Goal: Information Seeking & Learning: Learn about a topic

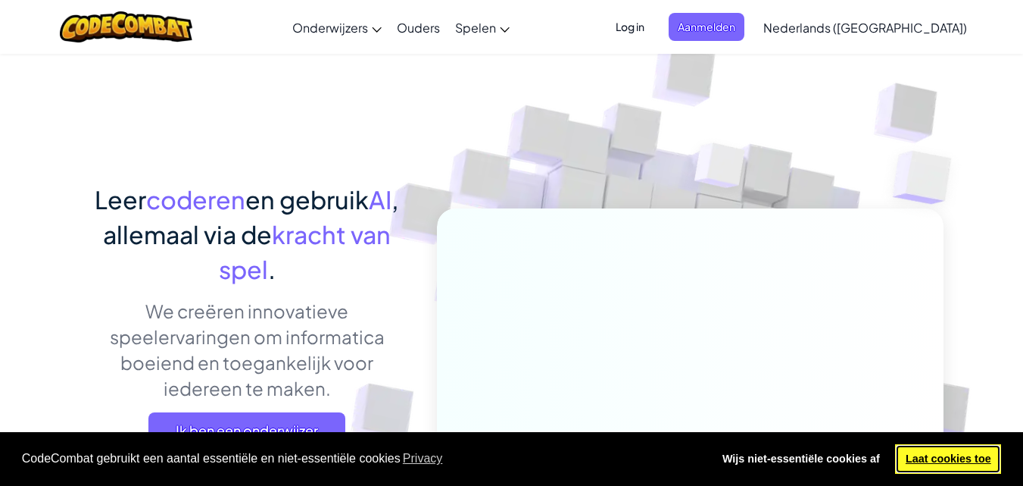
click at [942, 461] on link "Laat cookies toe" at bounding box center [948, 459] width 106 height 30
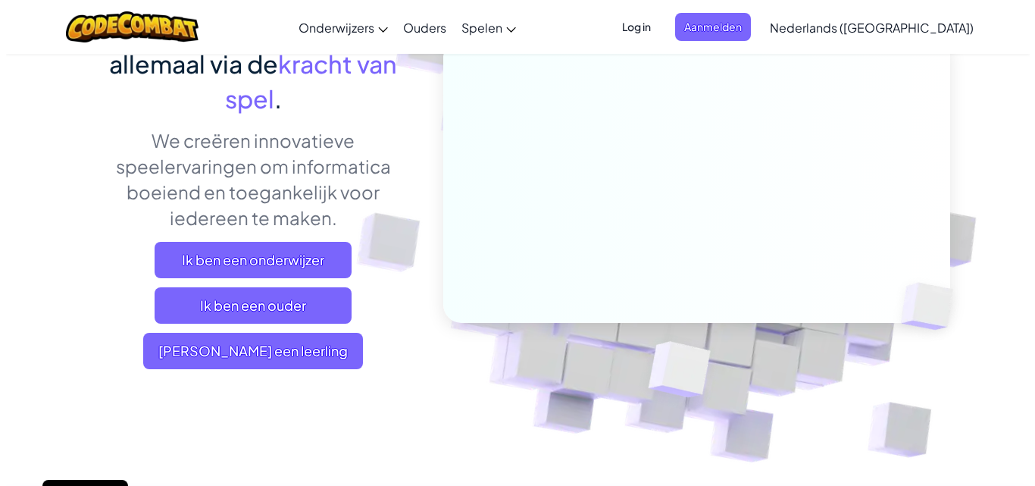
scroll to position [170, 0]
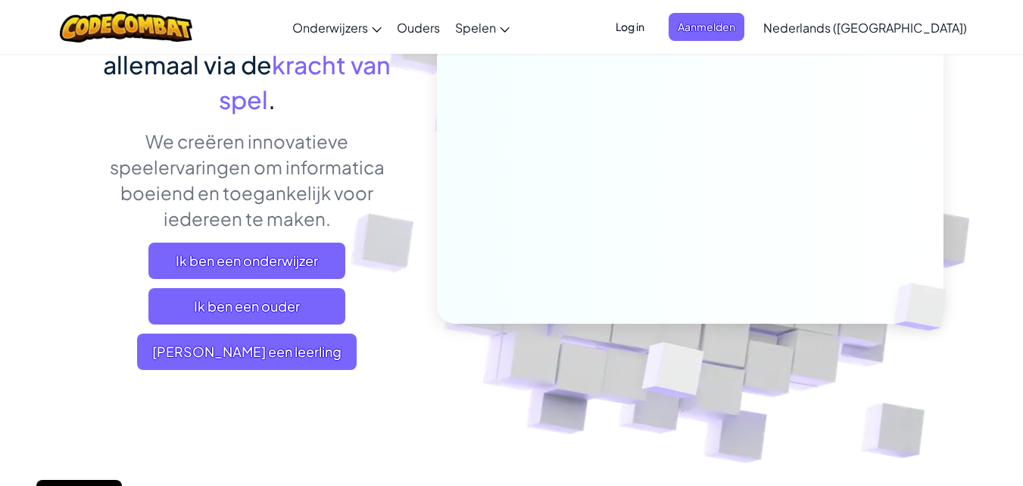
click at [745, 18] on span "Aanmelden" at bounding box center [707, 27] width 76 height 28
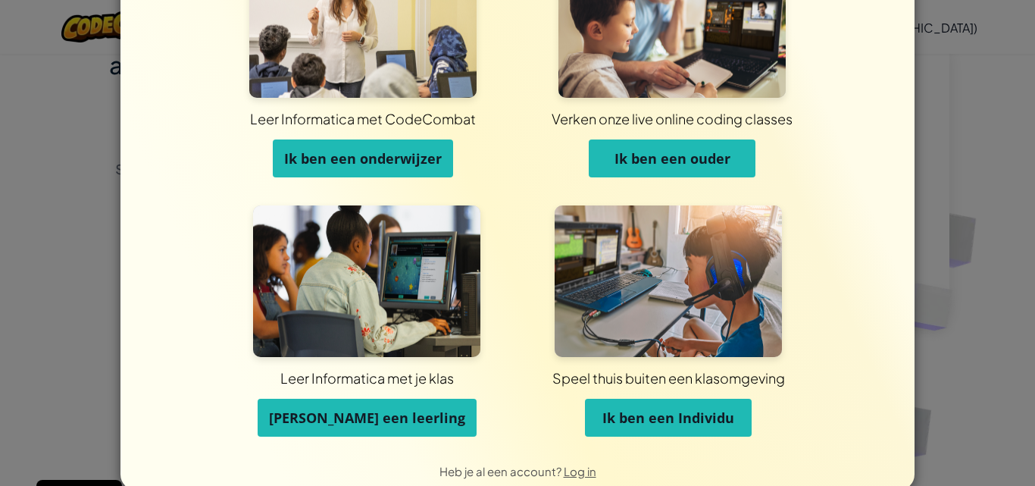
scroll to position [101, 0]
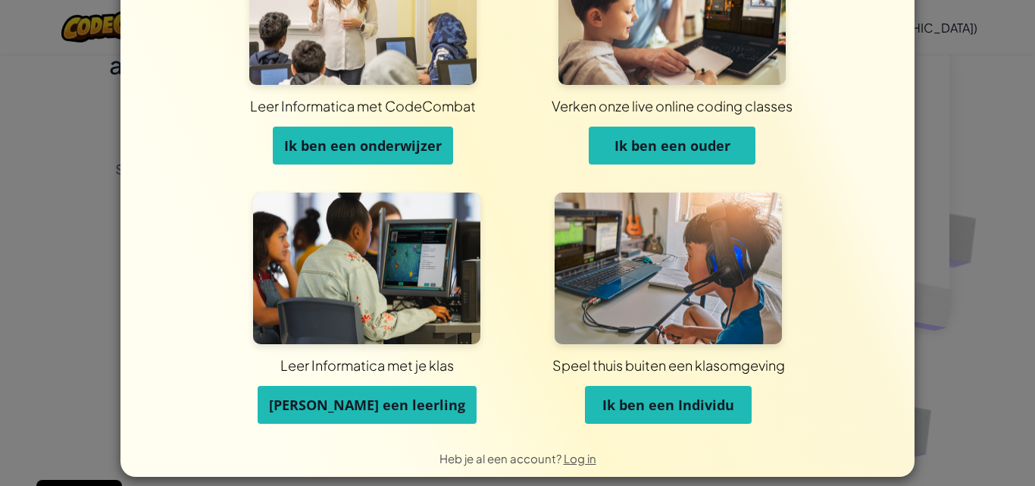
click at [342, 402] on span "[PERSON_NAME] een leerling" at bounding box center [367, 404] width 196 height 18
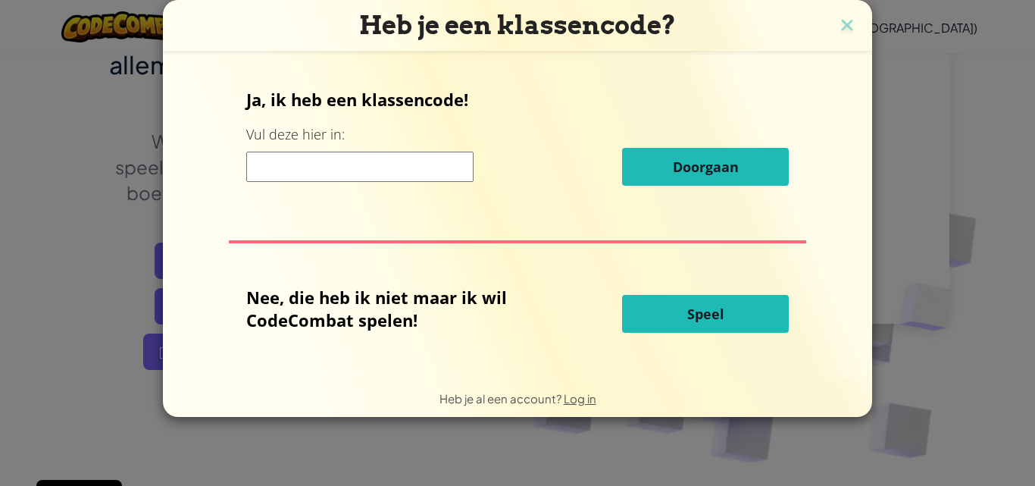
scroll to position [0, 0]
click at [288, 177] on input at bounding box center [359, 167] width 227 height 30
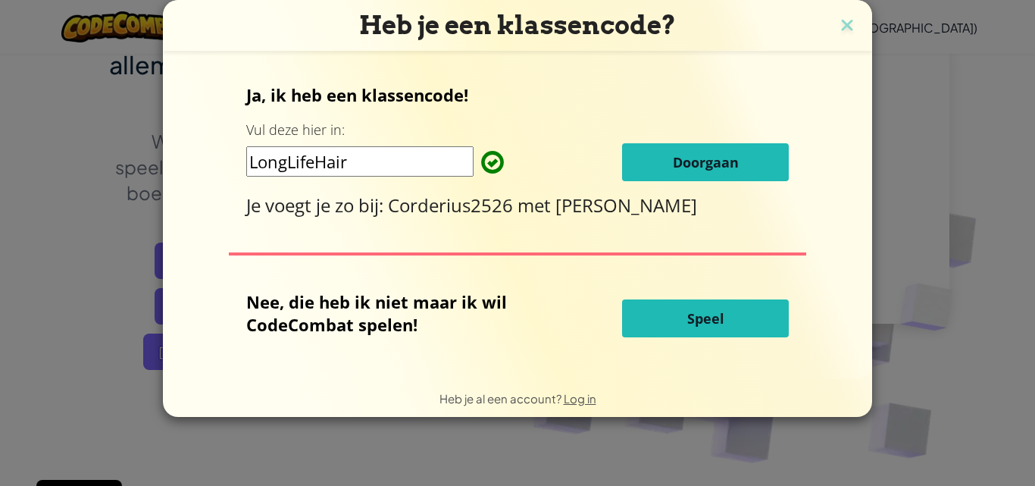
type input "LongLifeHair"
click at [757, 169] on button "Doorgaan" at bounding box center [705, 162] width 167 height 38
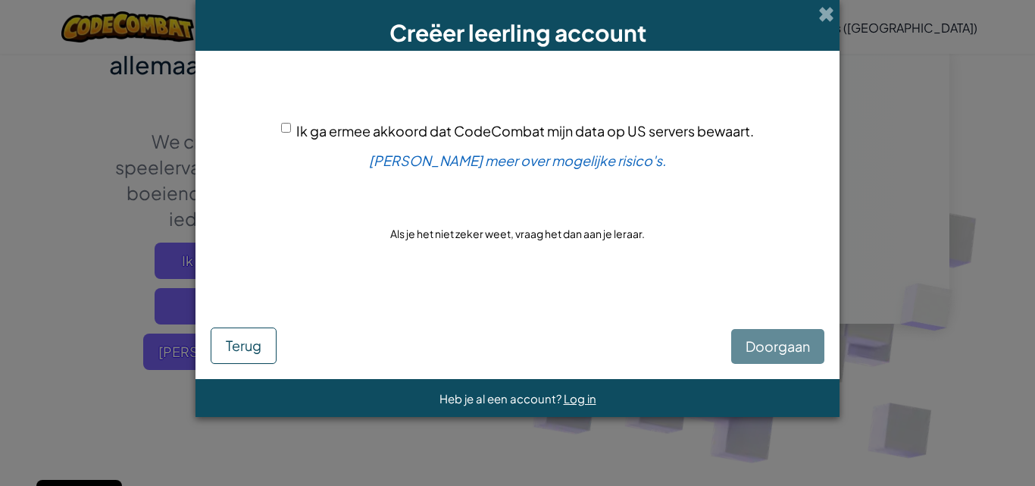
click at [412, 124] on span "Ik ga ermee akkoord dat CodeCombat mijn data op US servers bewaart." at bounding box center [525, 130] width 458 height 17
click at [291, 124] on input "Ik ga ermee akkoord dat CodeCombat mijn data op US servers bewaart." at bounding box center [286, 128] width 10 height 10
click at [527, 123] on span "Ik ga ermee akkoord dat CodeCombat mijn data op US servers bewaart." at bounding box center [525, 130] width 458 height 17
click at [291, 123] on input "Ik ga ermee akkoord dat CodeCombat mijn data op US servers bewaart." at bounding box center [286, 128] width 10 height 10
click at [766, 348] on div "Doorgaan Terug" at bounding box center [518, 330] width 614 height 67
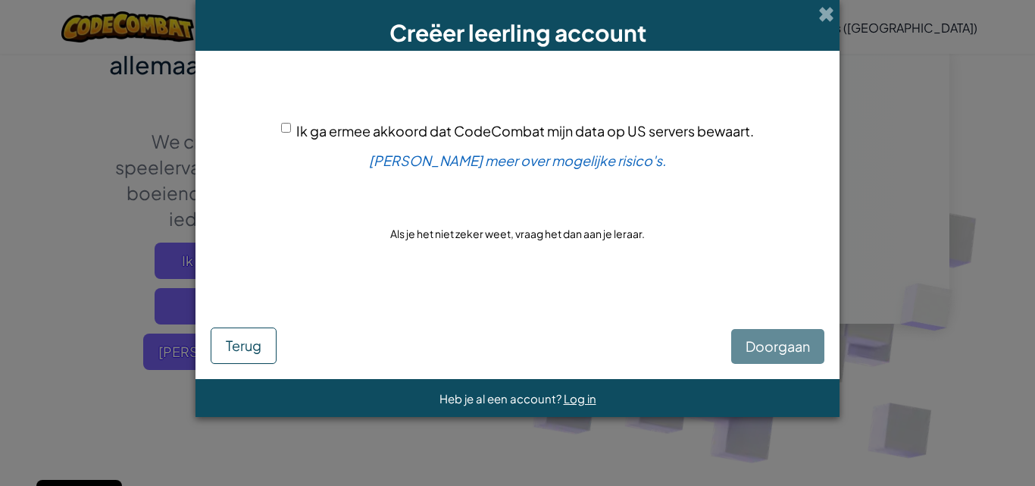
click at [548, 128] on span "Ik ga ermee akkoord dat CodeCombat mijn data op US servers bewaart." at bounding box center [525, 130] width 458 height 17
click at [291, 128] on input "Ik ga ermee akkoord dat CodeCombat mijn data op US servers bewaart." at bounding box center [286, 128] width 10 height 10
checkbox input "true"
click at [783, 348] on span "Doorgaan" at bounding box center [777, 345] width 64 height 17
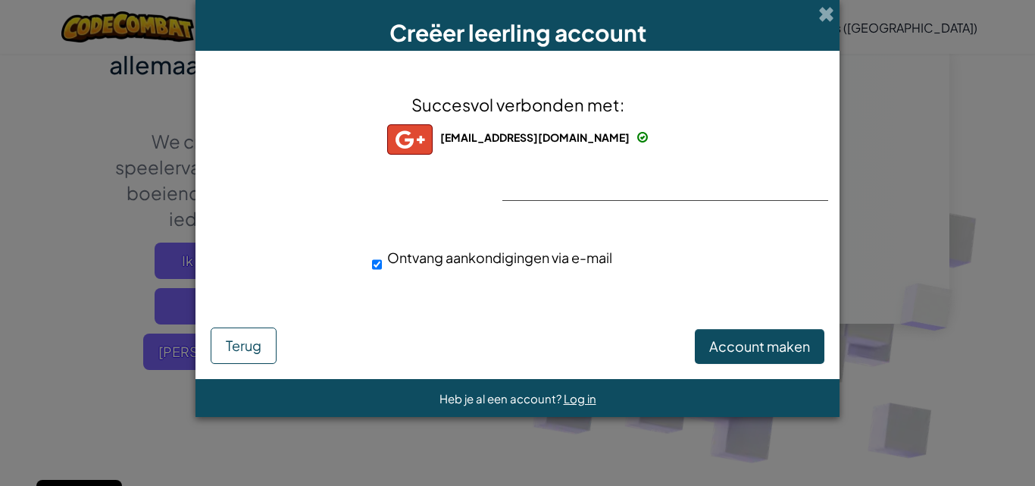
click at [611, 189] on div "Succesvol verbonden met: caricehogendoorn@gmail.com caricehogendoorn@gmail.com …" at bounding box center [517, 191] width 606 height 251
click at [593, 189] on div "Succesvol verbonden met: caricehogendoorn@gmail.com caricehogendoorn@gmail.com …" at bounding box center [517, 191] width 606 height 251
click at [749, 347] on span "Account maken" at bounding box center [759, 345] width 101 height 17
click at [727, 327] on div "Account maken Terug" at bounding box center [518, 340] width 614 height 47
click at [724, 342] on button "Account maken" at bounding box center [760, 346] width 130 height 35
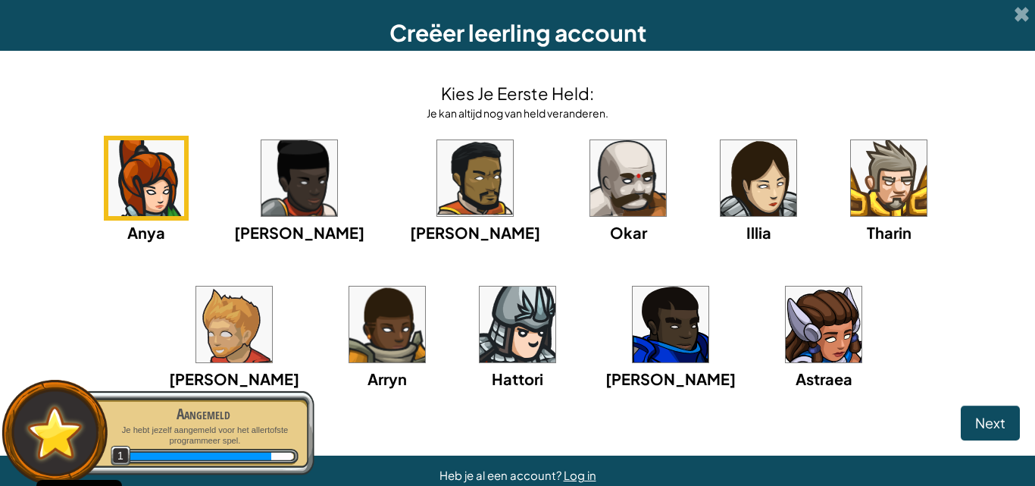
click at [786, 337] on img at bounding box center [824, 324] width 76 height 76
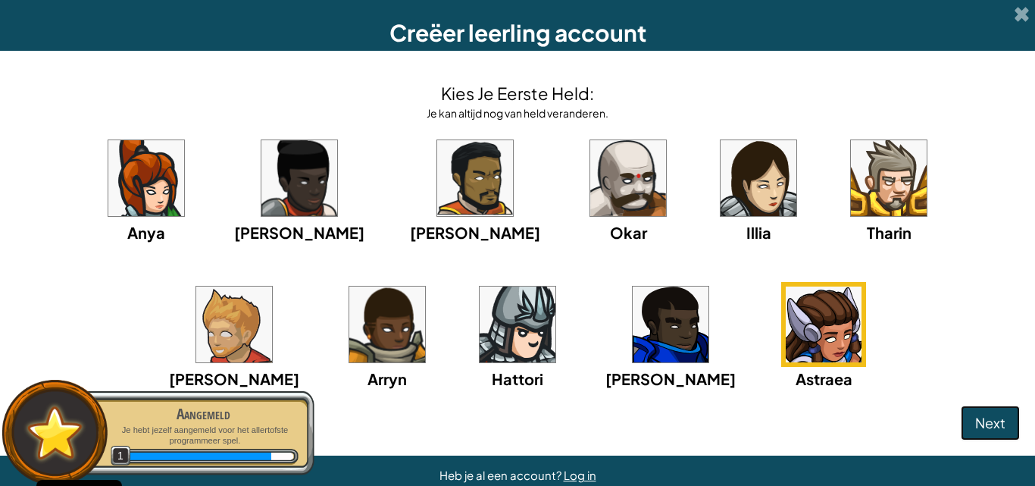
click at [980, 419] on span "Next" at bounding box center [990, 422] width 30 height 17
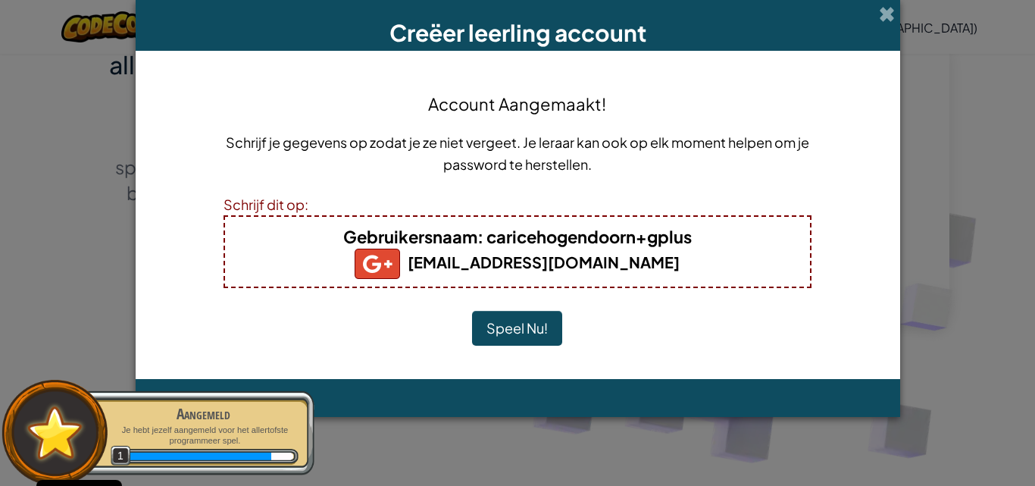
click at [591, 238] on b "Gebruikersnaam : caricehogendoorn+gplus" at bounding box center [517, 236] width 348 height 21
click at [654, 240] on b "Gebruikersnaam : caricehogendoorn+gplus" at bounding box center [517, 236] width 348 height 21
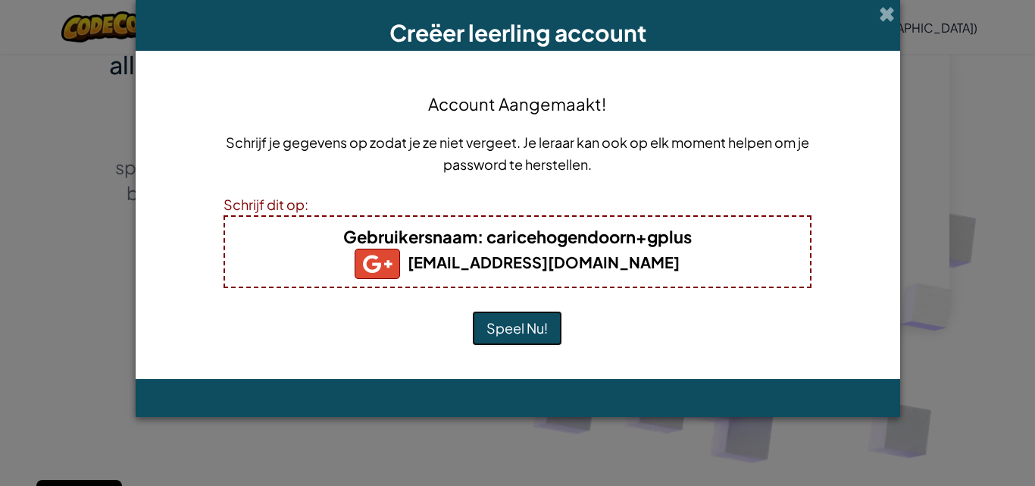
click at [528, 324] on button "Speel Nu!" at bounding box center [517, 328] width 90 height 35
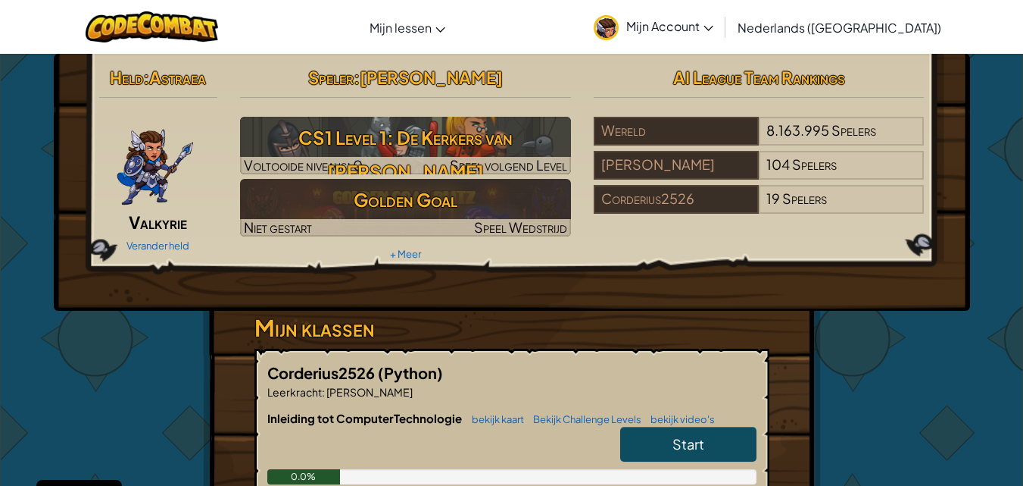
click at [398, 141] on h3 "CS1 Level 1: De Kerkers van [PERSON_NAME]" at bounding box center [405, 154] width 331 height 68
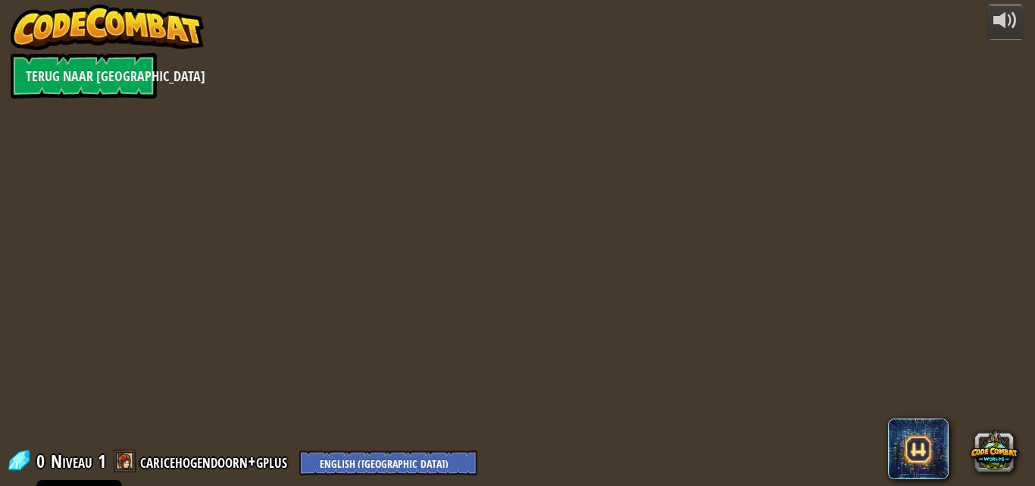
select select "nl-[GEOGRAPHIC_DATA]"
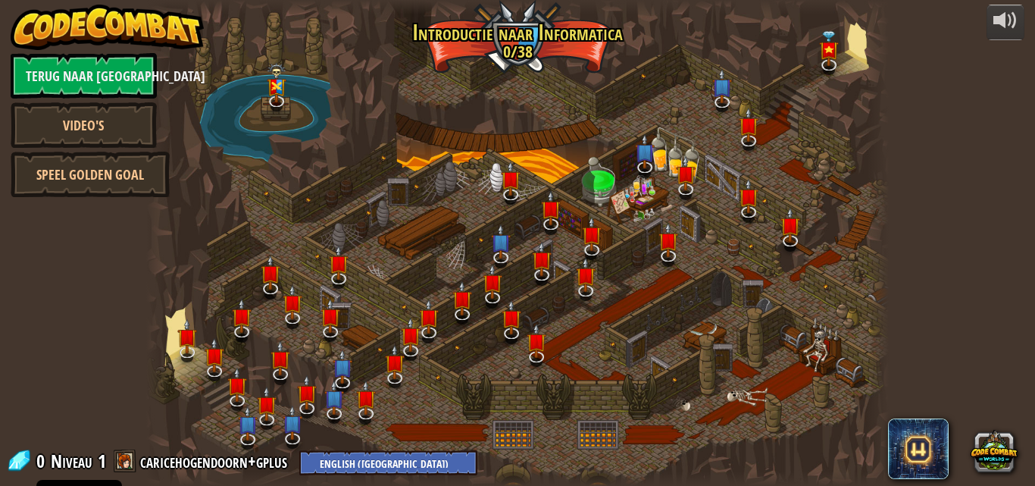
select select "nl-[GEOGRAPHIC_DATA]"
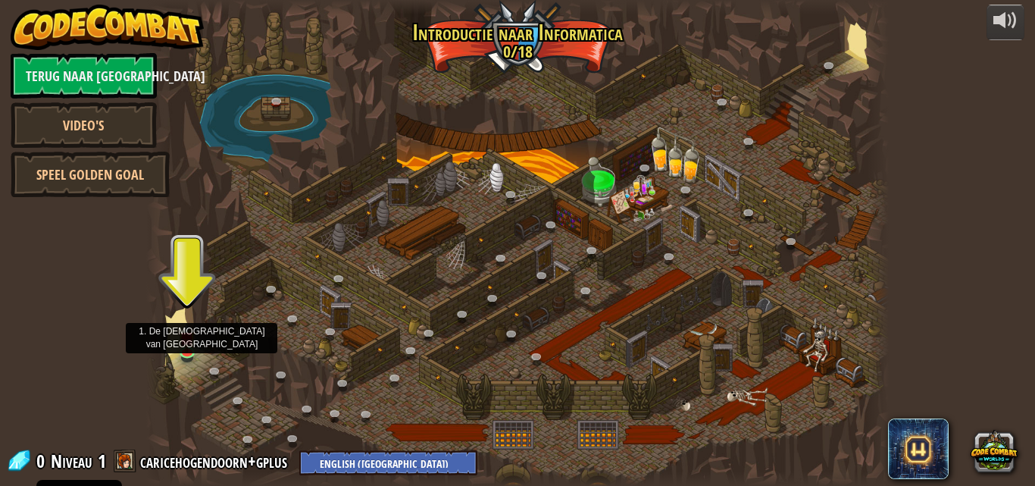
click at [184, 341] on img at bounding box center [186, 338] width 17 height 30
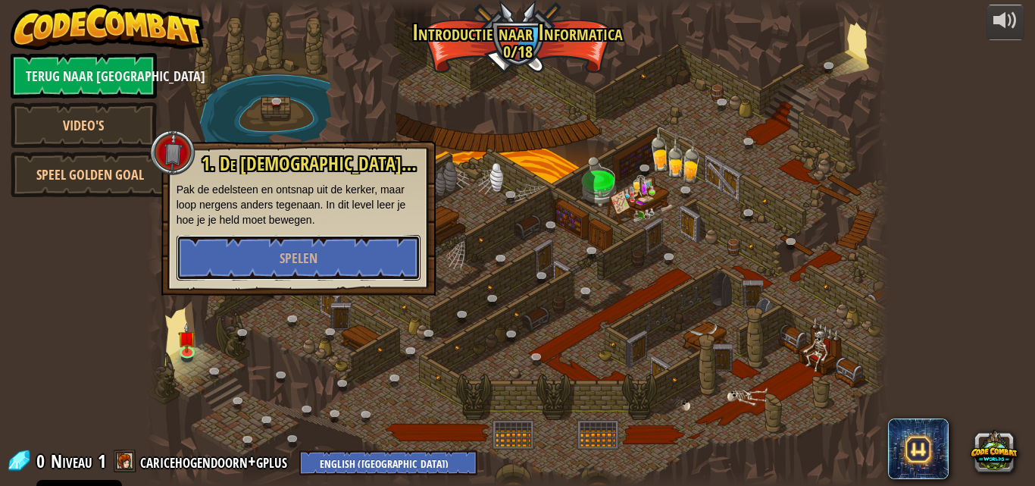
click at [309, 251] on span "Spelen" at bounding box center [299, 257] width 38 height 19
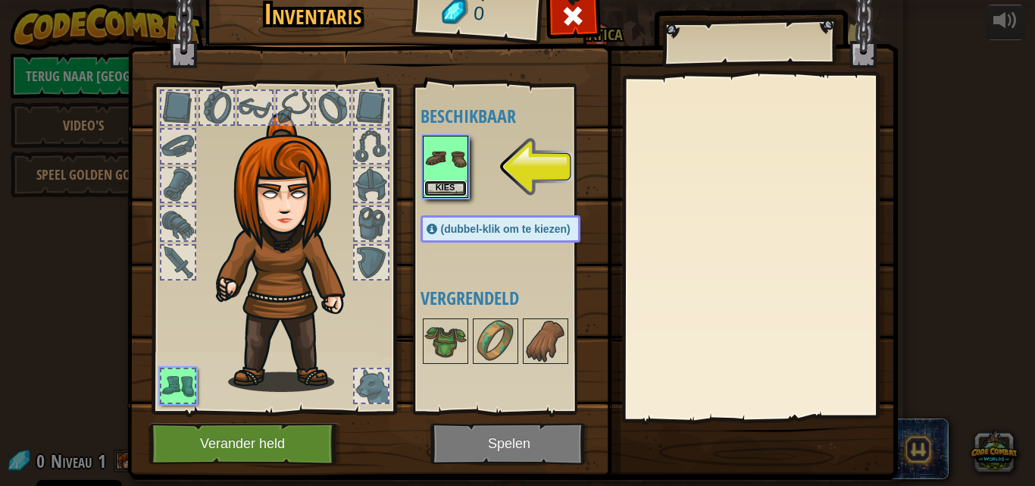
click at [442, 183] on button "Kies" at bounding box center [445, 188] width 42 height 16
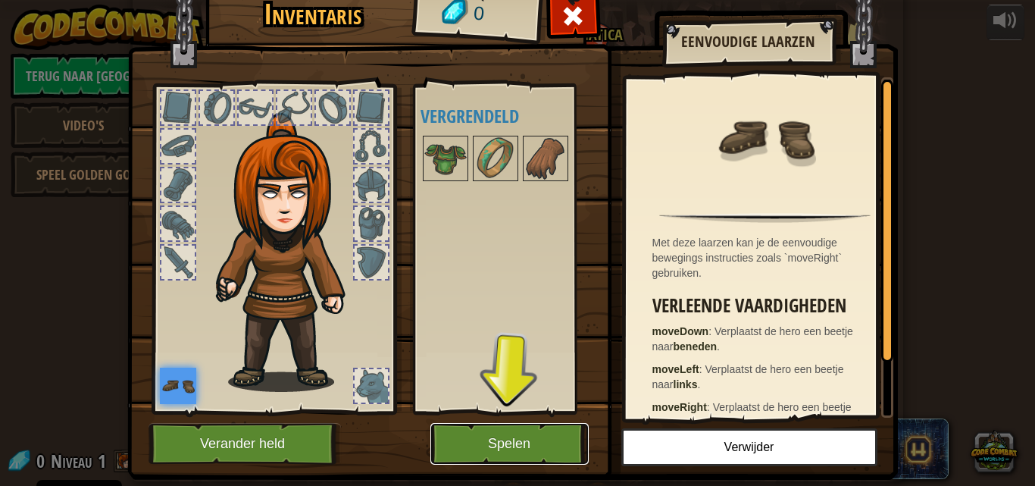
click at [536, 426] on button "Spelen" at bounding box center [509, 444] width 158 height 42
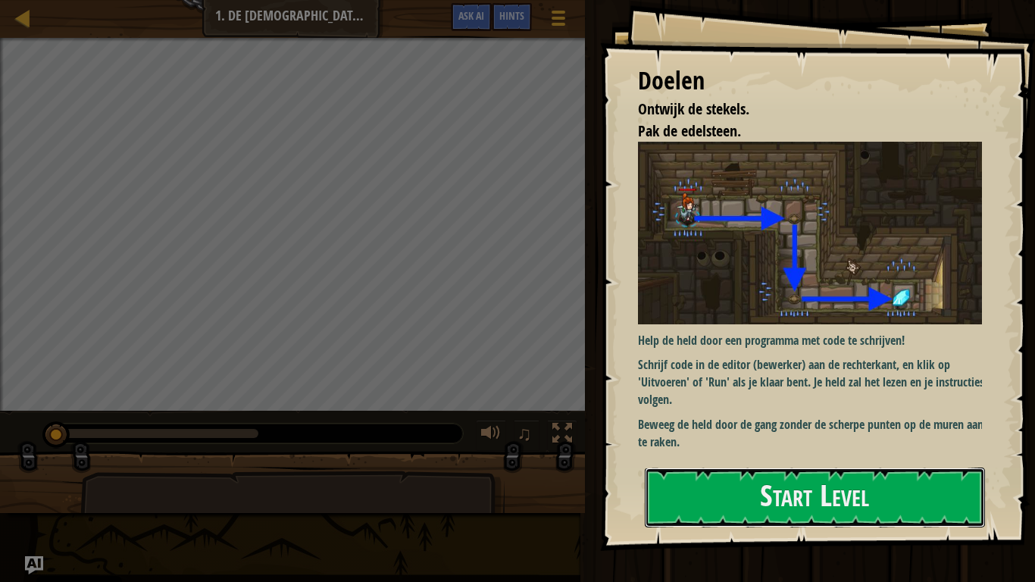
click at [889, 485] on button "Start Level" at bounding box center [815, 497] width 340 height 60
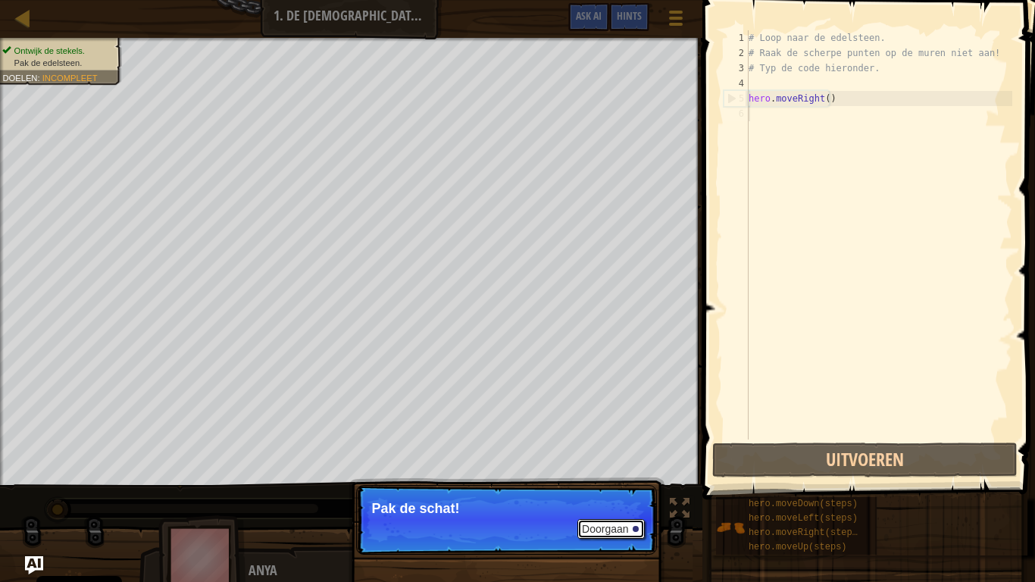
click at [598, 485] on button "Doorgaan" at bounding box center [610, 529] width 67 height 20
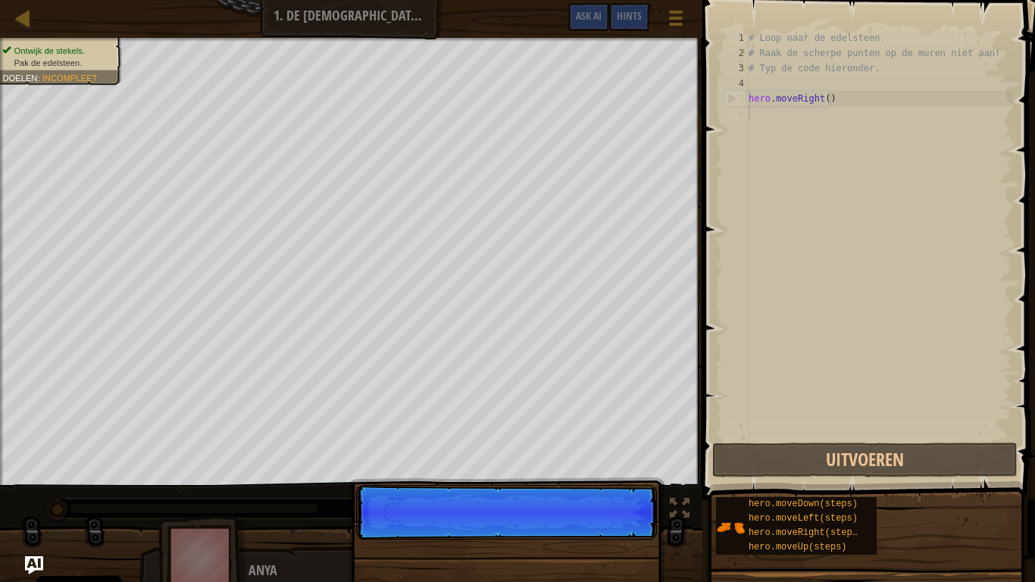
scroll to position [7, 0]
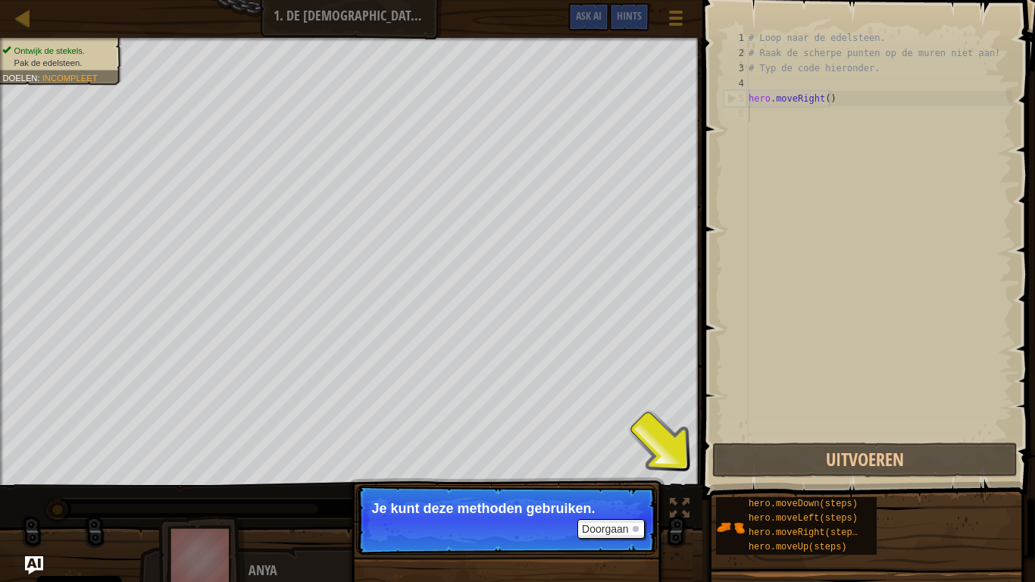
click at [790, 485] on span "hero.moveLeft(steps)" at bounding box center [802, 518] width 109 height 11
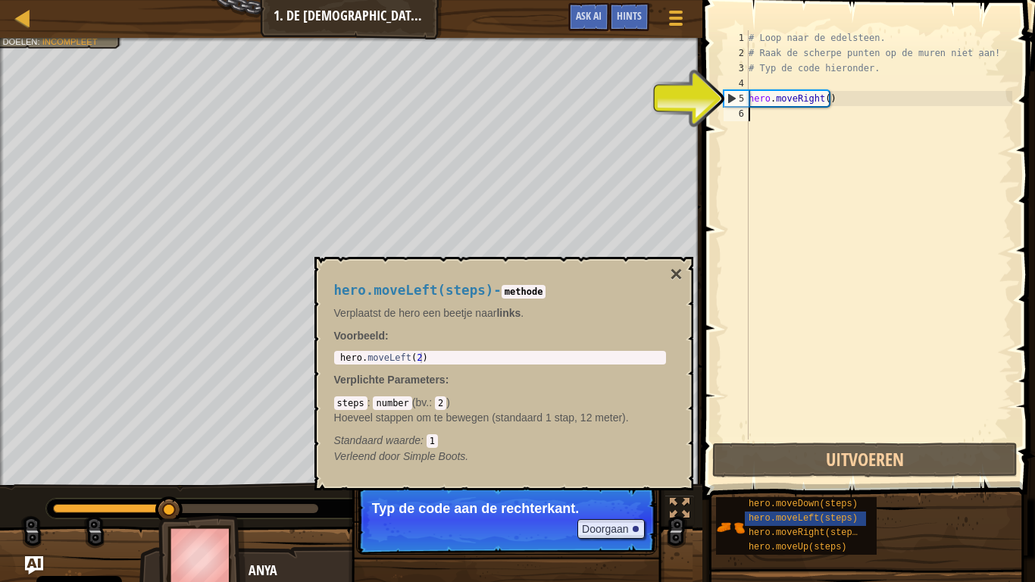
type textarea "hero.moveRight()"
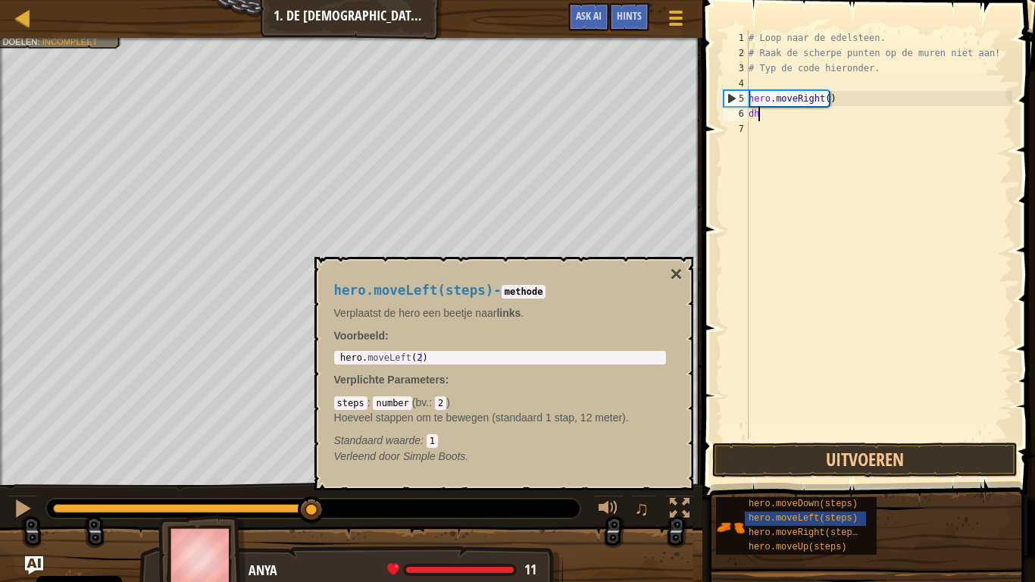
type textarea "d"
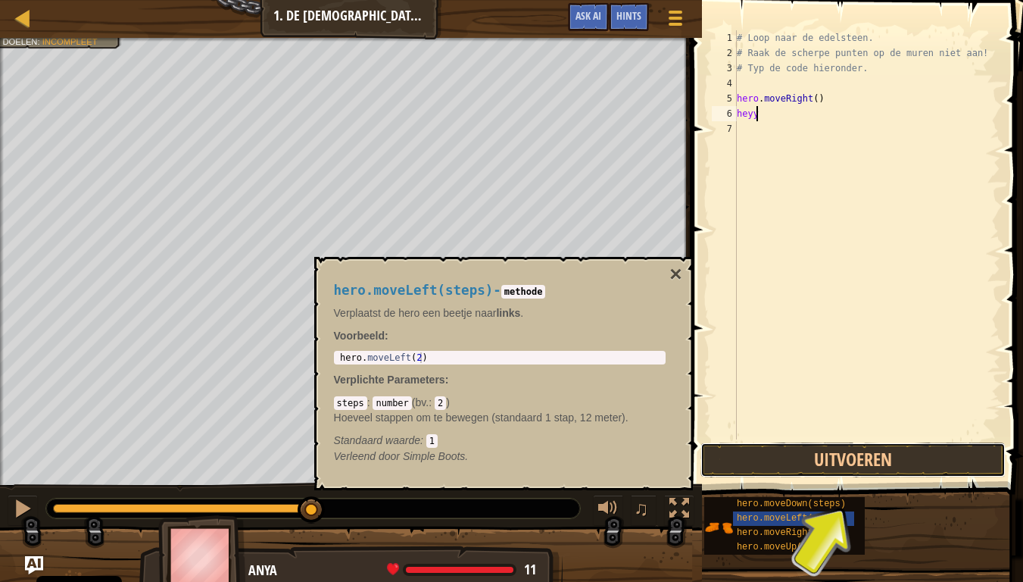
click at [942, 455] on button "Uitvoeren" at bounding box center [853, 459] width 305 height 35
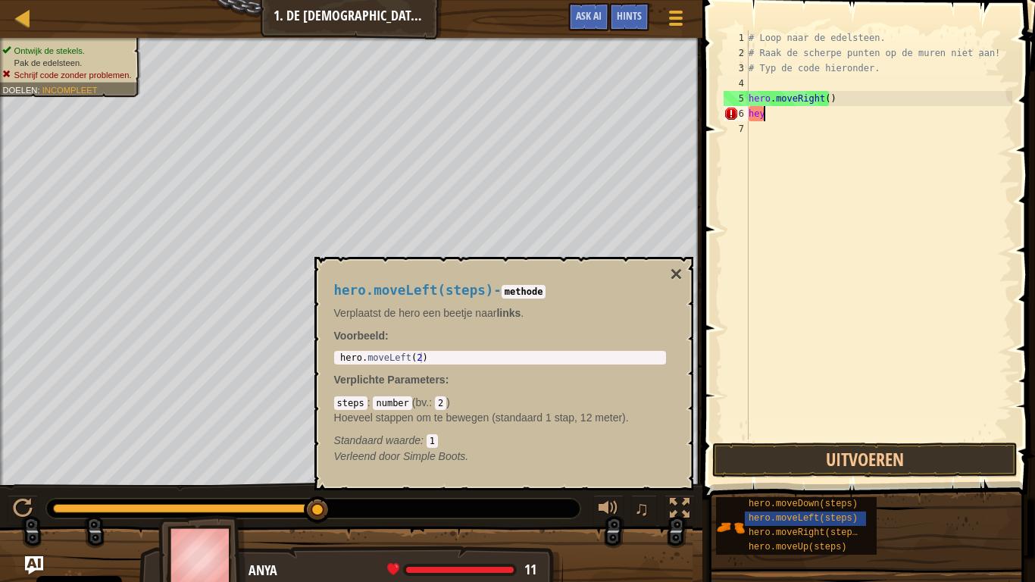
type textarea "h"
type textarea "hero.moveRight("
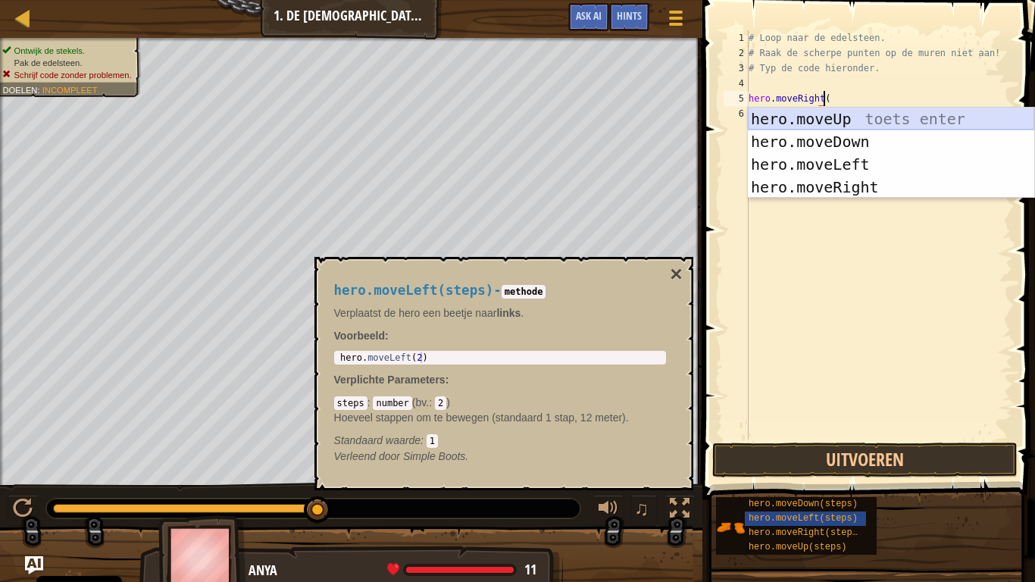
click at [782, 113] on div "hero.moveUp toets enter hero.moveDown toets enter hero.moveLeft toets enter her…" at bounding box center [891, 176] width 286 height 136
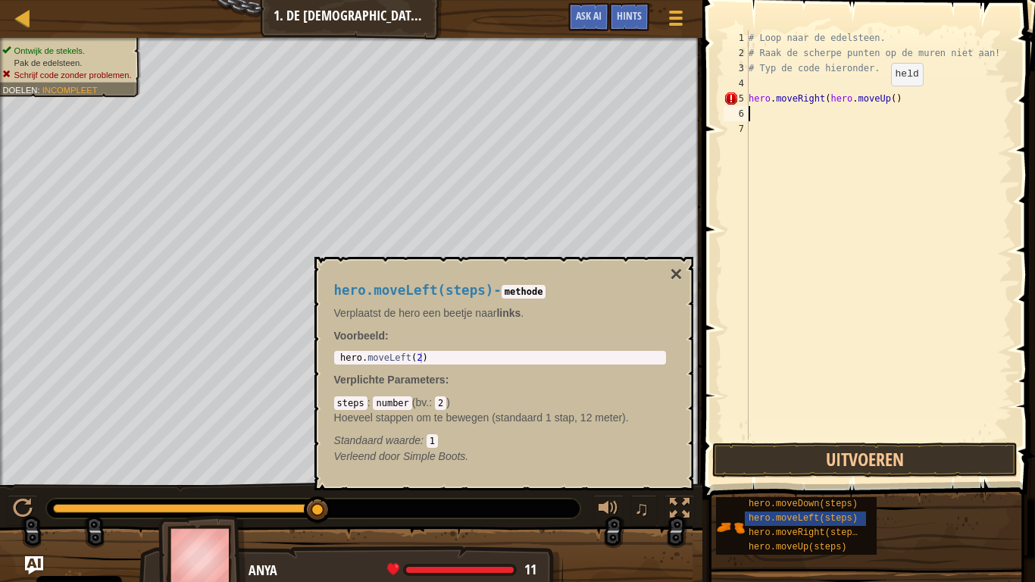
click at [878, 101] on div "# Loop naar de edelsteen. # Raak de scherpe punten op [PERSON_NAME] niet aan! #…" at bounding box center [878, 249] width 267 height 439
type textarea "hero.moveRight(hero.moveUp()"
type textarea "hero.moveLeft(2)"
click at [536, 352] on div "hero . moveLeft ( 2 )" at bounding box center [500, 368] width 326 height 32
click at [677, 264] on button "×" at bounding box center [676, 274] width 12 height 21
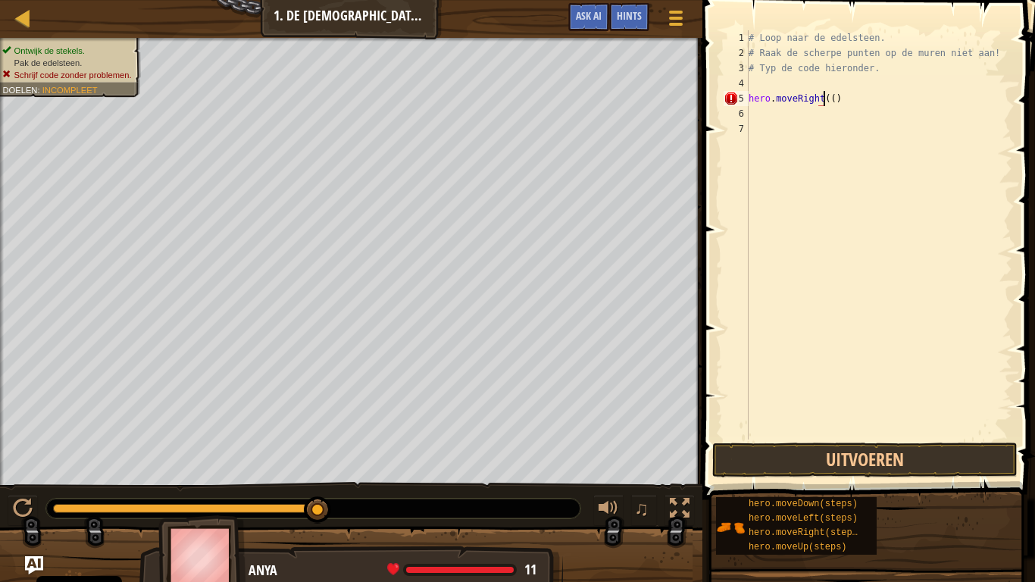
type textarea "hero.moveRight()"
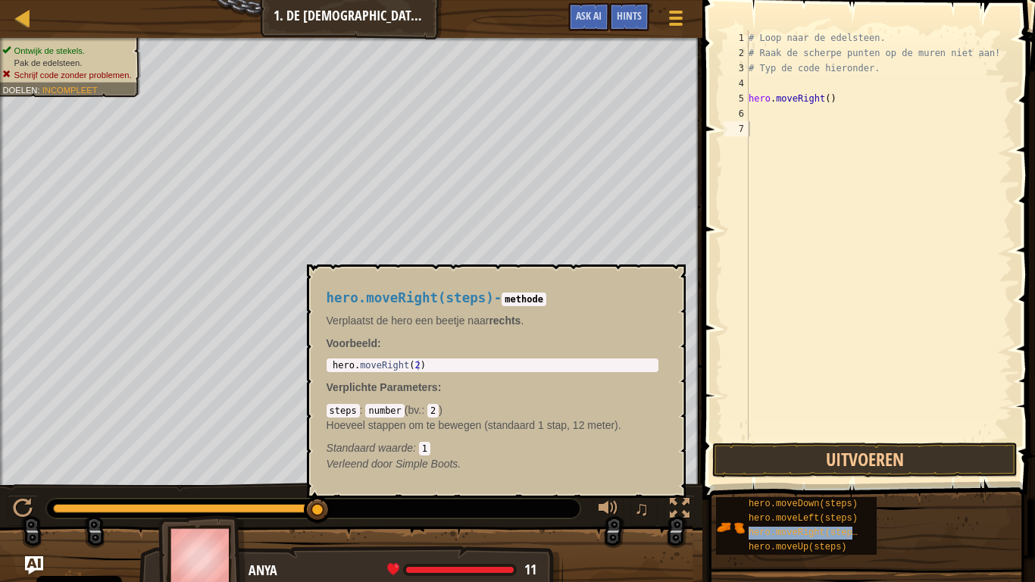
click at [782, 485] on div "hero.moveRight(steps)" at bounding box center [805, 533] width 121 height 14
type textarea "hero.moveRight(2)"
click at [435, 366] on div "hero . moveRight ( 2 )" at bounding box center [493, 376] width 326 height 32
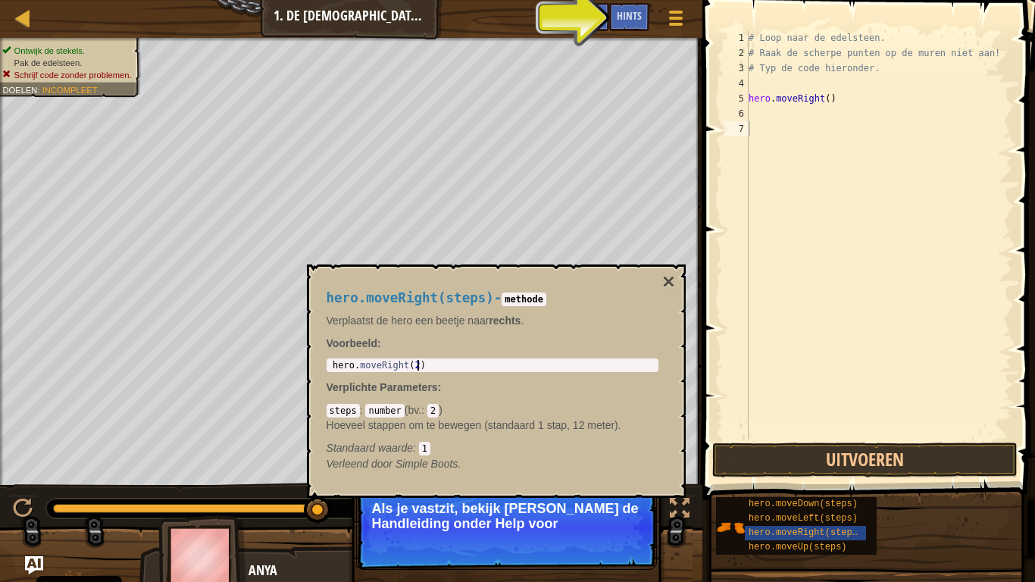
click at [757, 112] on div "# Loop naar de edelsteen. # Raak de scherpe punten op de muren niet aan! # Typ …" at bounding box center [878, 249] width 267 height 439
type textarea "2"
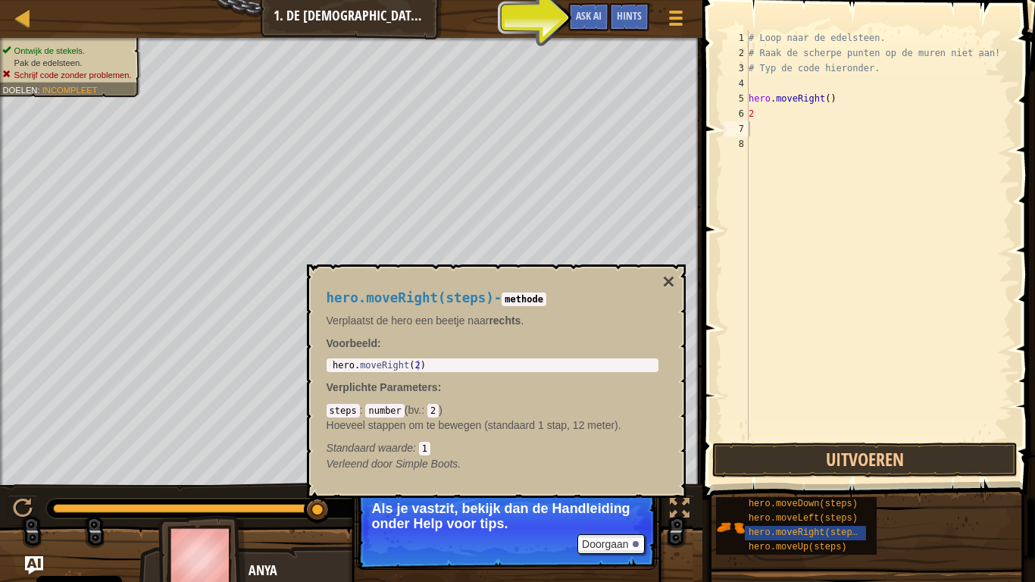
click at [377, 413] on code "number" at bounding box center [384, 411] width 39 height 14
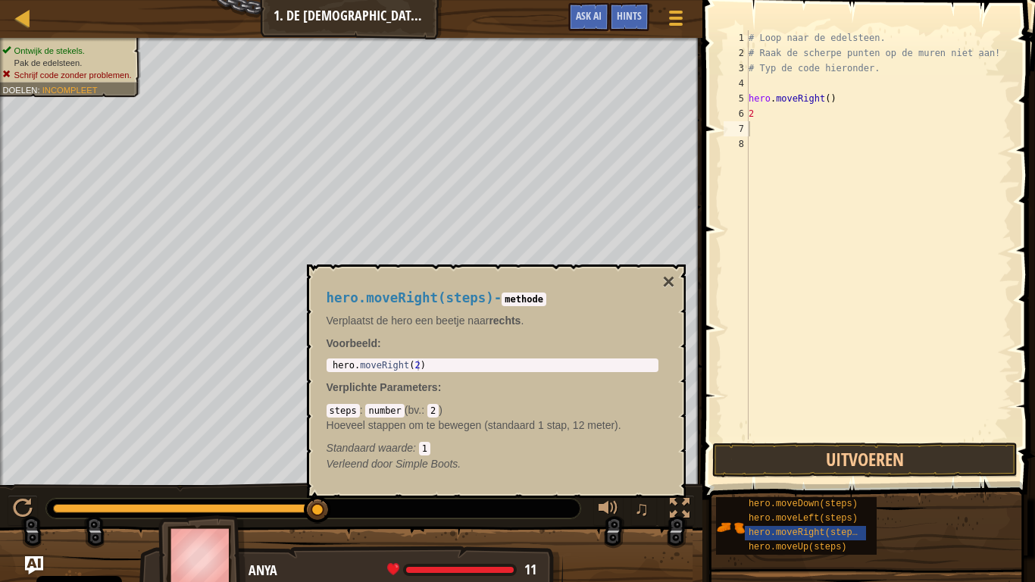
click at [422, 447] on code "1" at bounding box center [424, 449] width 11 height 14
click at [528, 340] on p "Voorbeeld :" at bounding box center [493, 343] width 332 height 15
click at [489, 369] on div "hero . moveRight ( 2 )" at bounding box center [493, 376] width 326 height 32
click at [630, 16] on span "Hints" at bounding box center [629, 15] width 25 height 14
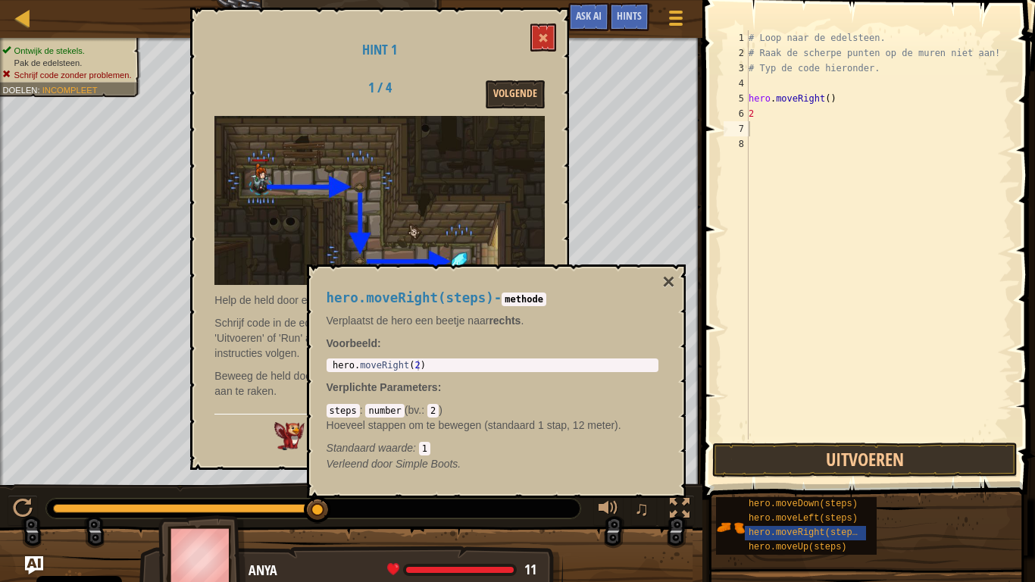
click at [530, 187] on img at bounding box center [379, 200] width 330 height 169
click at [670, 277] on button "×" at bounding box center [668, 281] width 12 height 21
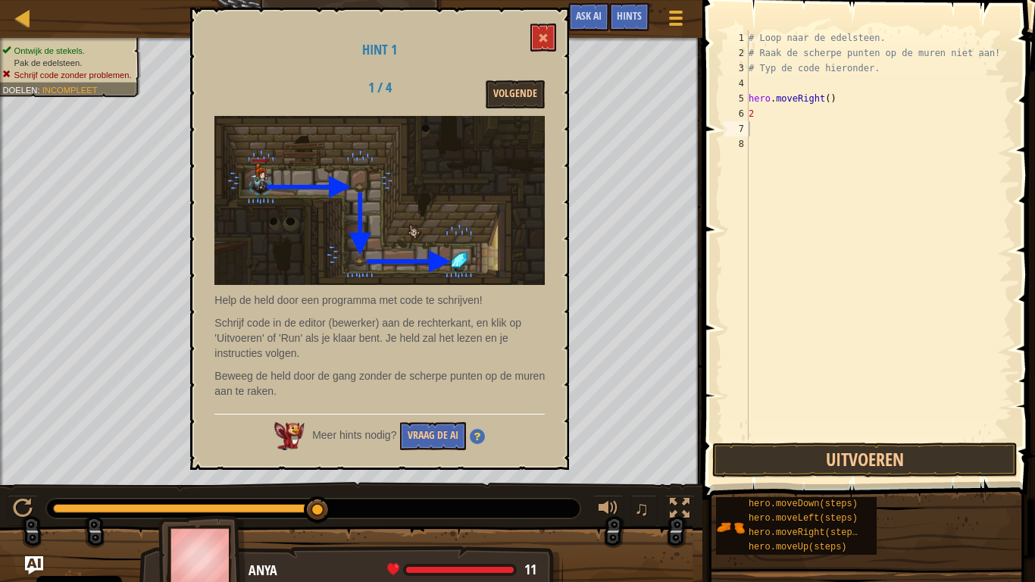
drag, startPoint x: 296, startPoint y: 332, endPoint x: 233, endPoint y: 302, distance: 70.2
click at [233, 302] on p "Help de held door een programma met code te schrijven!" at bounding box center [379, 299] width 330 height 15
click at [528, 91] on button "Volgende" at bounding box center [515, 94] width 59 height 28
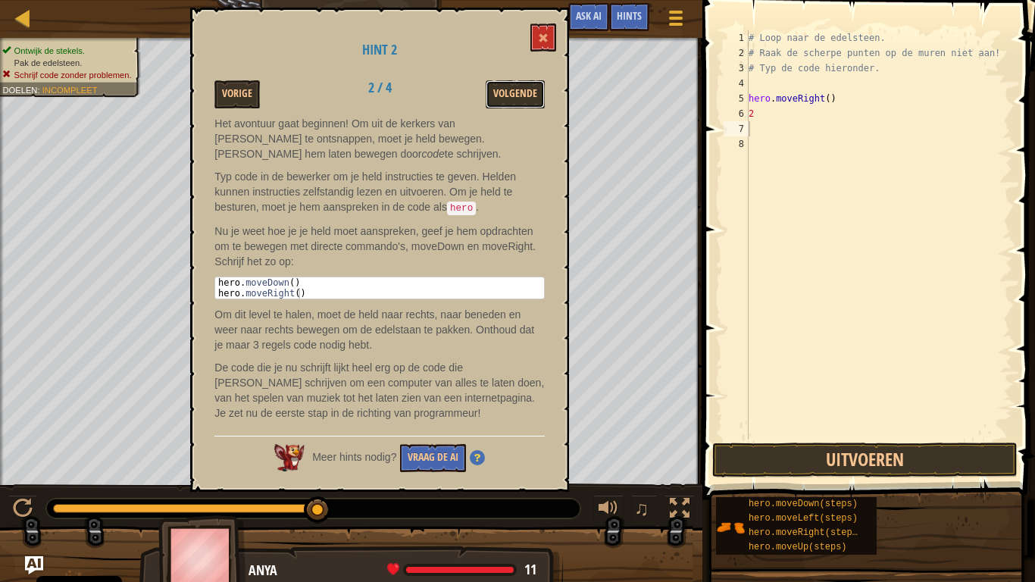
click at [529, 86] on button "Volgende" at bounding box center [515, 94] width 59 height 28
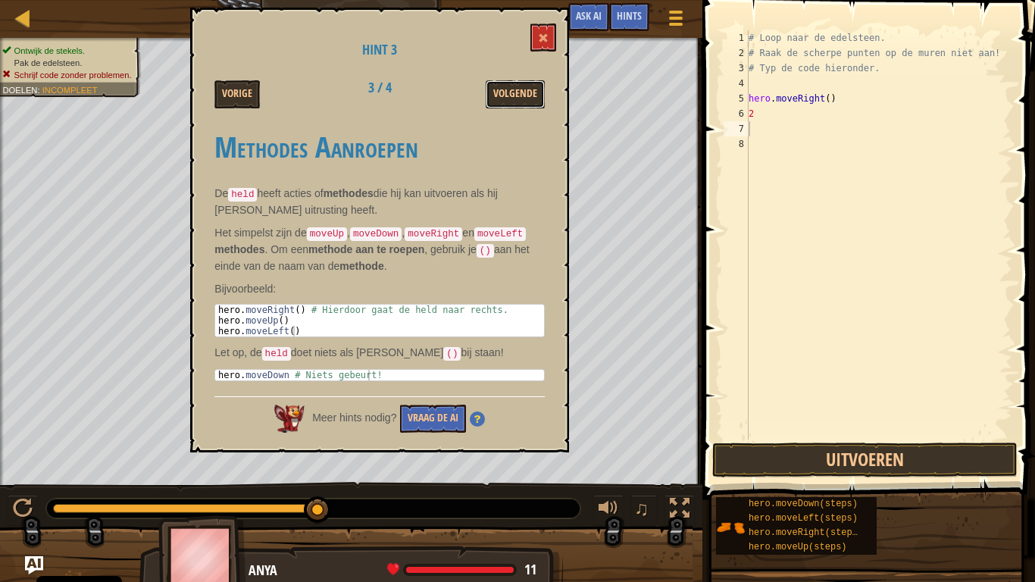
click at [527, 89] on button "Volgende" at bounding box center [515, 94] width 59 height 28
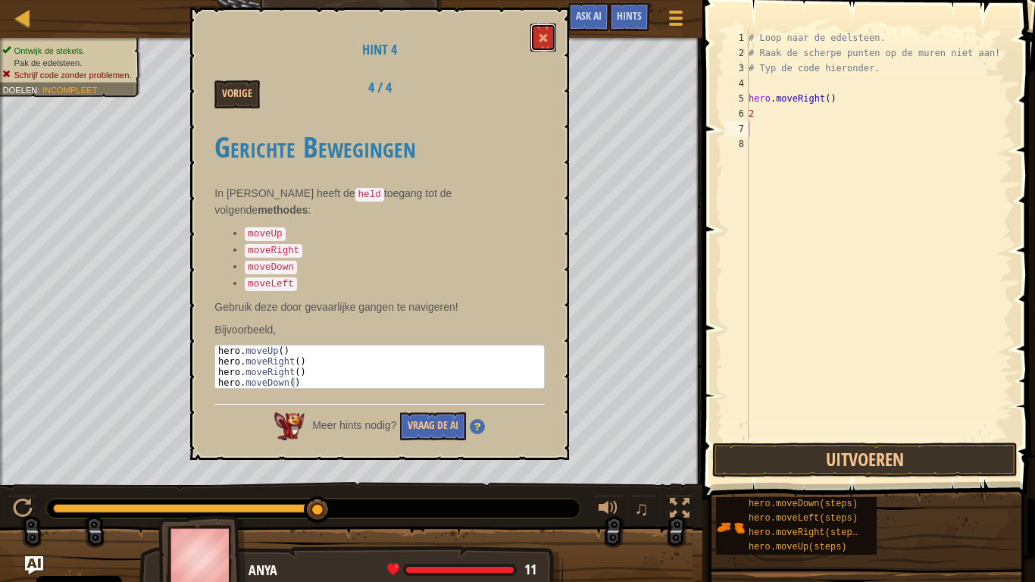
click at [535, 40] on button at bounding box center [543, 37] width 26 height 28
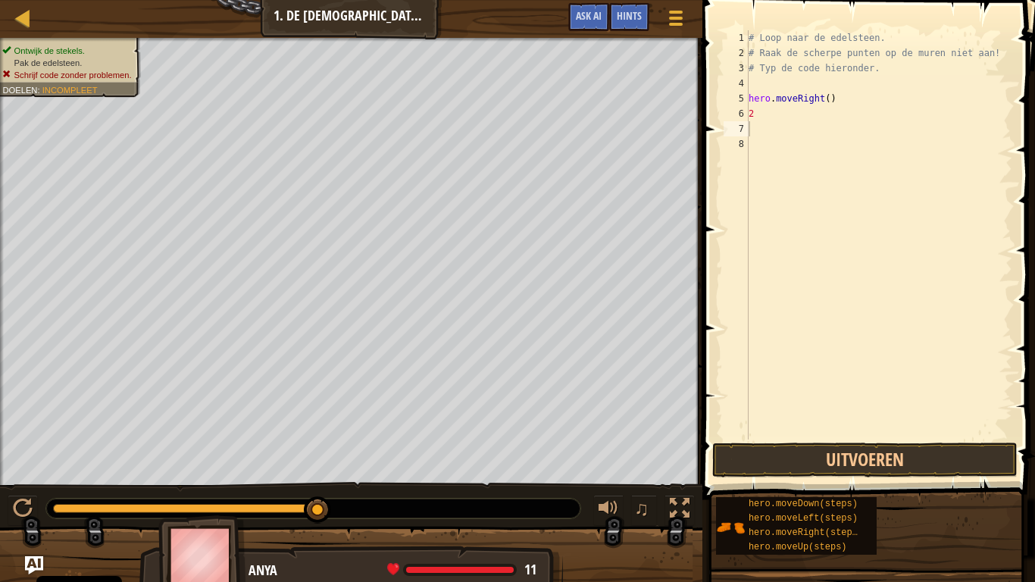
type textarea "2"
click at [769, 113] on div "# Loop naar de edelsteen. # Raak de scherpe punten op [PERSON_NAME] niet aan! #…" at bounding box center [878, 249] width 267 height 439
type textarea "# ga naar beneden"
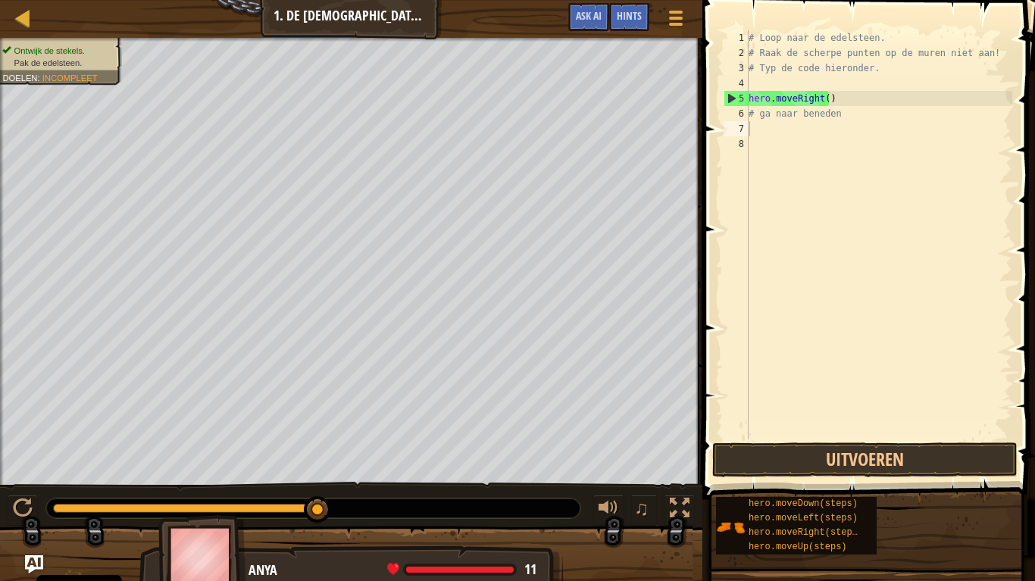
click at [899, 290] on div "# Loop naar de edelsteen. # Raak de scherpe punten op [PERSON_NAME] niet aan! #…" at bounding box center [878, 249] width 267 height 439
click at [843, 115] on div "# Loop naar de edelsteen. # Raak de scherpe punten op [PERSON_NAME] niet aan! #…" at bounding box center [878, 249] width 267 height 439
type textarea "# ga naar beneden"
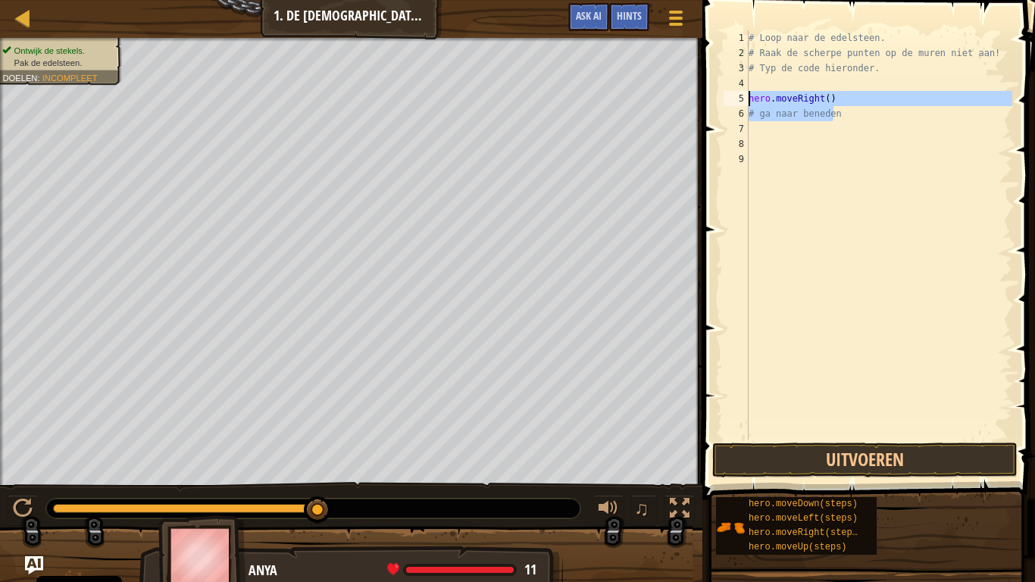
drag, startPoint x: 845, startPoint y: 114, endPoint x: 742, endPoint y: 105, distance: 102.6
click at [742, 105] on div "1 2 3 4 5 6 7 8 9 # Loop naar de edelsteen. # Raak de scherpe punten op [PERSON…" at bounding box center [866, 234] width 292 height 409
type textarea "hero.moveRight() # ga naar beneden"
click at [839, 123] on div "# Loop naar de edelsteen. # Raak de scherpe punten op [PERSON_NAME] niet aan! #…" at bounding box center [878, 249] width 267 height 439
drag, startPoint x: 840, startPoint y: 116, endPoint x: 749, endPoint y: 110, distance: 91.1
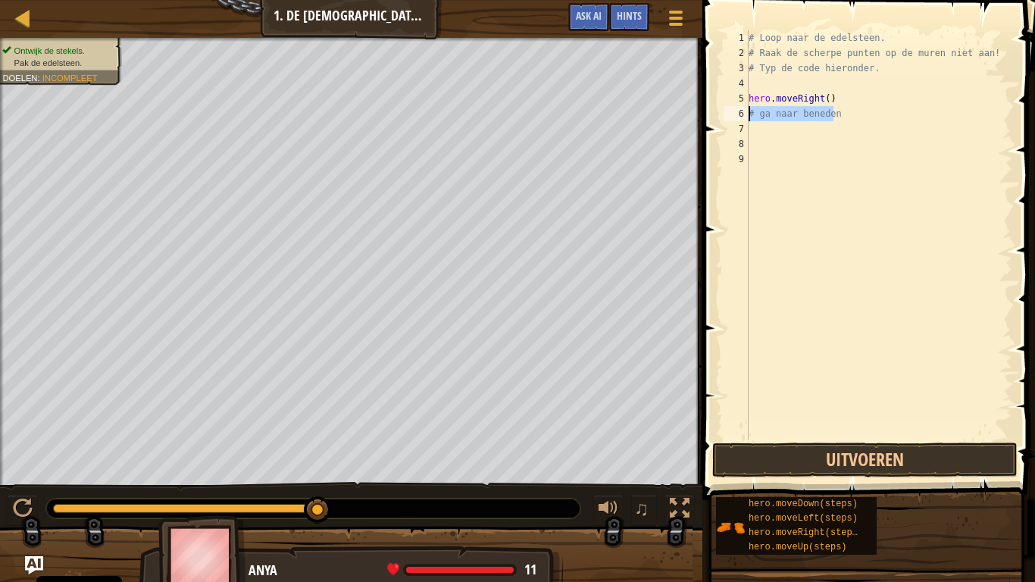
click at [749, 110] on div "# Loop naar de edelsteen. # Raak de scherpe punten op [PERSON_NAME] niet aan! #…" at bounding box center [878, 249] width 267 height 439
type textarea "# ga naar beneden"
click at [795, 103] on div "# Loop naar de edelsteen. # Raak de scherpe punten op de muren niet aan! # Typ …" at bounding box center [878, 249] width 267 height 439
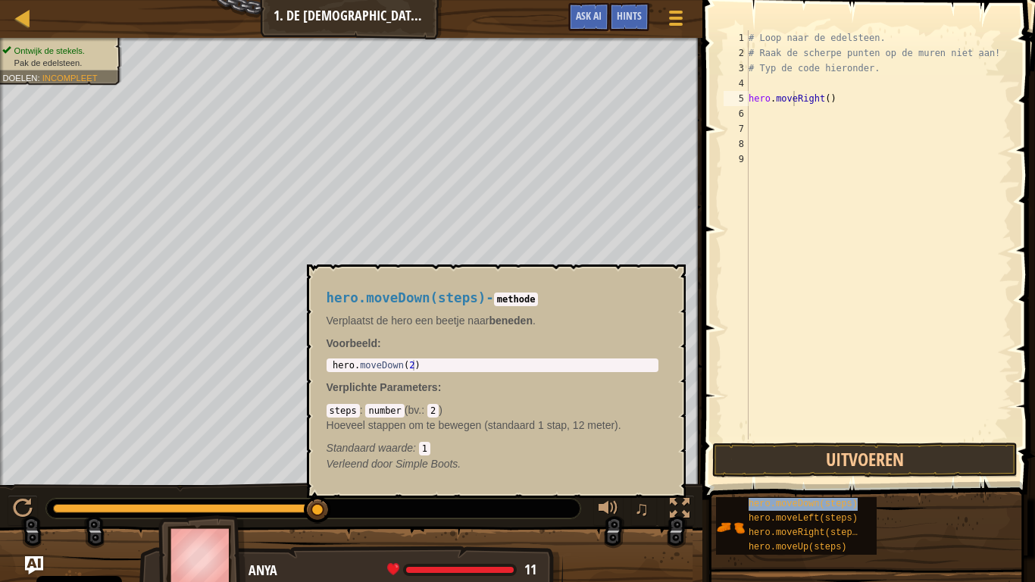
click at [838, 485] on span "hero.moveDown(steps)" at bounding box center [802, 503] width 109 height 11
click at [839, 485] on span "hero.moveDown(steps)" at bounding box center [802, 503] width 109 height 11
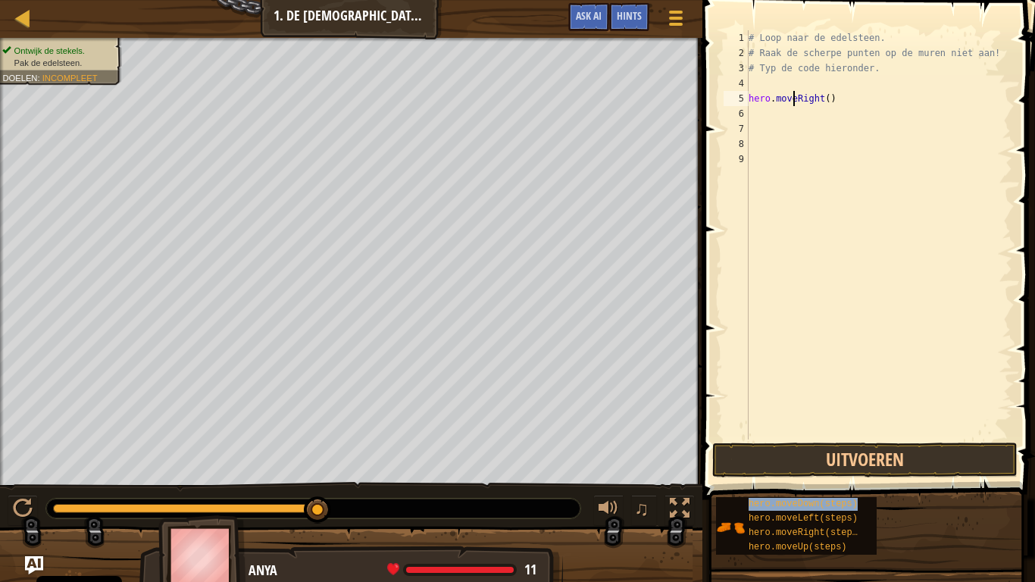
click at [839, 485] on span "hero.moveDown(steps)" at bounding box center [802, 503] width 109 height 11
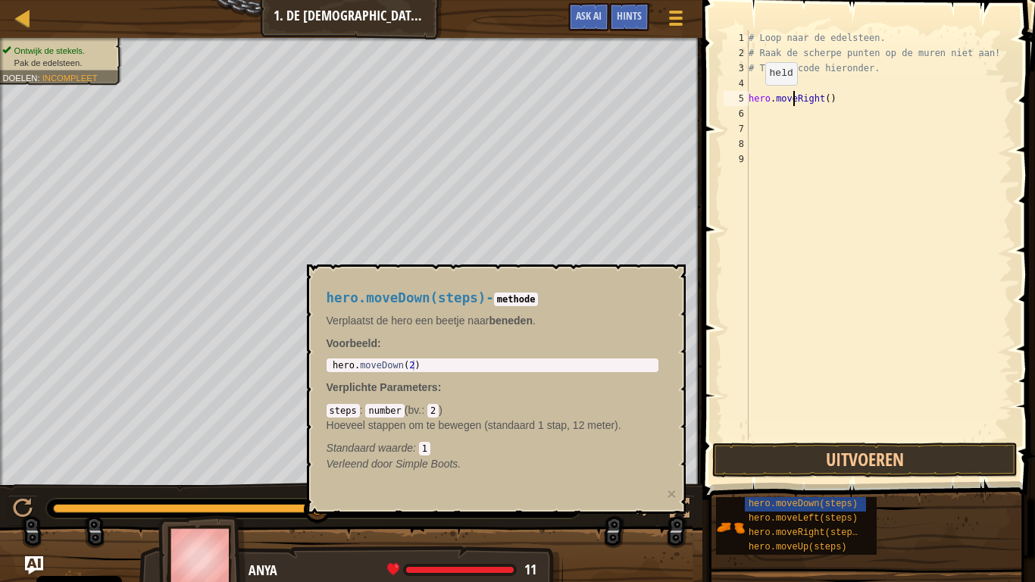
click at [752, 105] on div "# Loop naar de edelsteen. # Raak de scherpe punten op de muren niet aan! # Typ …" at bounding box center [878, 249] width 267 height 439
click at [753, 98] on div "hero.moveRight() 1 2 3 4 5 6 7 8 9 # Loop naar de edelsteen. # Raak de scherpe …" at bounding box center [866, 234] width 292 height 409
type textarea "hero.moveRight()"
click at [764, 116] on div "# Loop naar de edelsteen. # Raak de scherpe punten op de muren niet aan! # Typ …" at bounding box center [881, 249] width 262 height 439
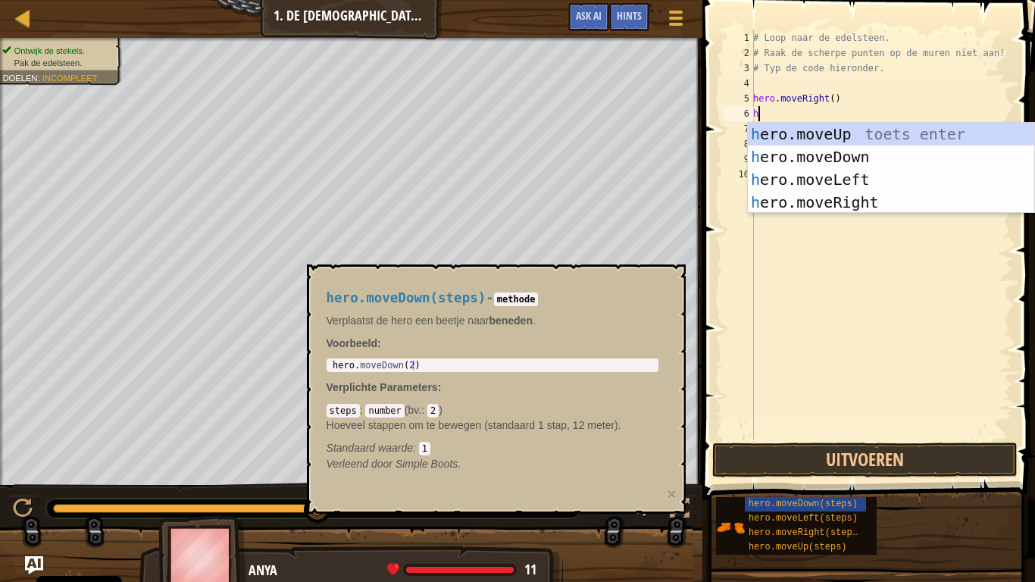
type textarea "he"
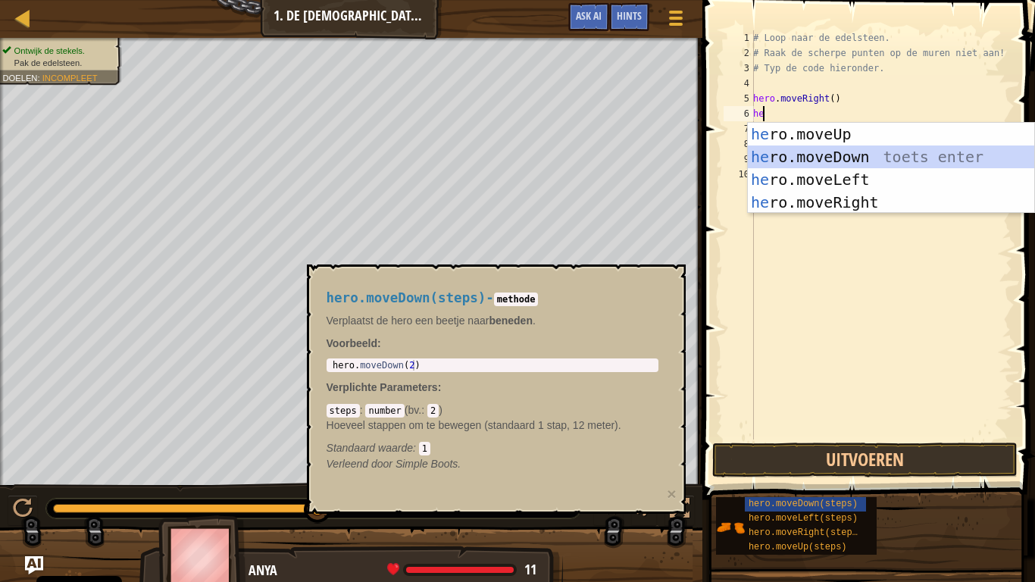
click at [842, 146] on div "he ro.moveUp toets enter he ro.moveDown toets enter he ro.moveLeft toets enter …" at bounding box center [891, 191] width 286 height 136
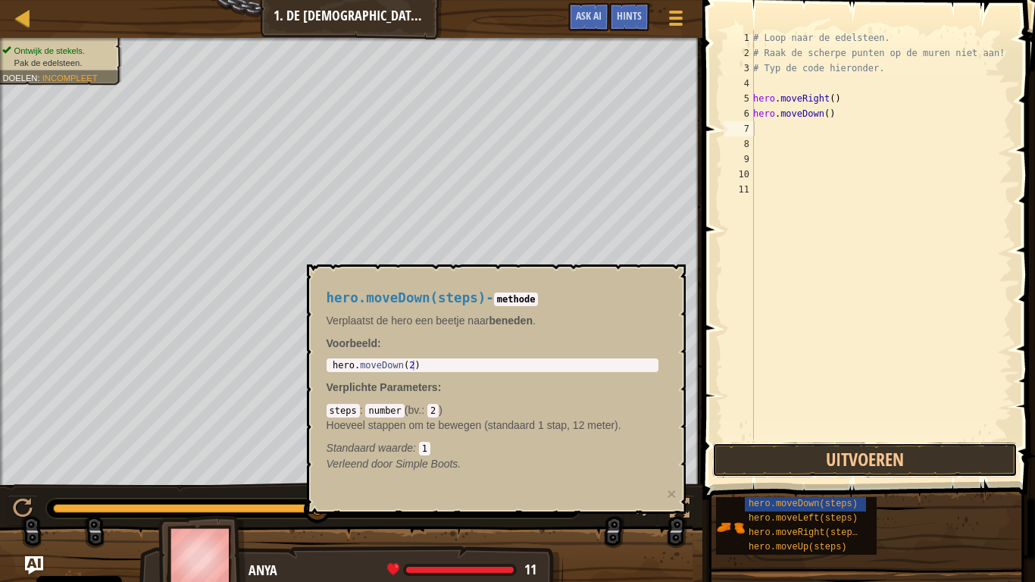
click at [848, 452] on button "Uitvoeren" at bounding box center [864, 459] width 305 height 35
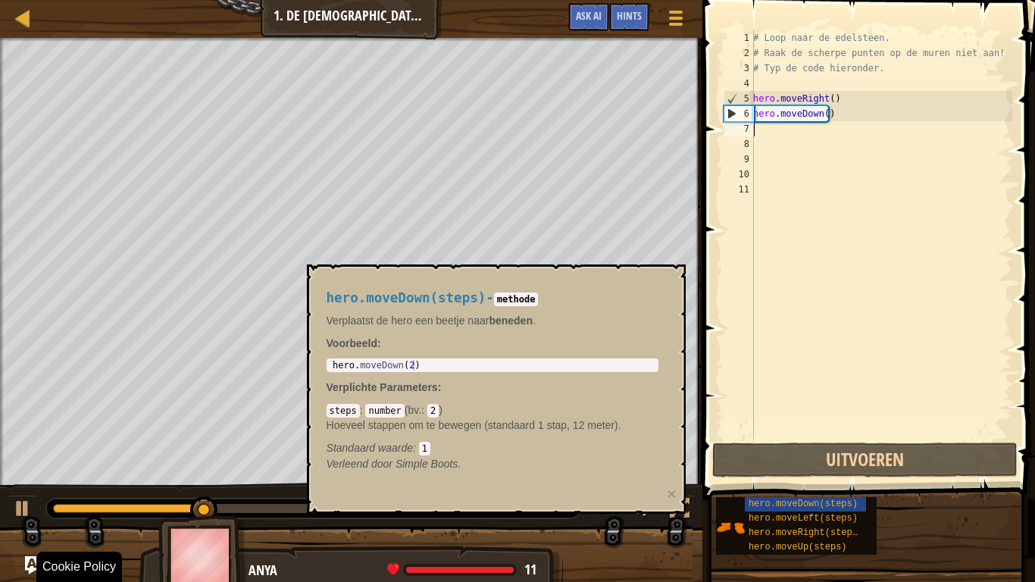
click at [654, 485] on div at bounding box center [351, 564] width 702 height 76
click at [671, 485] on button "×" at bounding box center [671, 494] width 9 height 16
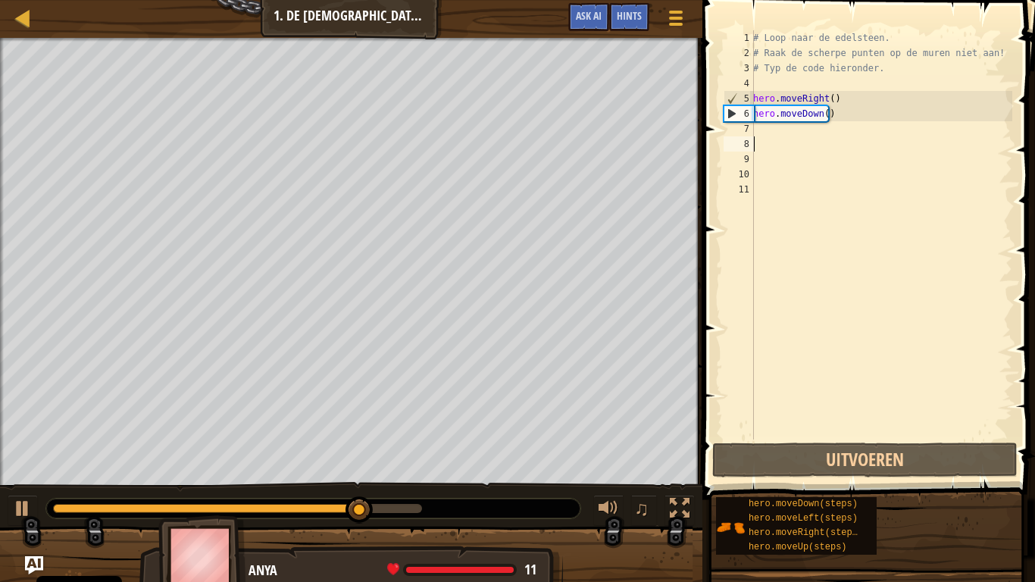
click at [797, 136] on div "# Loop naar de edelsteen. # Raak de scherpe punten op de muren niet aan! # Typ …" at bounding box center [881, 249] width 262 height 439
click at [780, 127] on div "# Loop naar de edelsteen. # Raak de scherpe punten op de muren niet aan! # Typ …" at bounding box center [881, 249] width 262 height 439
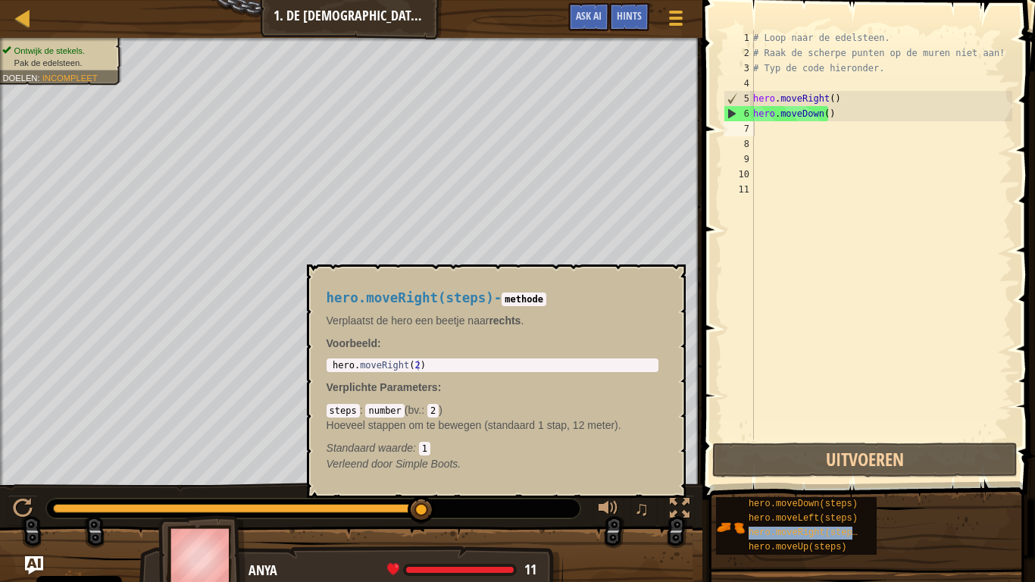
click at [845, 485] on span "hero.moveRight(steps)" at bounding box center [805, 532] width 114 height 11
click at [836, 485] on span "hero.moveRight(steps)" at bounding box center [805, 532] width 114 height 11
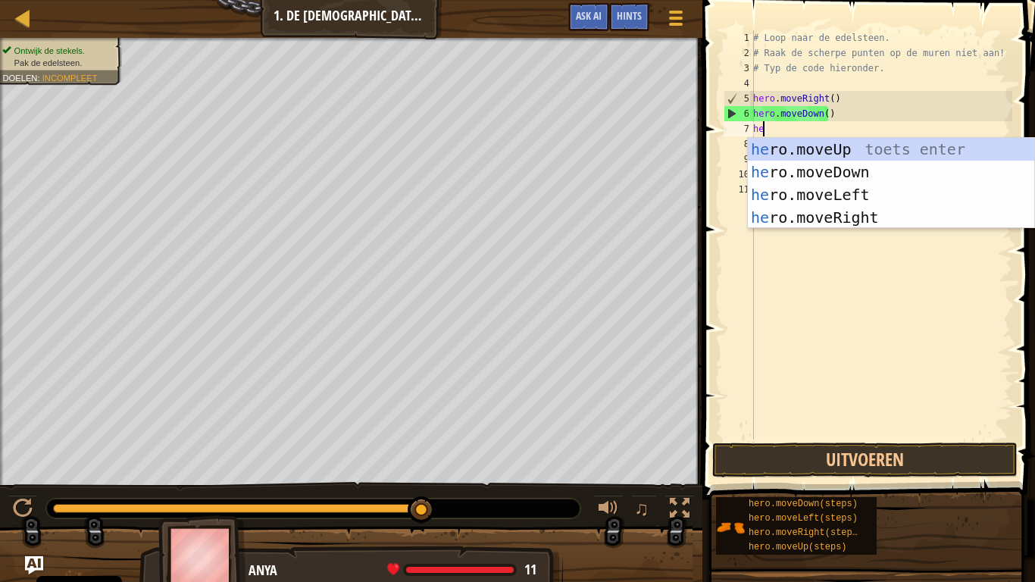
type textarea "her"
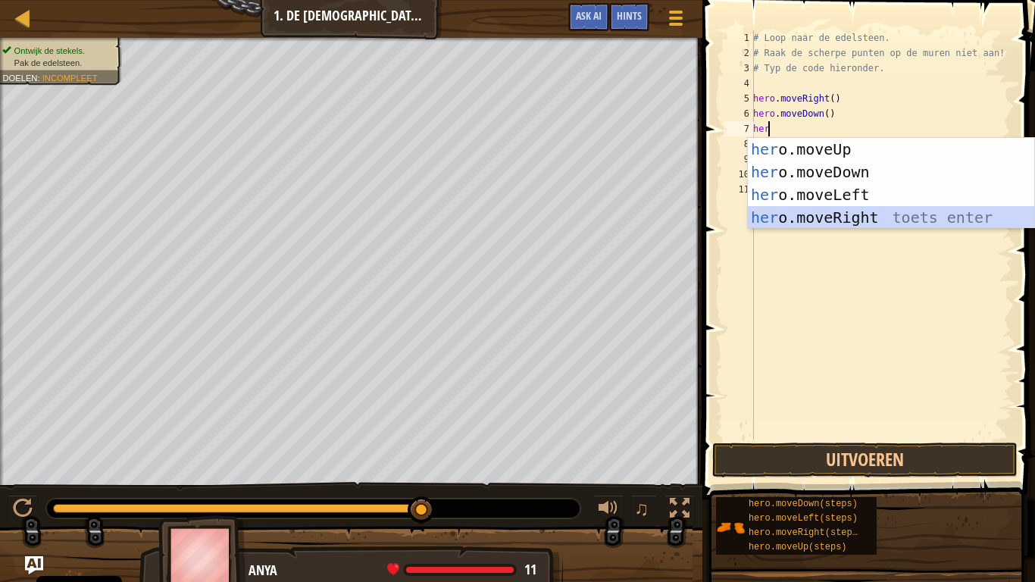
click at [836, 219] on div "her o.moveUp toets enter her o.moveDown toets enter her o.moveLeft toets enter …" at bounding box center [891, 206] width 286 height 136
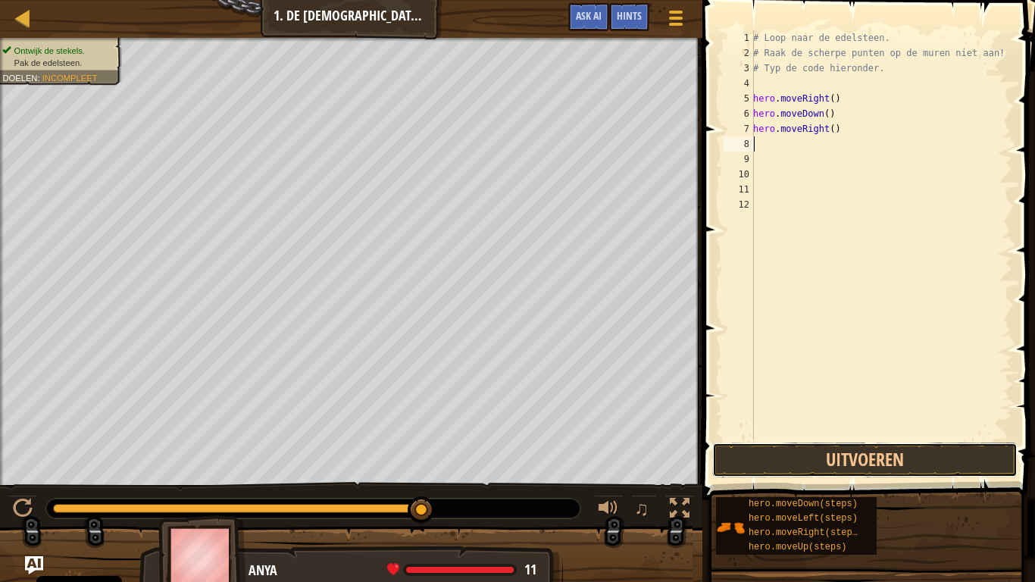
click at [768, 461] on button "Uitvoeren" at bounding box center [864, 459] width 305 height 35
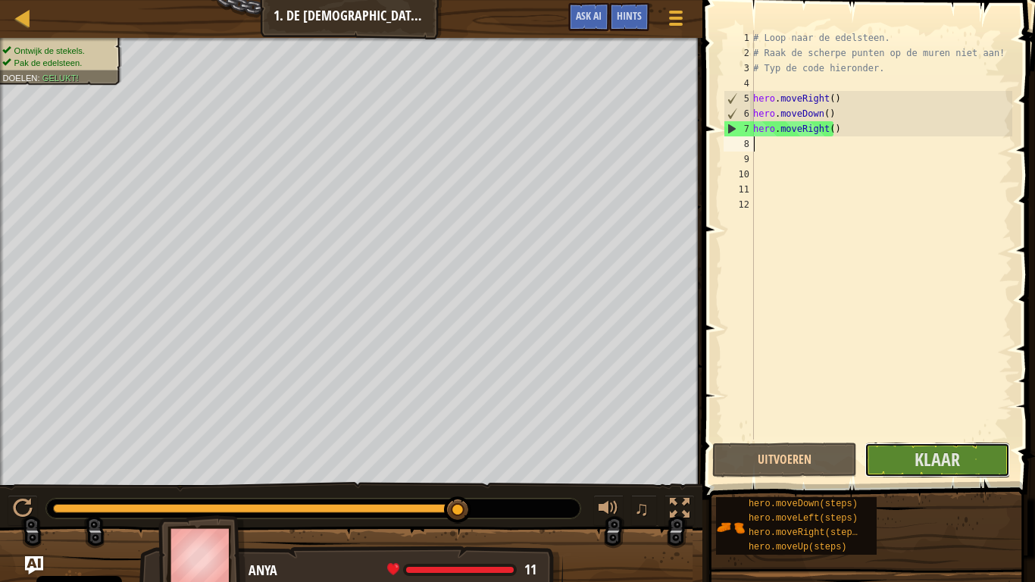
click at [952, 454] on span "Klaar" at bounding box center [936, 459] width 45 height 24
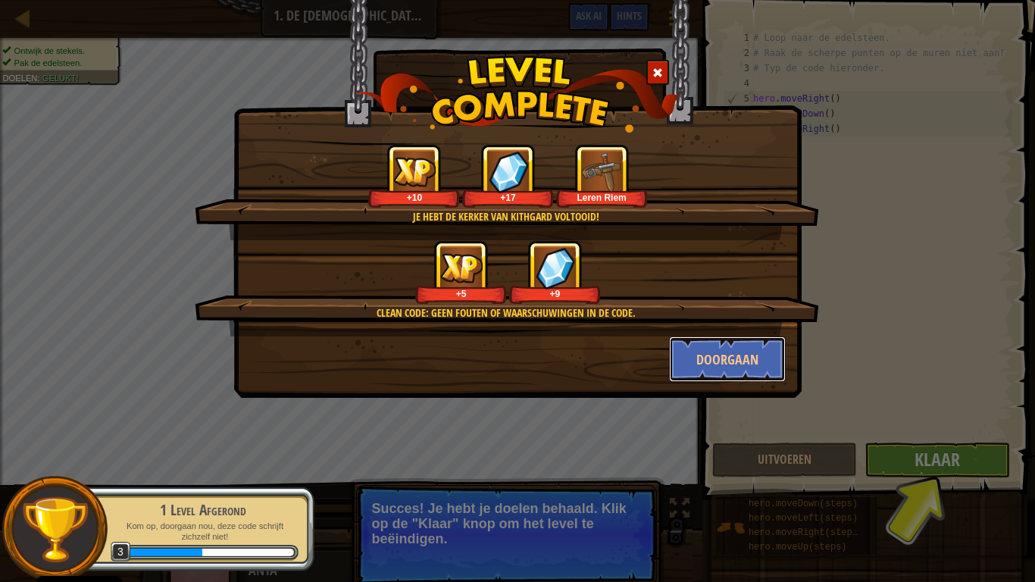
click at [747, 352] on button "Doorgaan" at bounding box center [727, 358] width 117 height 45
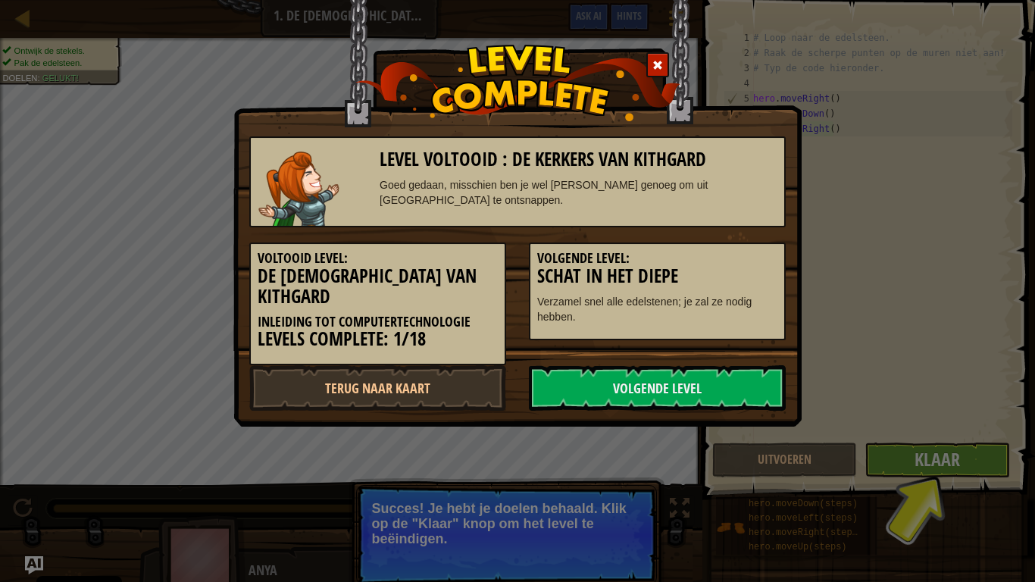
click at [770, 381] on link "Volgende Level" at bounding box center [657, 387] width 257 height 45
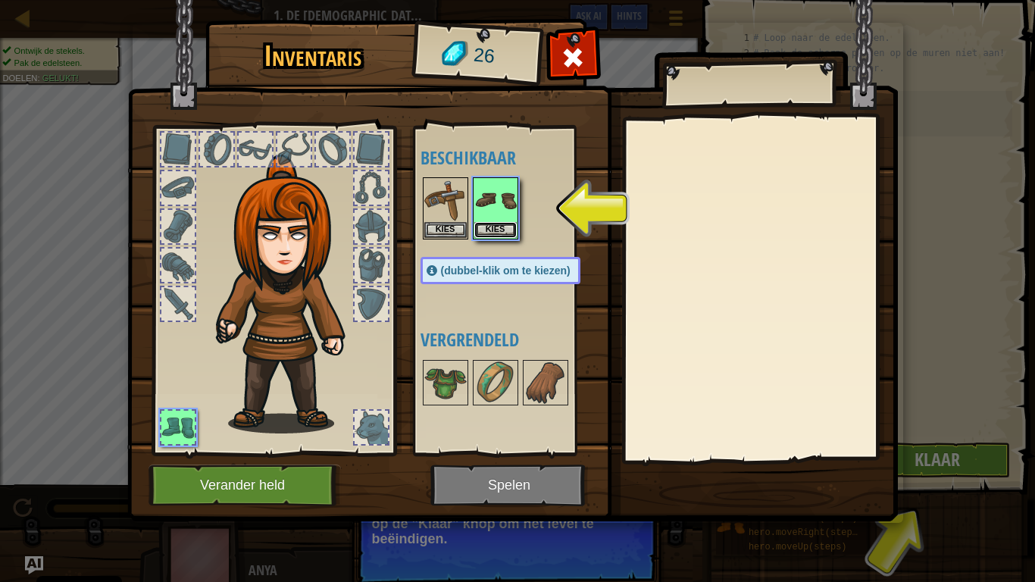
click at [513, 229] on button "Kies" at bounding box center [495, 230] width 42 height 16
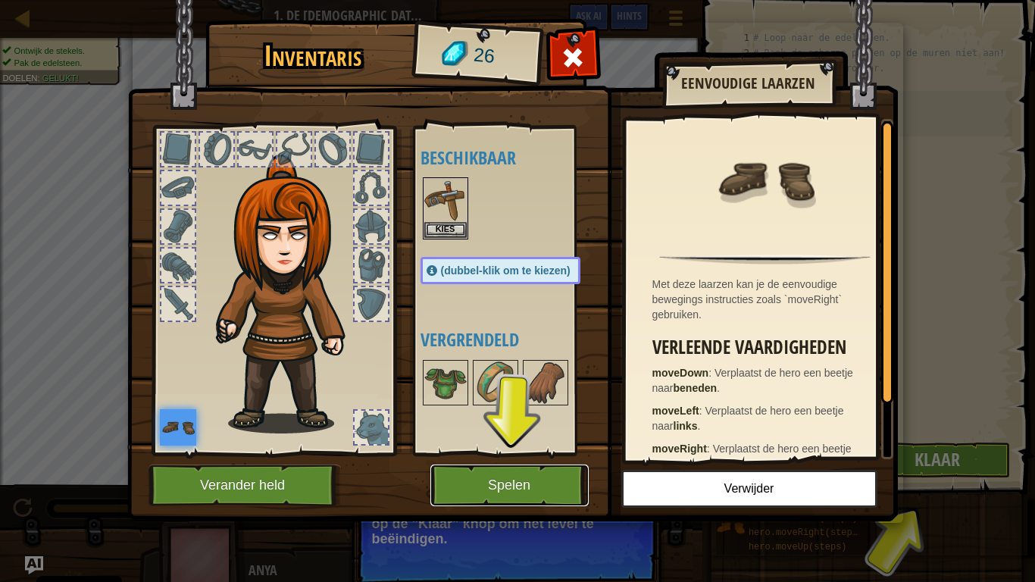
click at [526, 481] on button "Spelen" at bounding box center [509, 485] width 158 height 42
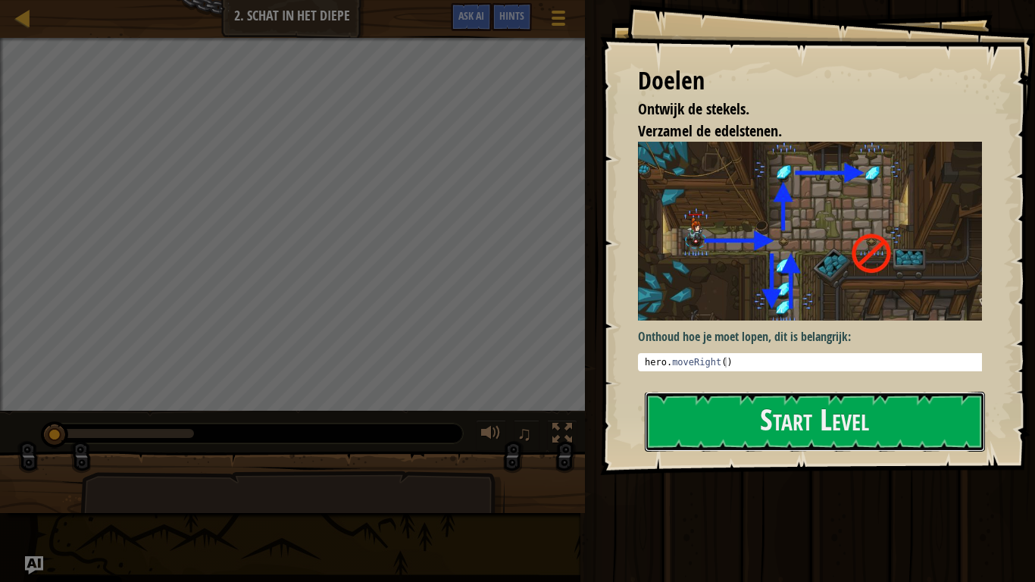
click at [798, 401] on button "Start Level" at bounding box center [815, 422] width 340 height 60
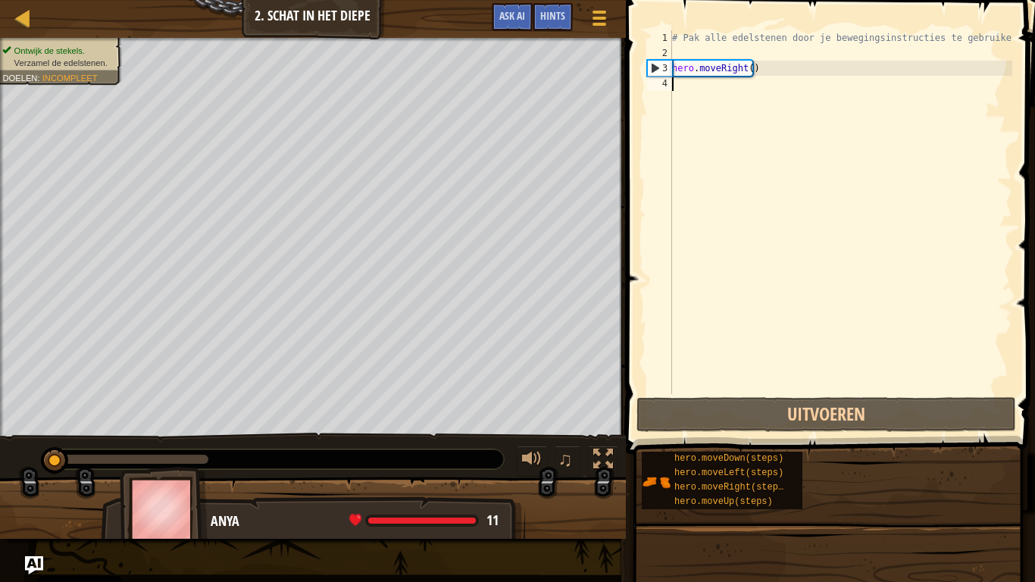
scroll to position [7, 0]
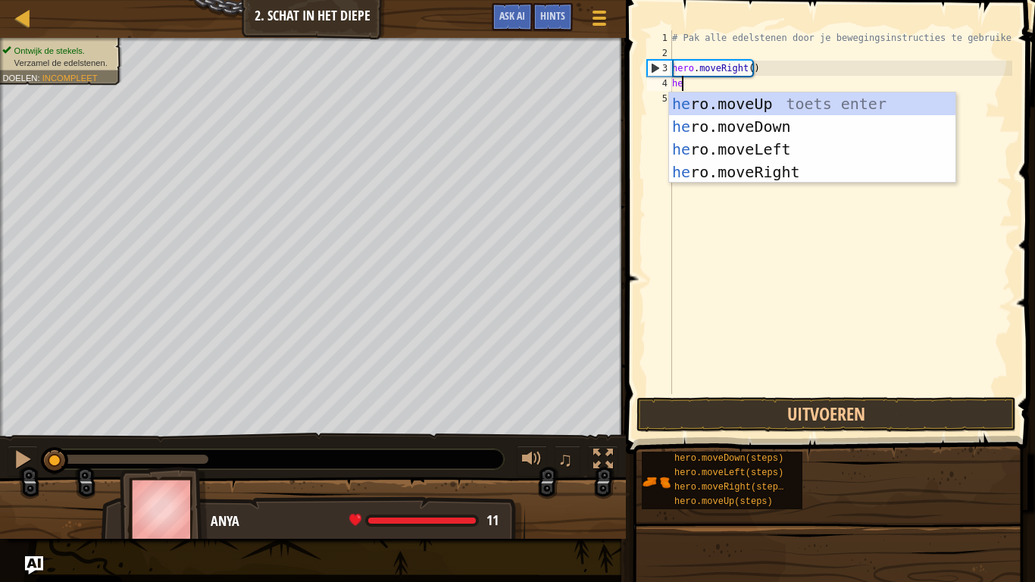
type textarea "her"
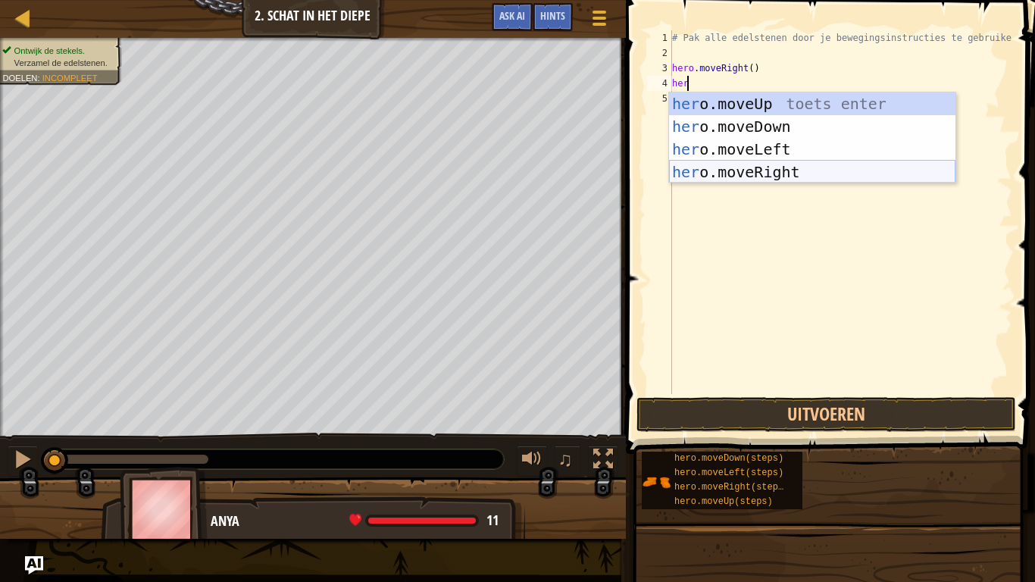
click at [766, 172] on div "her o.moveUp toets enter her o.moveDown toets enter her o.moveLeft toets enter …" at bounding box center [812, 160] width 286 height 136
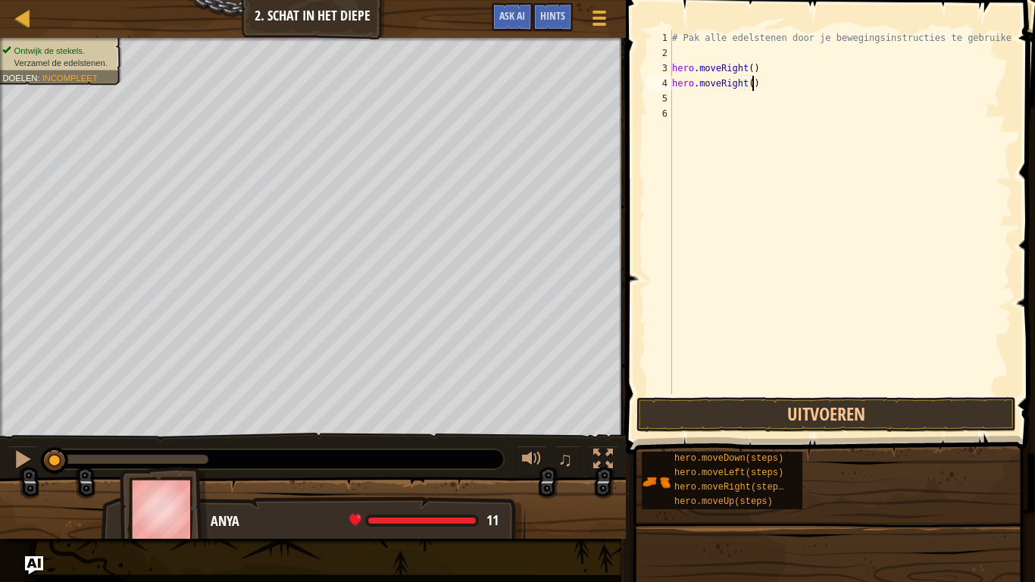
click at [749, 87] on div "# Pak alle edelstenen door je bewegingsinstructies te gebruiken. hero . moveRig…" at bounding box center [840, 227] width 343 height 394
type textarea "h"
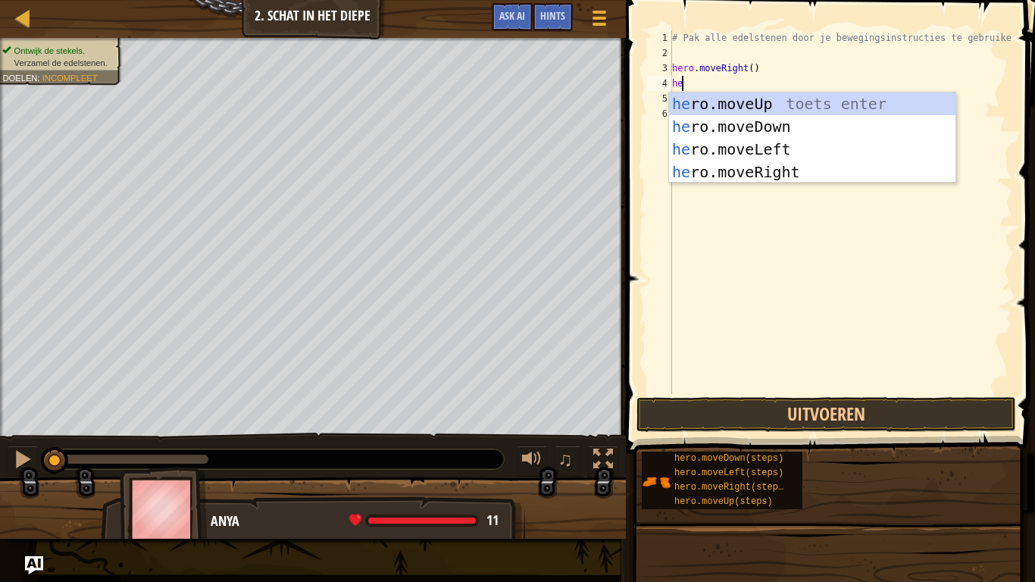
type textarea "her"
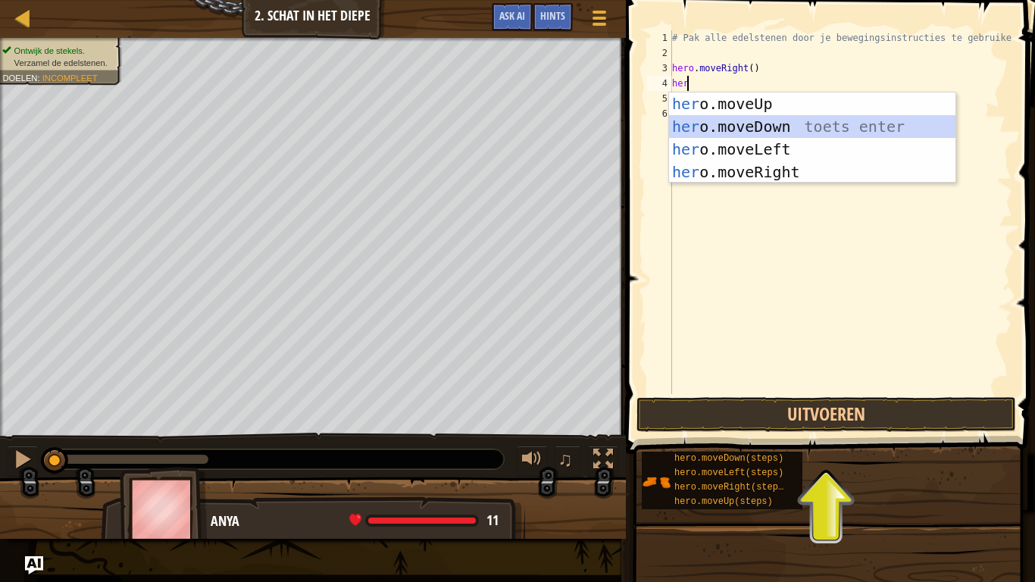
click at [767, 123] on div "her o.moveUp toets enter her o.moveDown toets enter her o.moveLeft toets enter …" at bounding box center [812, 160] width 286 height 136
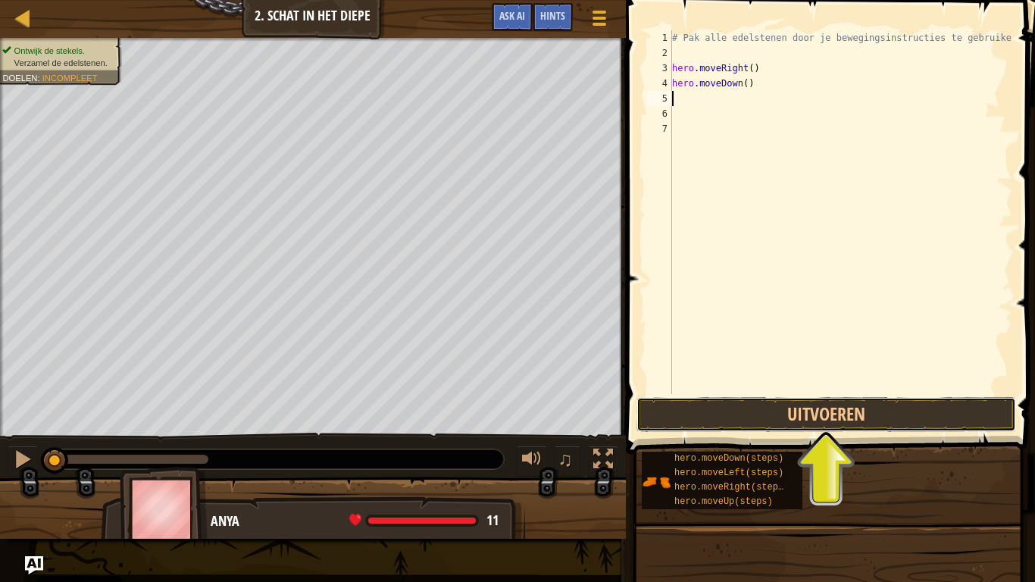
click at [787, 404] on button "Uitvoeren" at bounding box center [826, 414] width 380 height 35
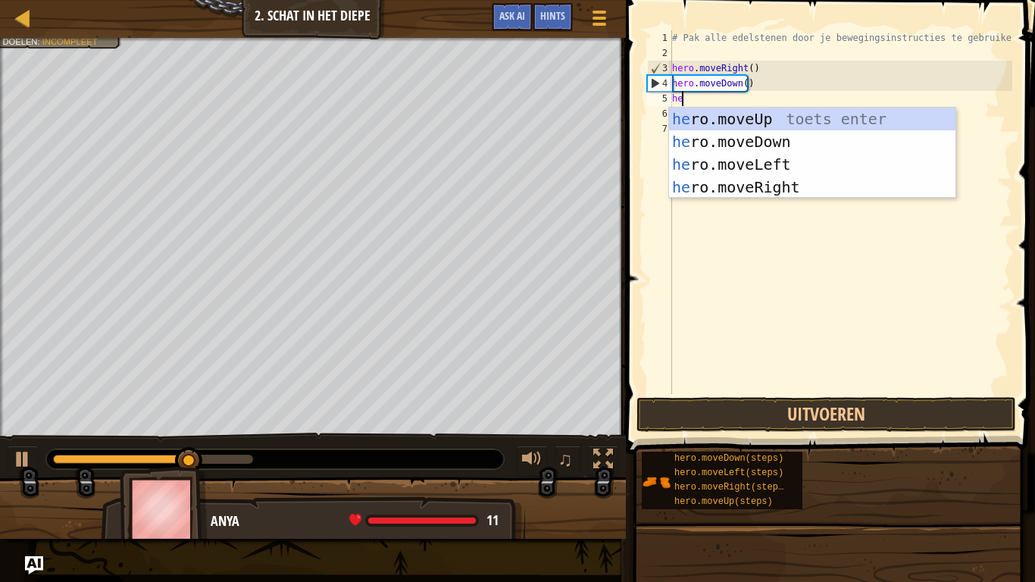
type textarea "her"
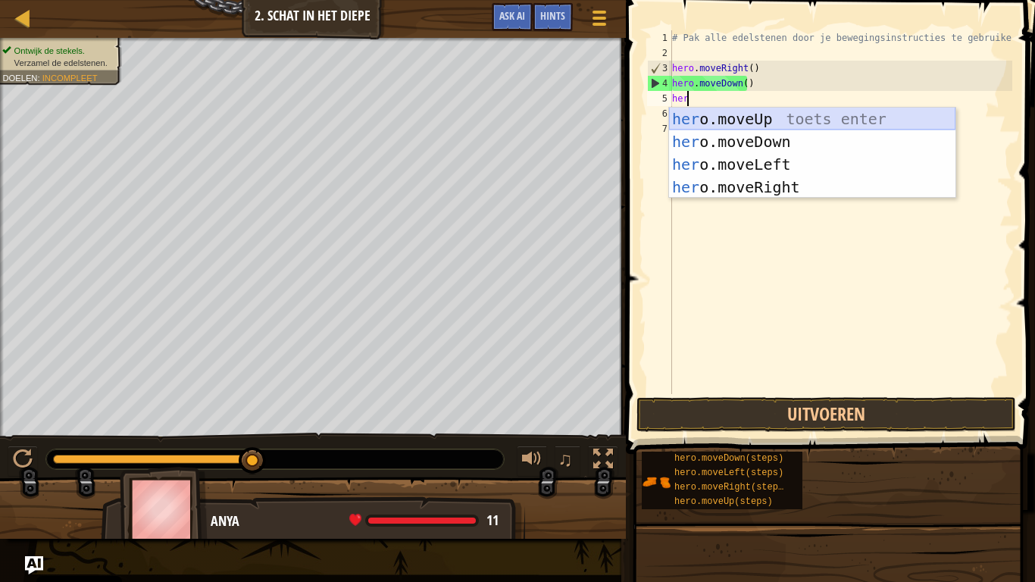
click at [726, 115] on div "her o.moveUp toets enter her o.moveDown toets enter her o.moveLeft toets enter …" at bounding box center [812, 176] width 286 height 136
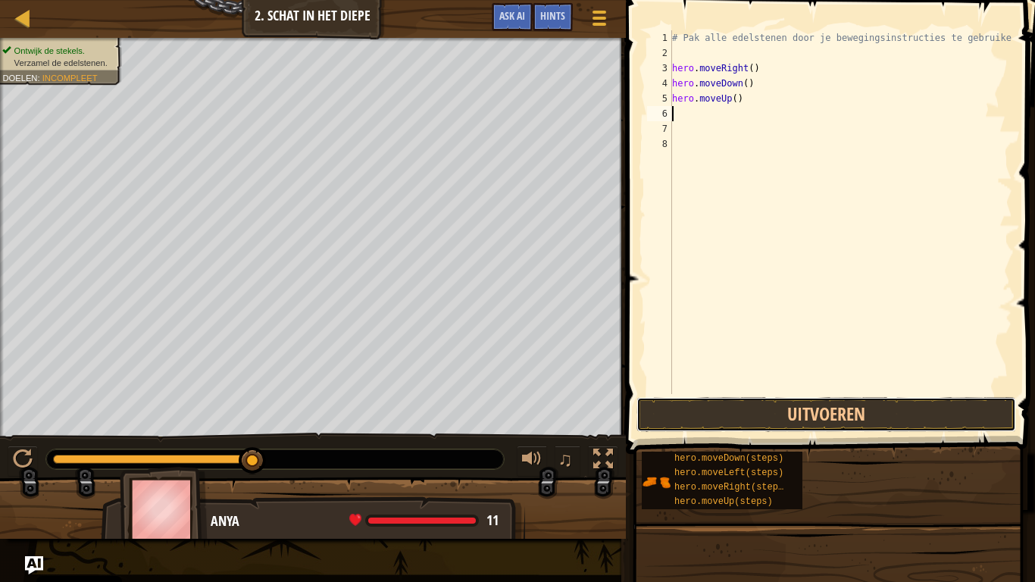
click at [778, 398] on button "Uitvoeren" at bounding box center [826, 414] width 380 height 35
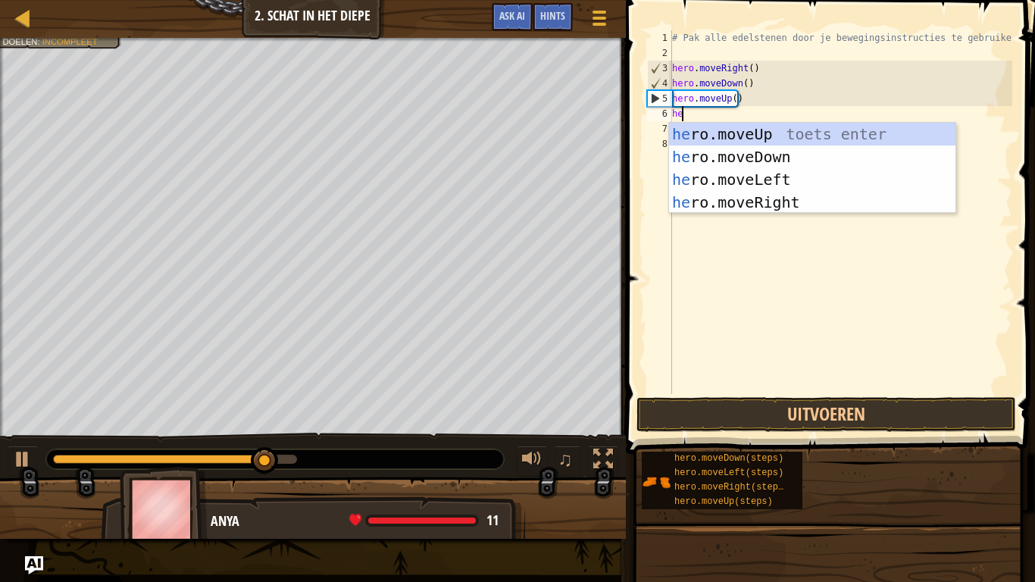
type textarea "her"
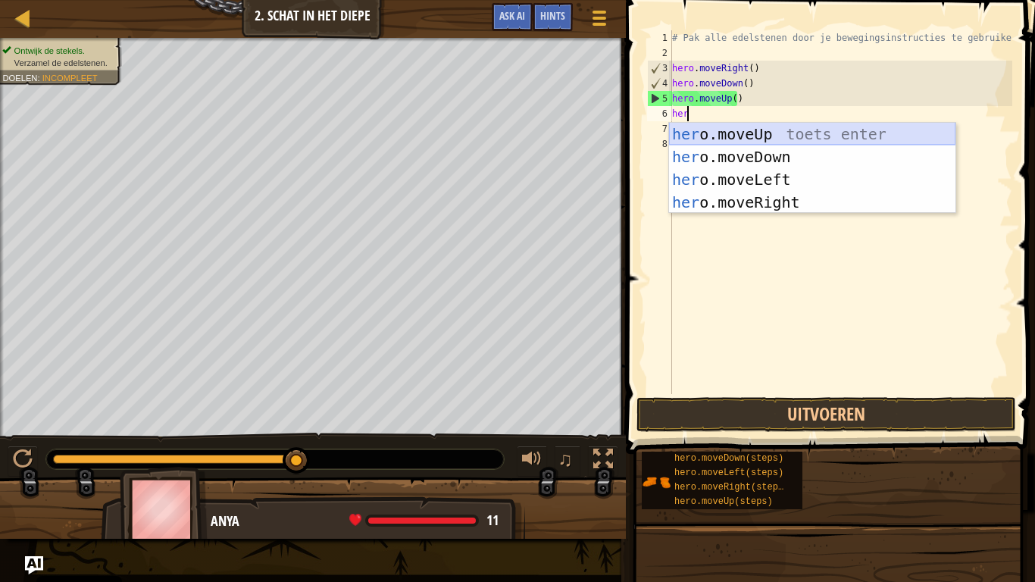
click at [736, 133] on div "her o.moveUp toets enter her o.moveDown toets enter her o.moveLeft toets enter …" at bounding box center [812, 191] width 286 height 136
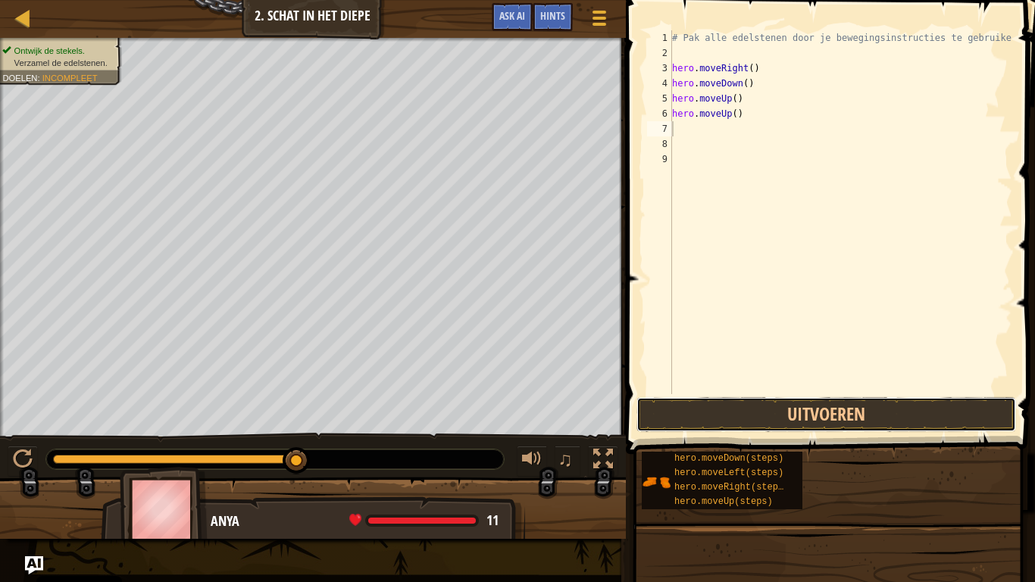
click at [790, 405] on button "Uitvoeren" at bounding box center [826, 414] width 380 height 35
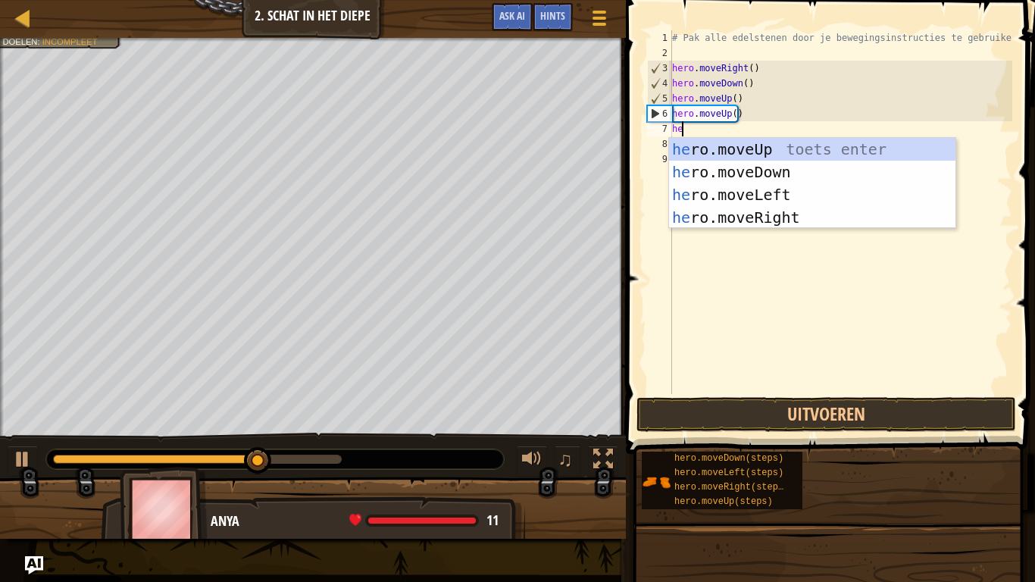
type textarea "her"
click at [753, 212] on div "her o.moveUp toets enter her o.moveDown toets enter her o.moveLeft toets enter …" at bounding box center [812, 206] width 286 height 136
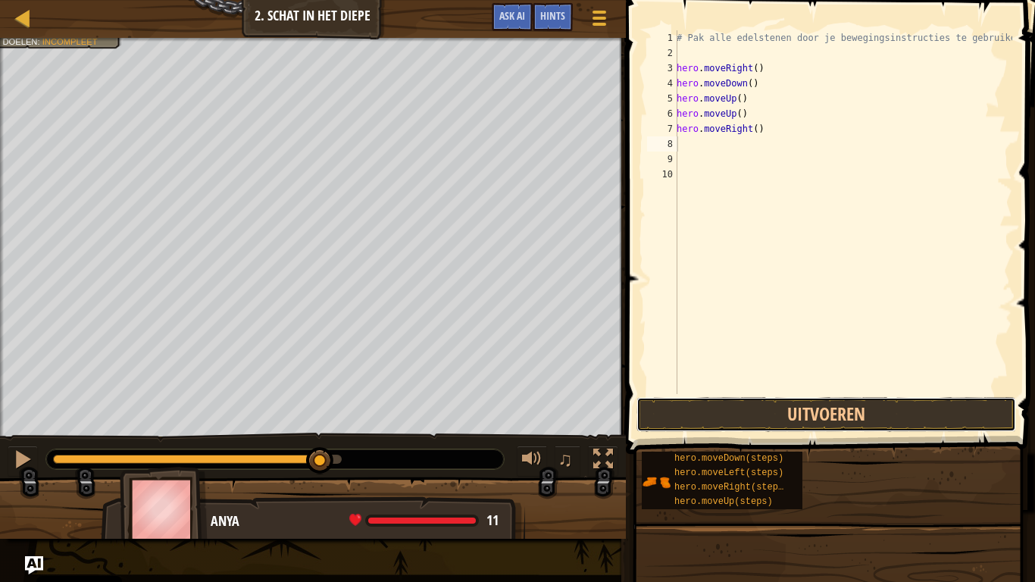
click at [816, 414] on button "Uitvoeren" at bounding box center [826, 414] width 380 height 35
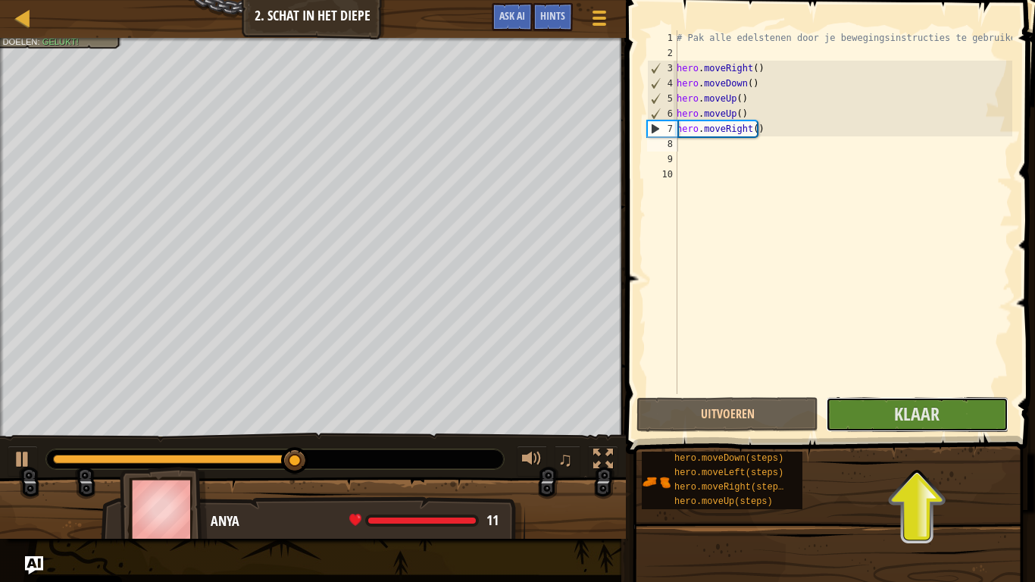
click at [863, 408] on button "Klaar" at bounding box center [917, 414] width 182 height 35
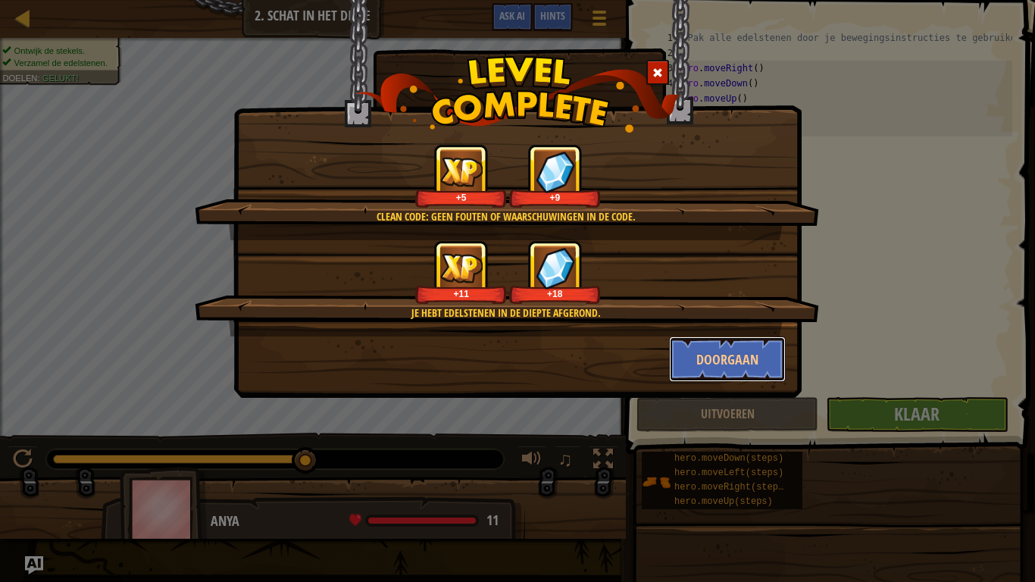
click at [739, 345] on button "Doorgaan" at bounding box center [727, 358] width 117 height 45
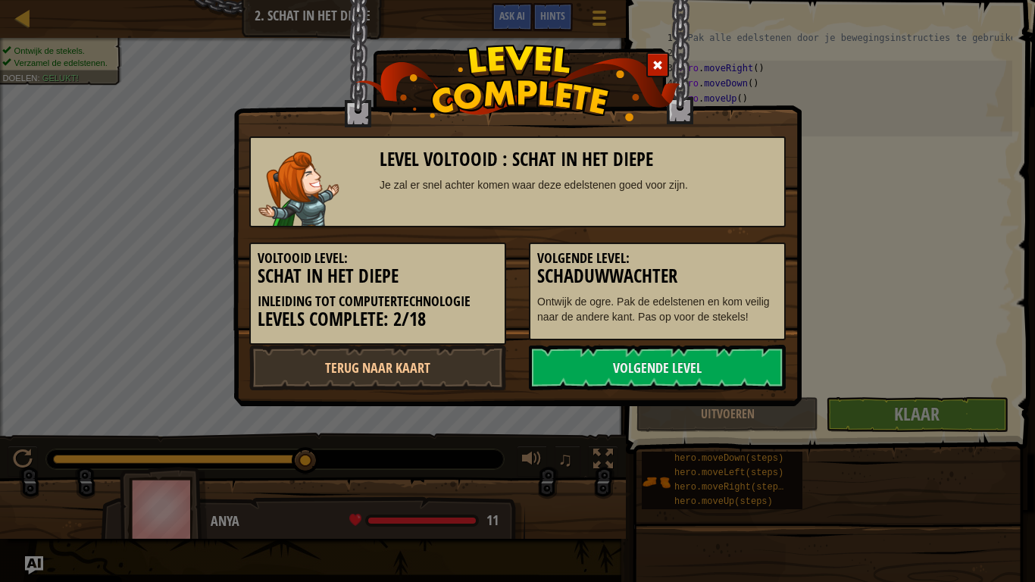
click at [693, 374] on link "Volgende Level" at bounding box center [657, 367] width 257 height 45
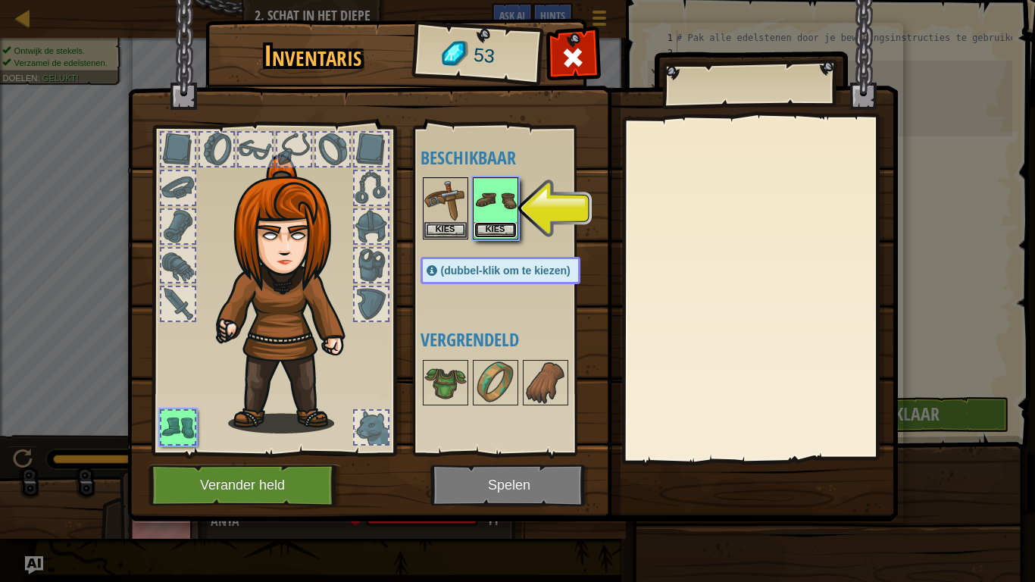
click at [490, 230] on button "Kies" at bounding box center [495, 230] width 42 height 16
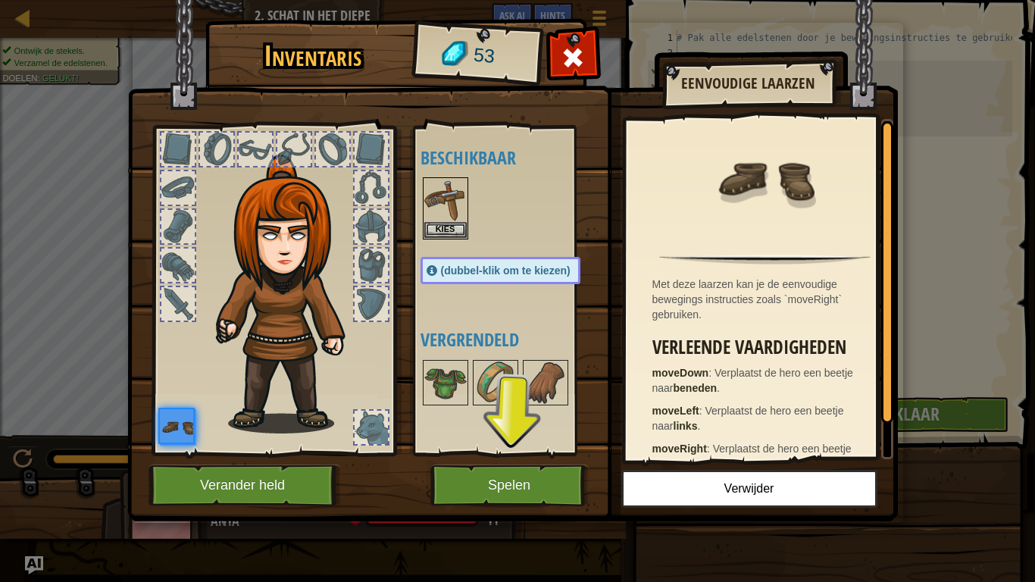
click at [490, 230] on div at bounding box center [515, 208] width 190 height 67
click at [502, 477] on button "Spelen" at bounding box center [509, 485] width 158 height 42
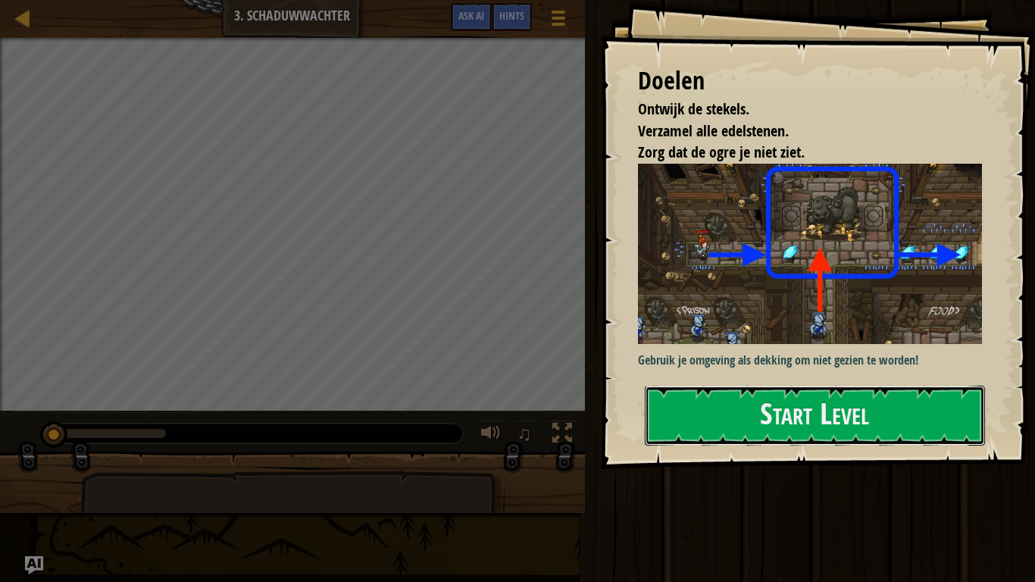
click at [808, 410] on button "Start Level" at bounding box center [815, 416] width 340 height 60
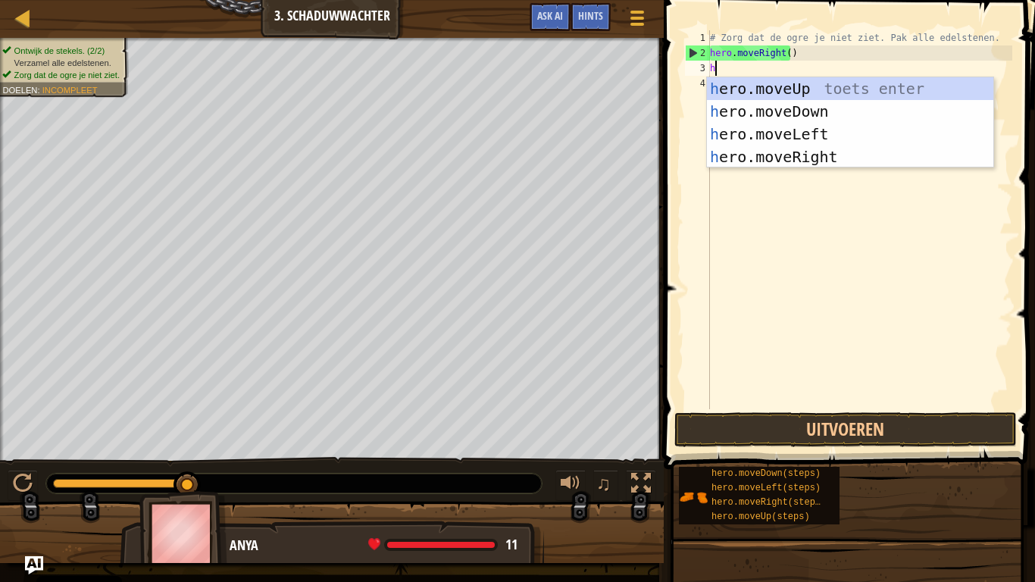
scroll to position [7, 0]
type textarea "her"
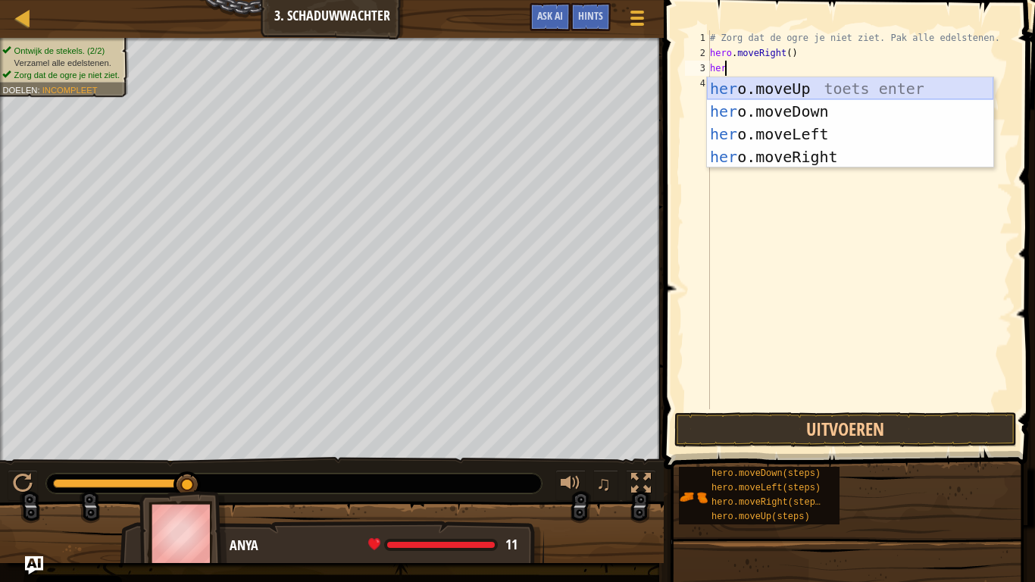
click at [796, 86] on div "her o.moveUp toets enter her o.moveDown toets enter her o.moveLeft toets enter …" at bounding box center [850, 145] width 286 height 136
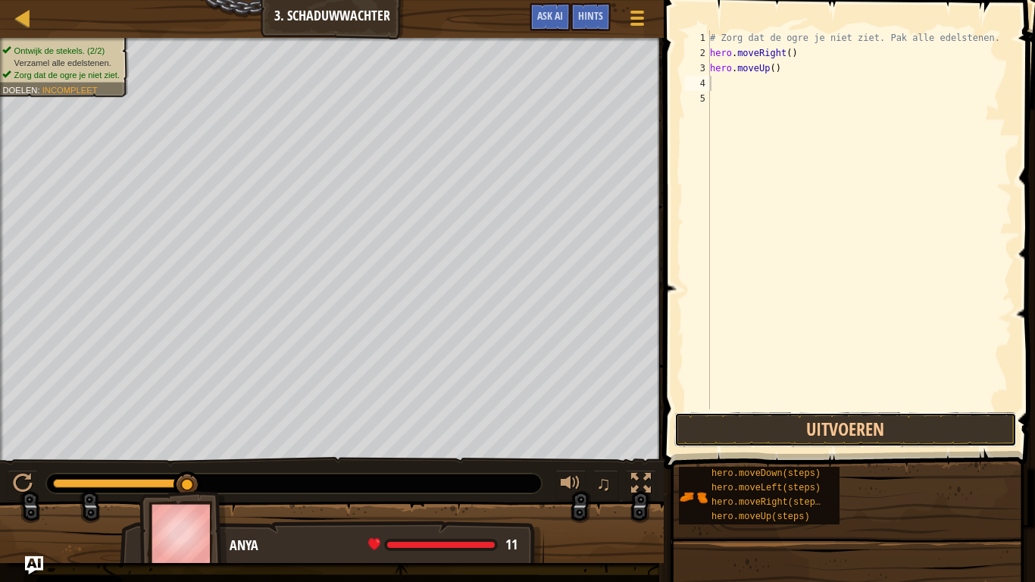
click at [820, 421] on button "Uitvoeren" at bounding box center [845, 429] width 342 height 35
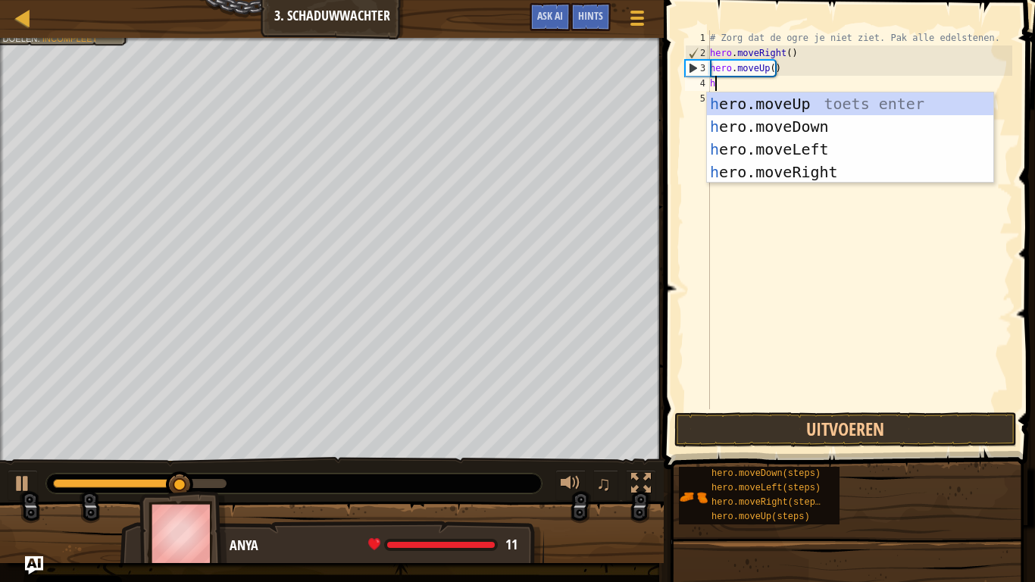
type textarea "her"
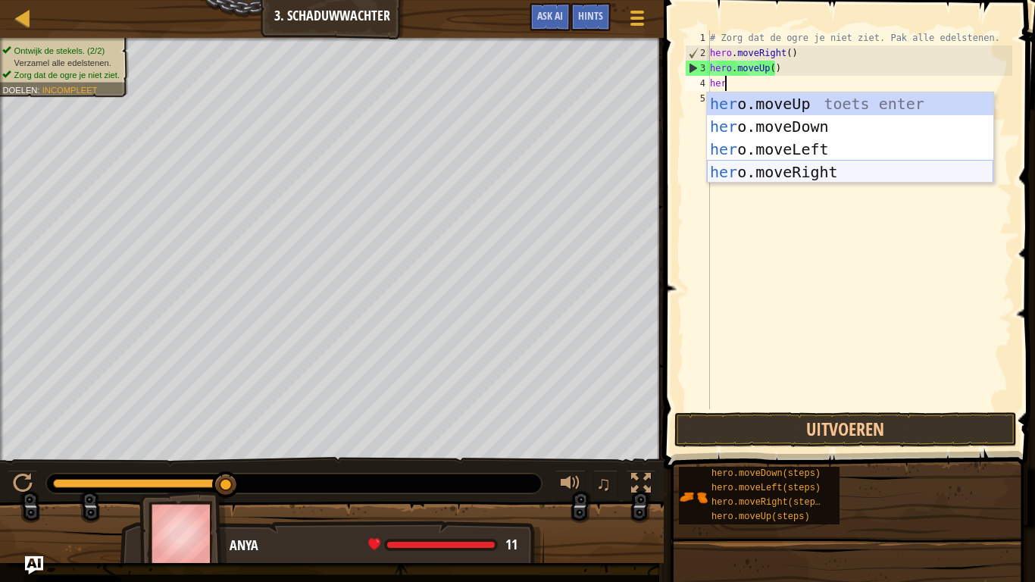
click at [774, 164] on div "her o.moveUp toets enter her o.moveDown toets enter her o.moveLeft toets enter …" at bounding box center [850, 160] width 286 height 136
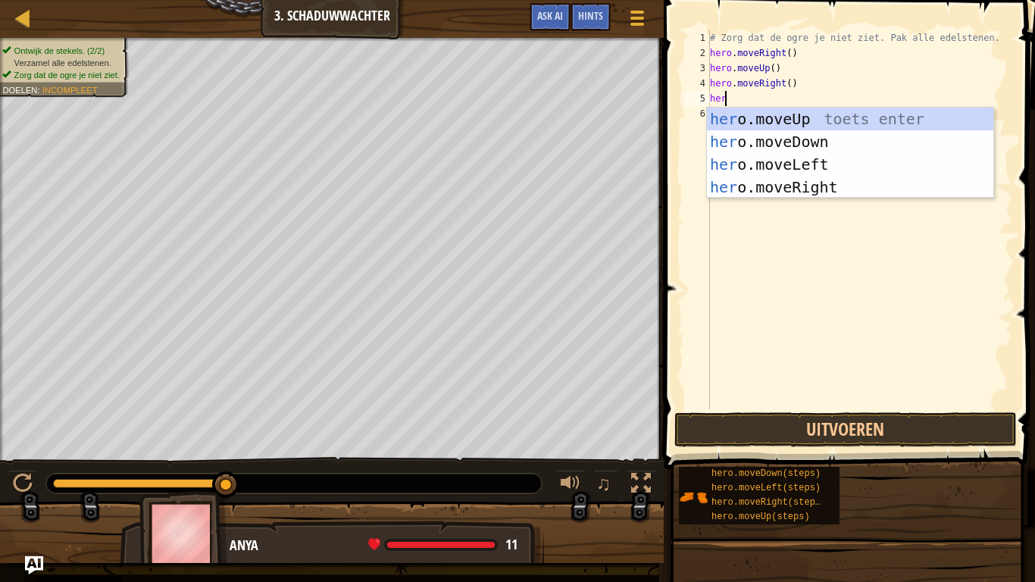
type textarea "hero"
click at [777, 136] on div "hero .moveUp toets enter hero .moveDown toets enter hero .moveLeft toets enter …" at bounding box center [850, 176] width 286 height 136
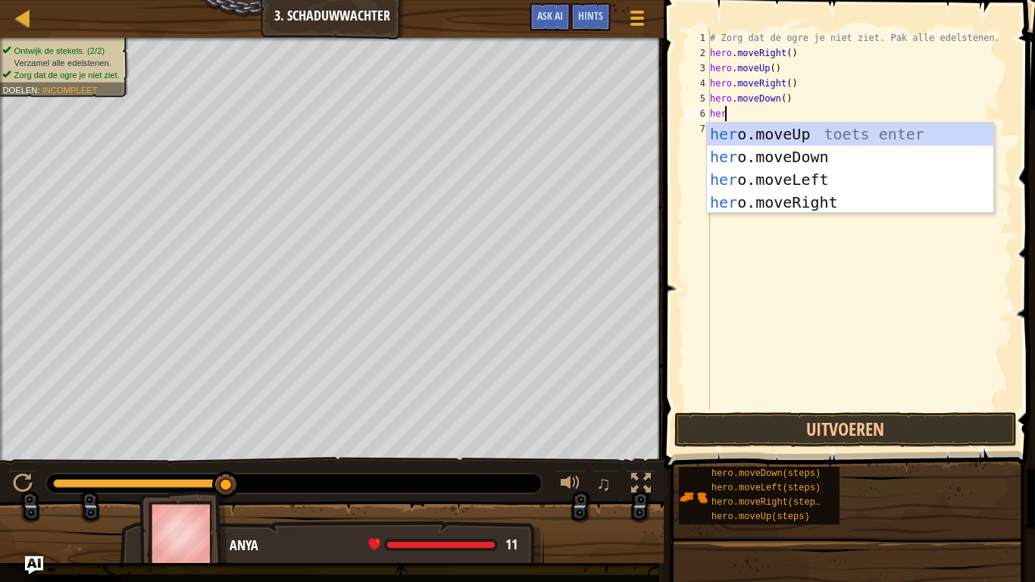
type textarea "hero"
click at [797, 196] on div "hero .moveUp toets enter hero .moveDown toets enter hero .moveLeft toets enter …" at bounding box center [850, 191] width 286 height 136
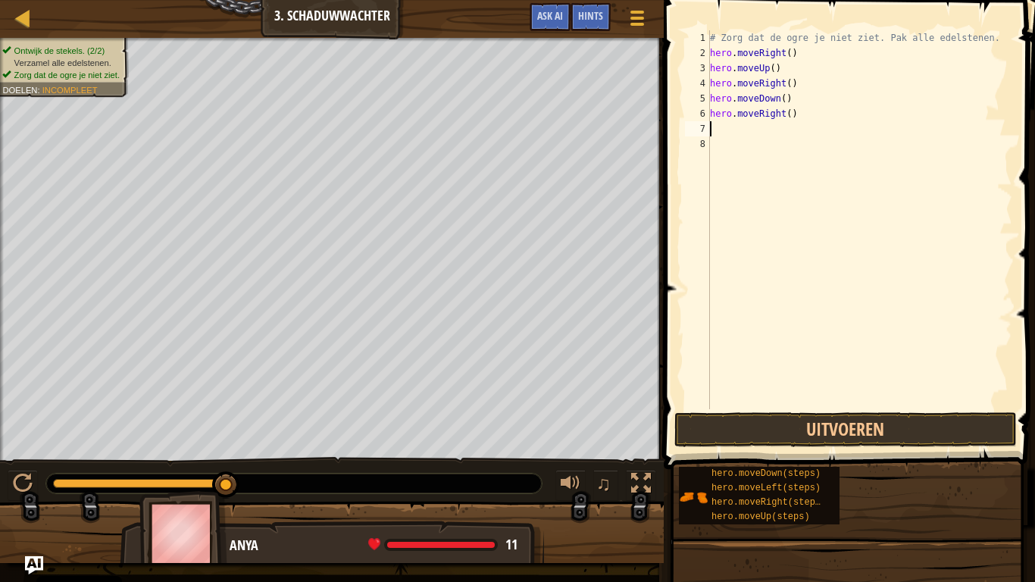
scroll to position [7, 0]
click at [840, 424] on button "Uitvoeren" at bounding box center [845, 429] width 342 height 35
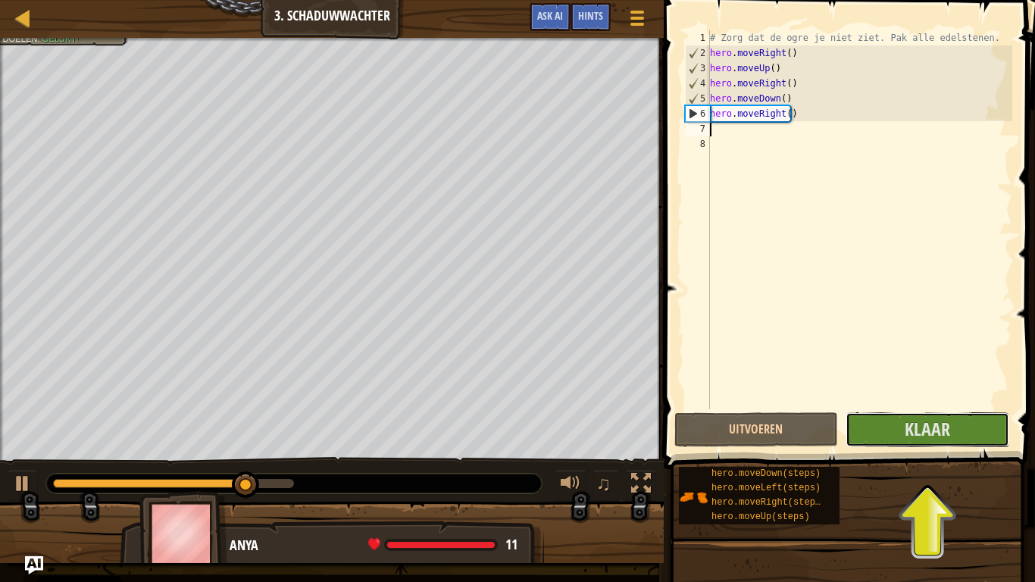
click at [908, 425] on span "Klaar" at bounding box center [927, 429] width 45 height 24
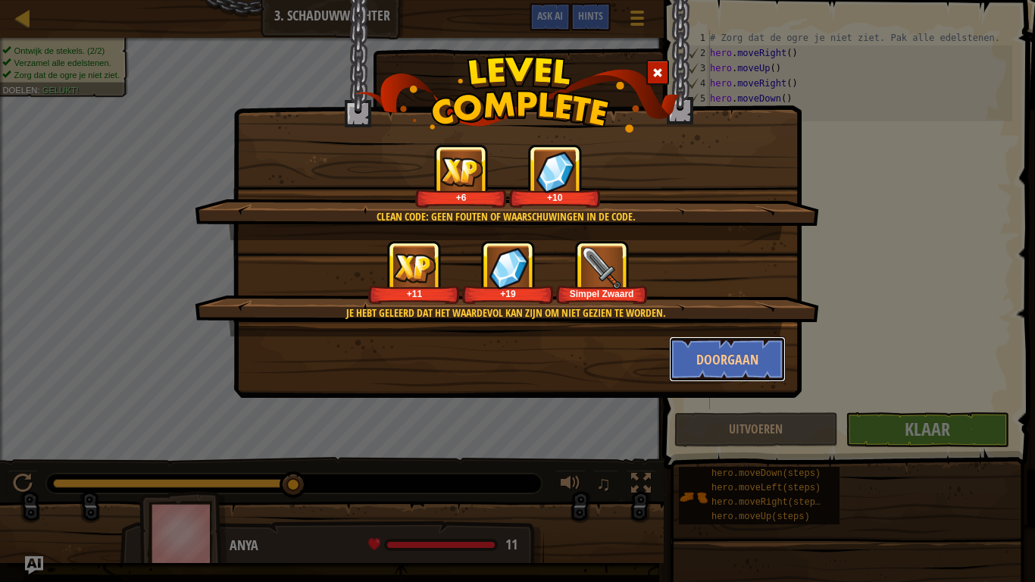
click at [718, 365] on button "Doorgaan" at bounding box center [727, 358] width 117 height 45
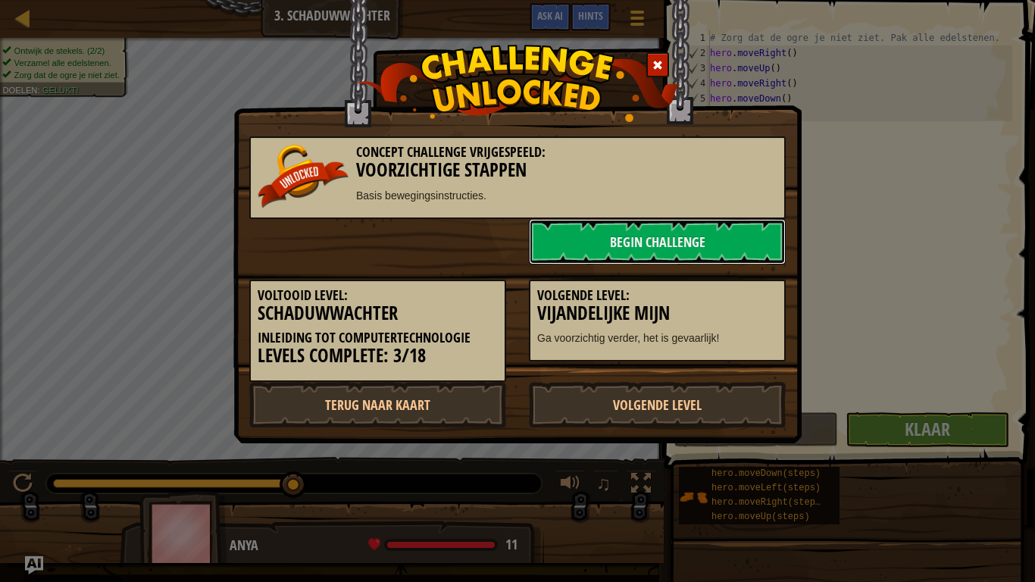
click at [567, 239] on link "Begin Challenge" at bounding box center [657, 241] width 257 height 45
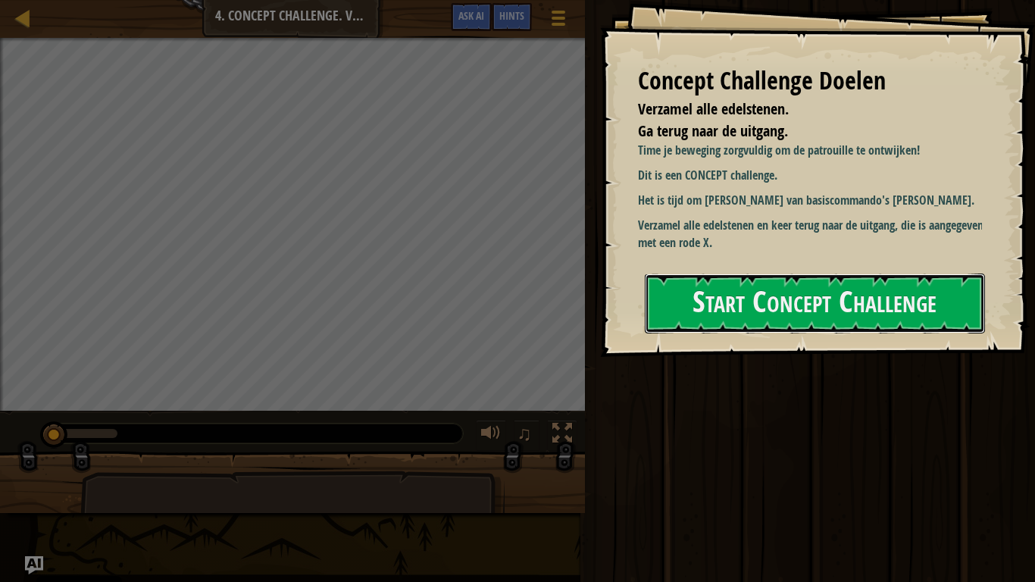
click at [976, 316] on button "Start Concept Challenge" at bounding box center [815, 303] width 340 height 60
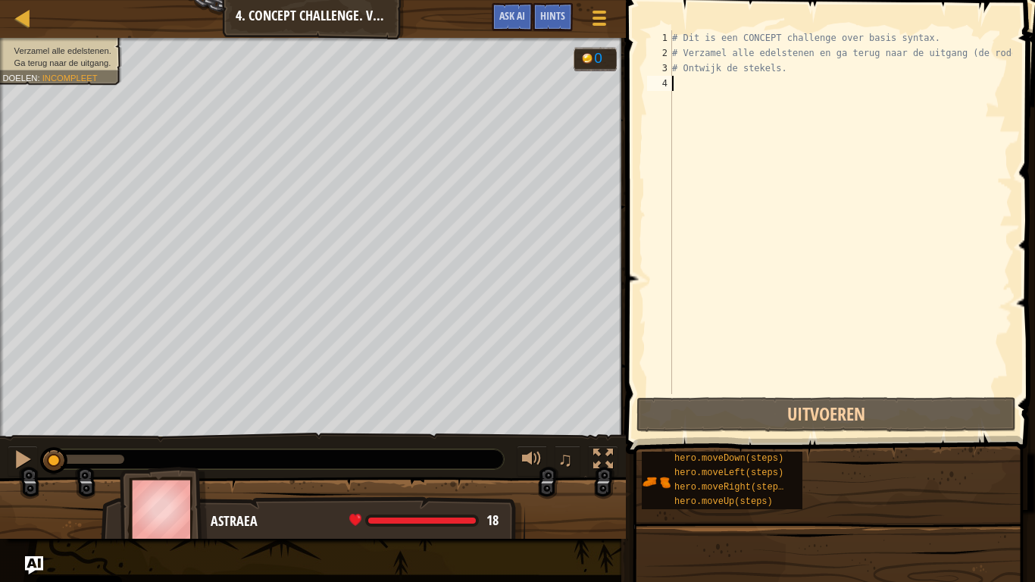
click at [789, 95] on div "# Dit is een CONCEPT challenge over basis syntax. # Verzamel alle edelstenen en…" at bounding box center [840, 227] width 343 height 394
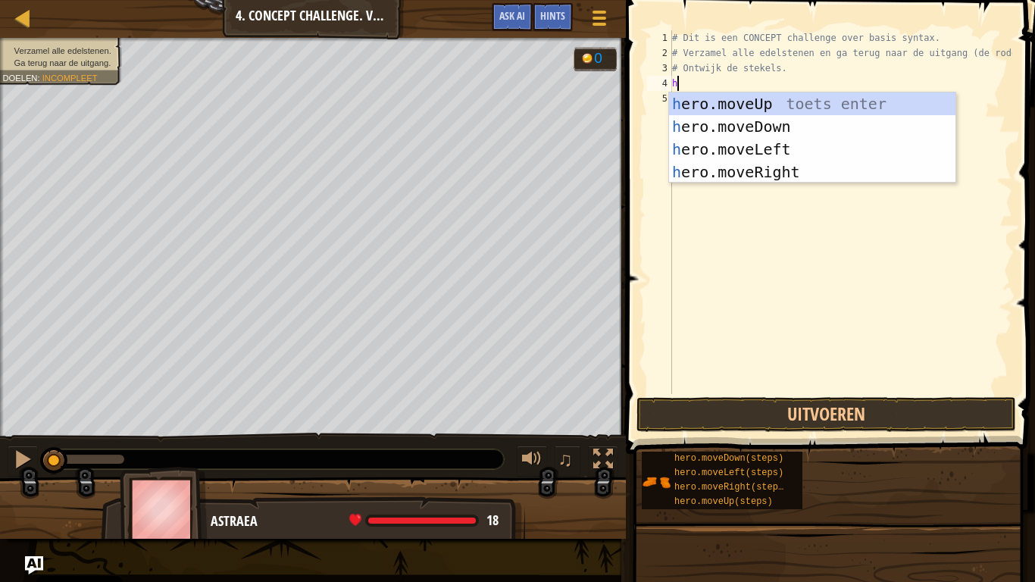
scroll to position [7, 0]
type textarea "her"
click at [845, 98] on div "her o.moveUp toets enter her o.moveDown toets enter her o.moveLeft toets enter …" at bounding box center [812, 160] width 286 height 136
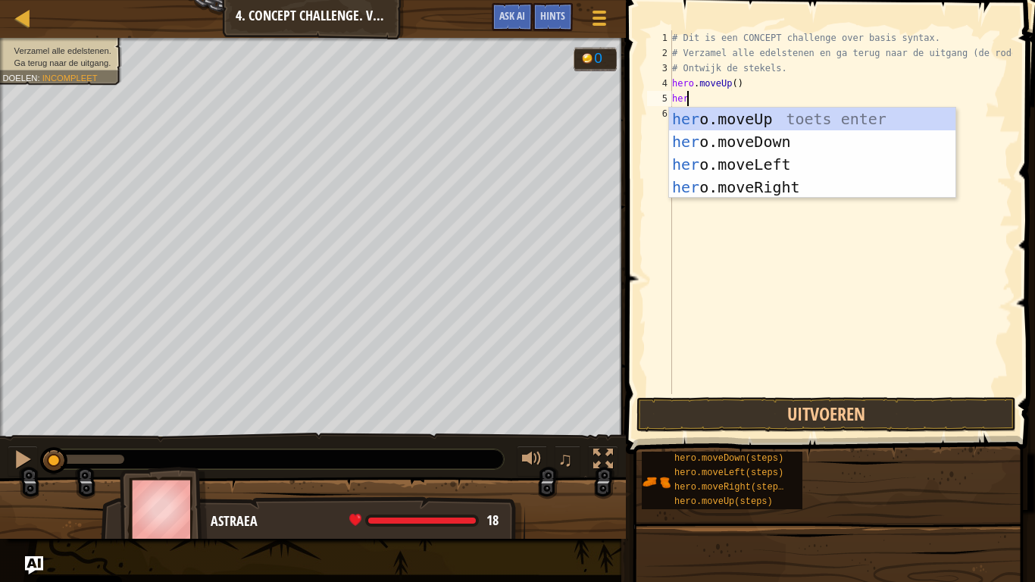
type textarea "hero"
click at [861, 178] on div "hero .moveUp toets enter hero .moveDown toets enter hero .moveLeft toets enter …" at bounding box center [812, 176] width 286 height 136
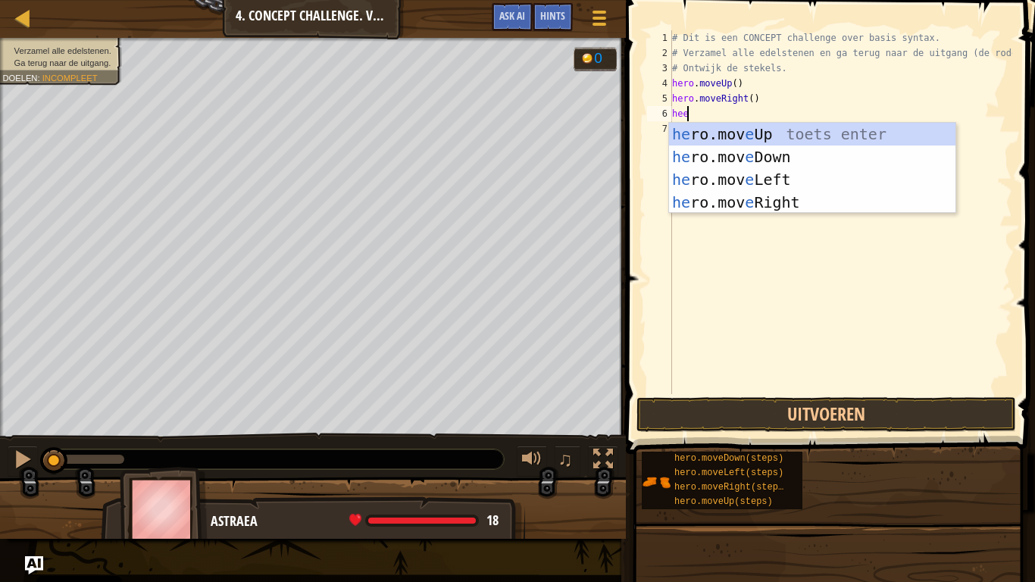
type textarea "he"
click at [767, 155] on div "he ro.moveUp toets enter he ro.moveDown toets enter he ro.moveLeft toets enter …" at bounding box center [812, 191] width 286 height 136
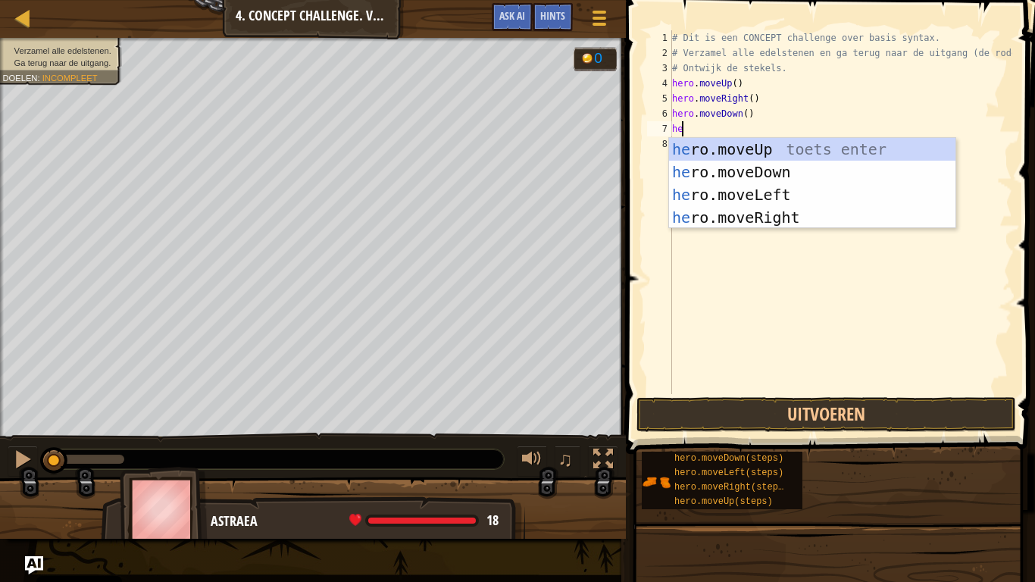
type textarea "her"
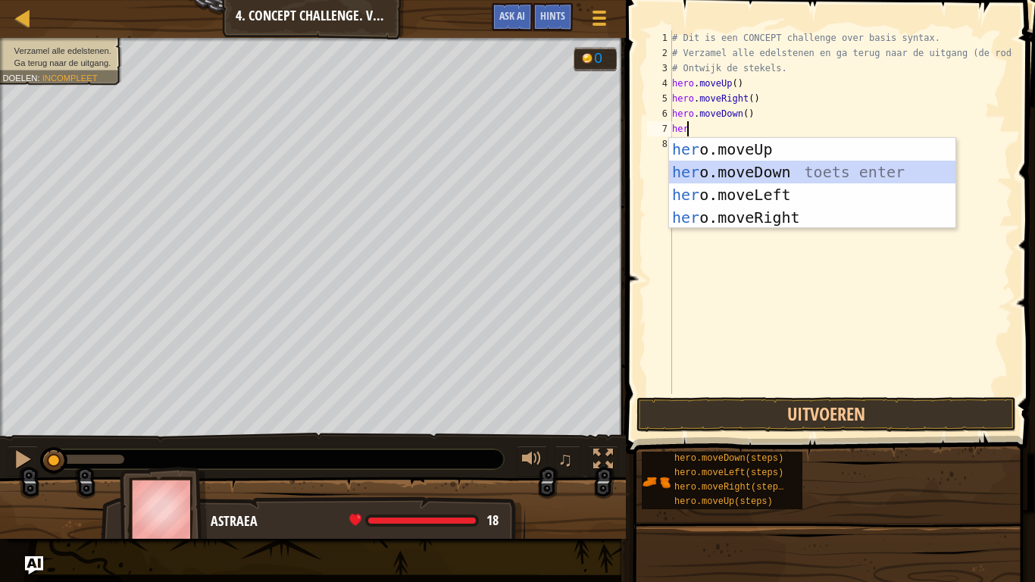
click at [755, 170] on div "her o.moveUp toets enter her o.moveDown toets enter her o.moveLeft toets enter …" at bounding box center [812, 206] width 286 height 136
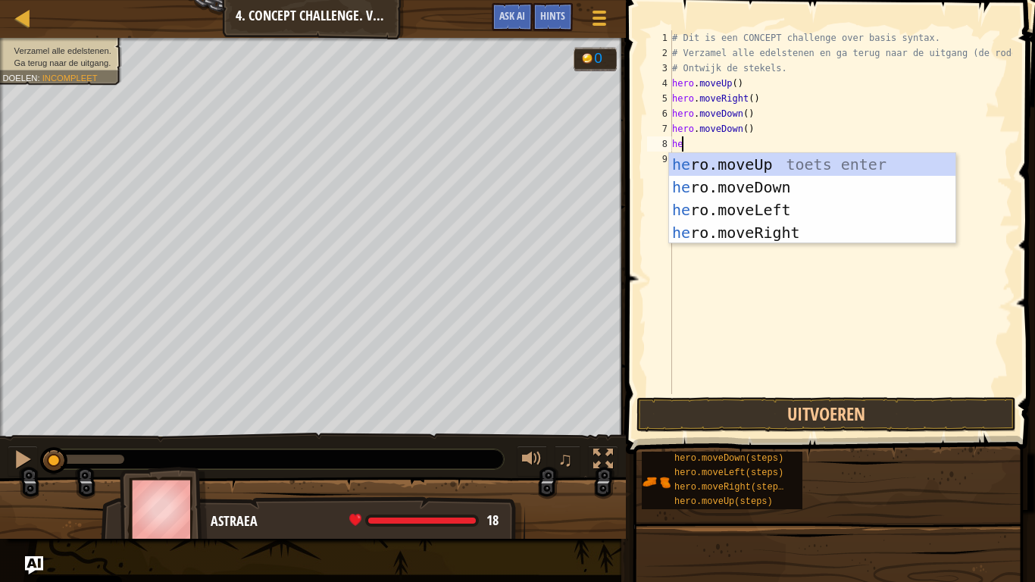
type textarea "her"
click at [745, 161] on div "her o.moveUp toets enter her o.moveDown toets enter her o.moveLeft toets enter …" at bounding box center [812, 221] width 286 height 136
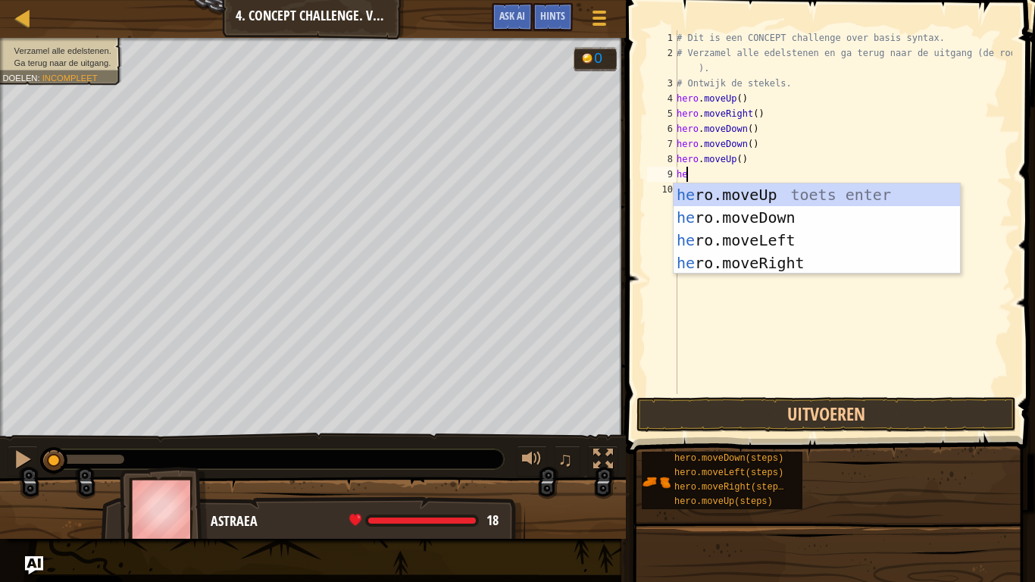
type textarea "her"
click at [790, 253] on div "her o.moveUp toets enter her o.moveDown toets enter her o.moveLeft toets enter …" at bounding box center [816, 251] width 286 height 136
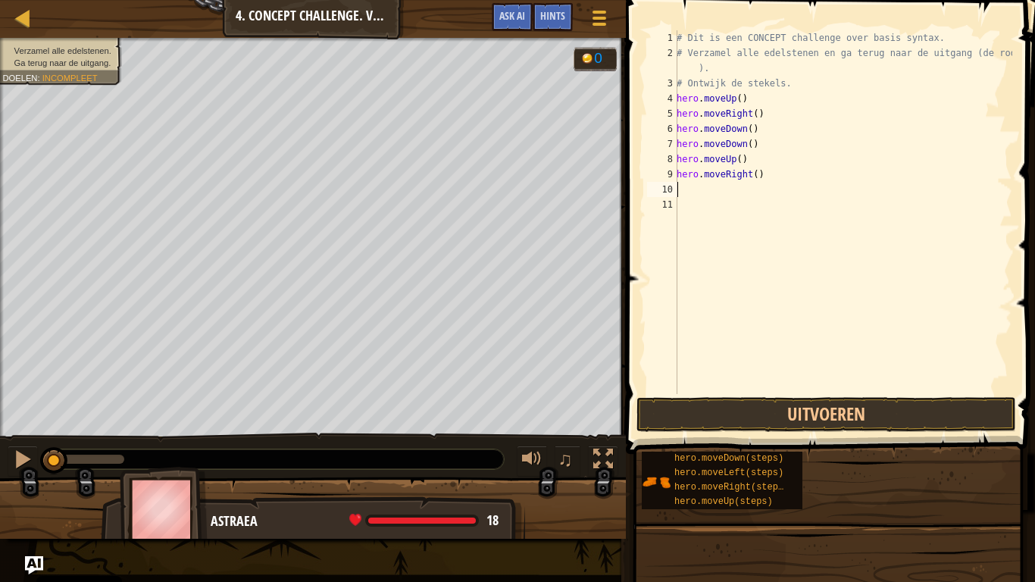
click at [770, 395] on span at bounding box center [831, 205] width 421 height 498
click at [782, 414] on button "Uitvoeren" at bounding box center [826, 414] width 380 height 35
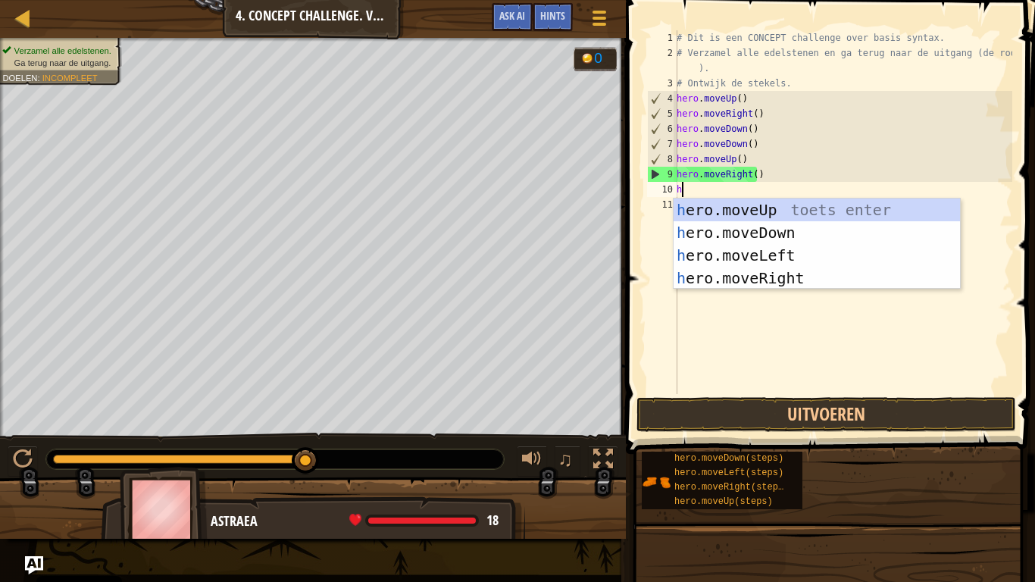
type textarea "her"
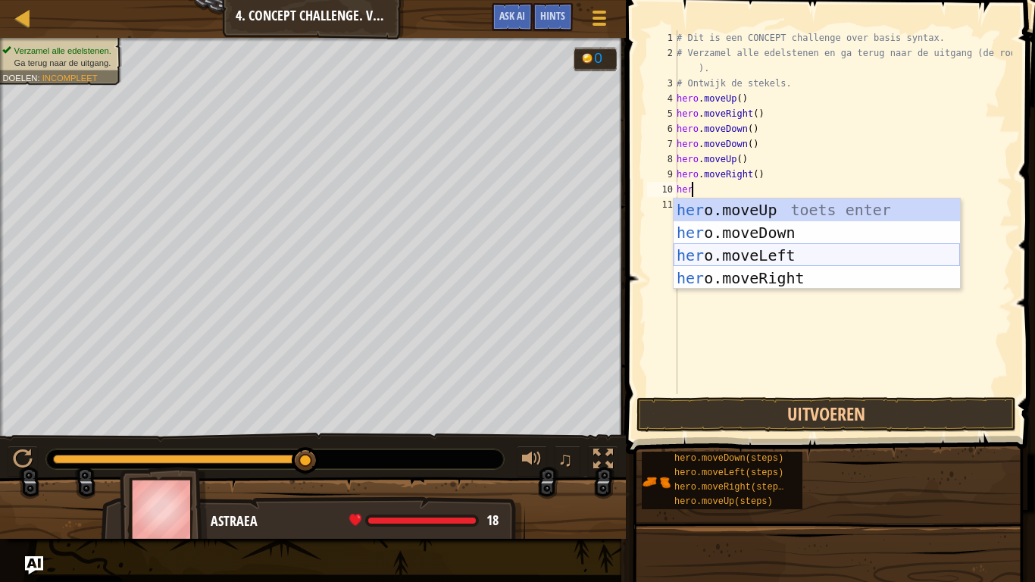
click at [744, 256] on div "her o.moveUp toets enter her o.moveDown toets enter her o.moveLeft toets enter …" at bounding box center [816, 266] width 286 height 136
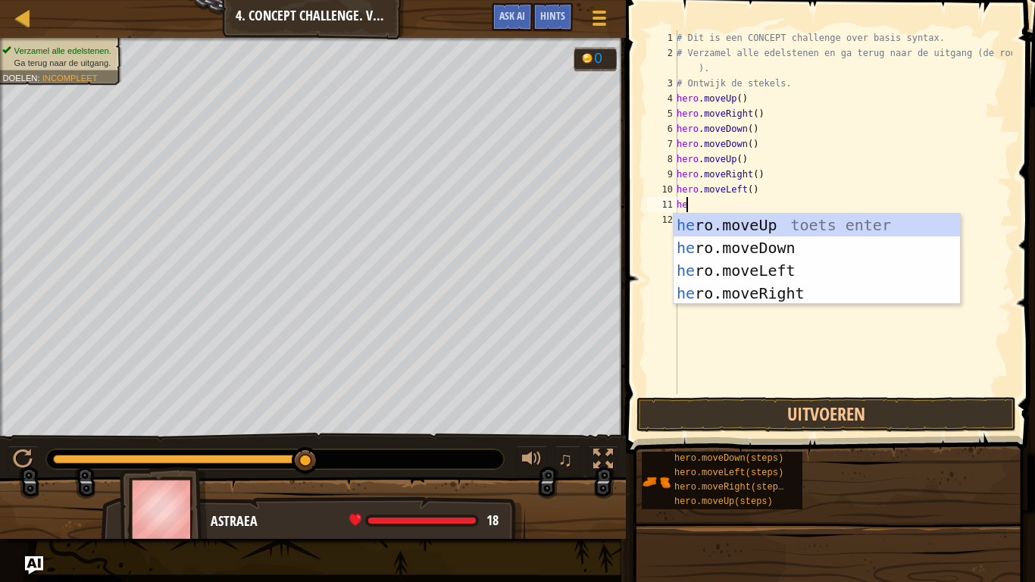
type textarea "her"
click at [746, 221] on div "her o.moveUp toets enter her o.moveDown toets enter her o.moveLeft toets enter …" at bounding box center [816, 282] width 286 height 136
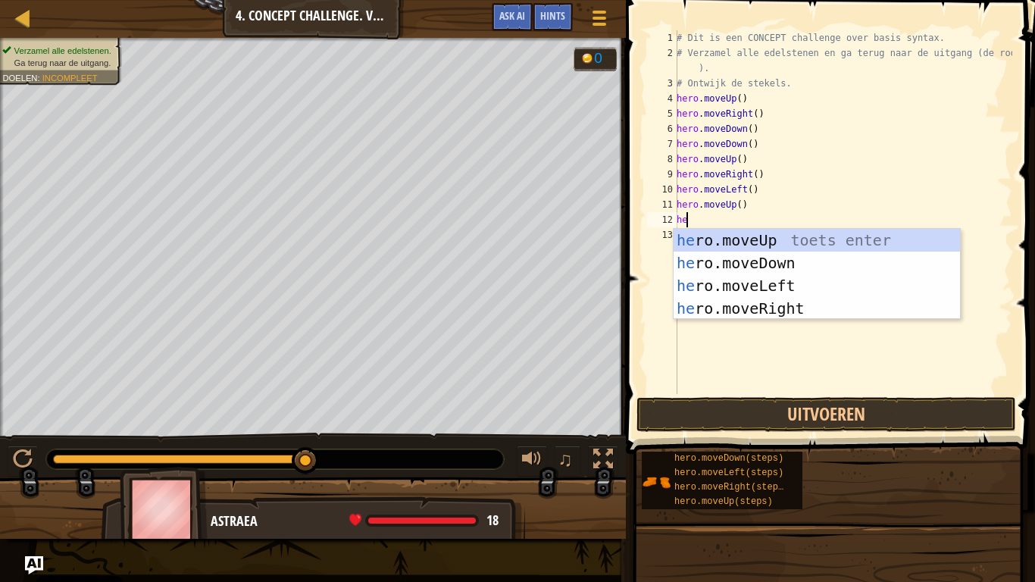
type textarea "her"
click at [774, 284] on div "her o.moveUp toets enter her o.moveDown toets enter her o.moveLeft toets enter …" at bounding box center [816, 297] width 286 height 136
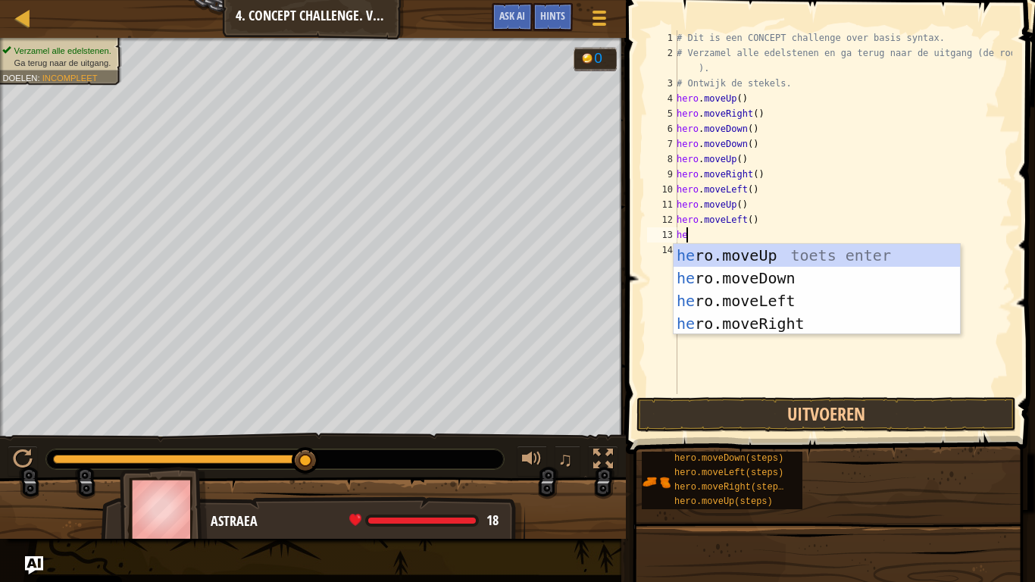
type textarea "her"
click at [773, 272] on div "her o.moveUp toets enter her o.moveDown toets enter her o.moveLeft toets enter …" at bounding box center [816, 312] width 286 height 136
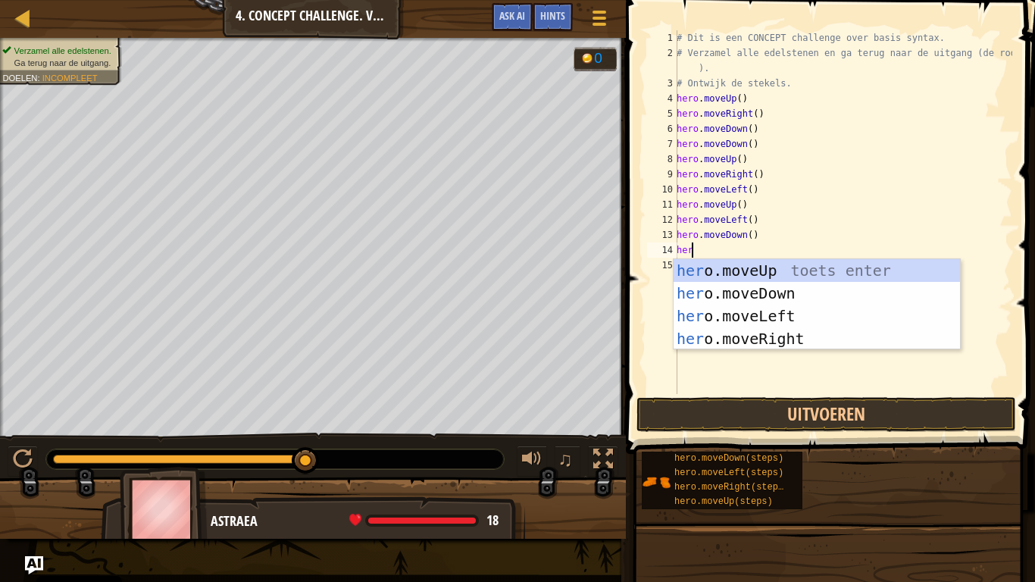
type textarea "hero"
click at [761, 311] on div "hero .moveUp toets enter hero .moveDown toets enter hero .moveLeft toets enter …" at bounding box center [816, 327] width 286 height 136
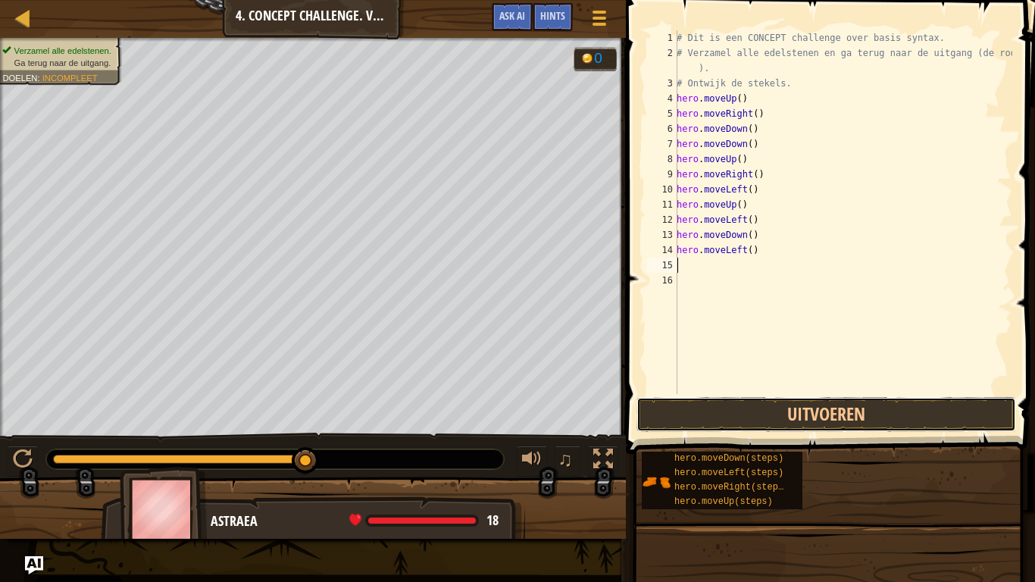
click at [774, 412] on button "Uitvoeren" at bounding box center [826, 414] width 380 height 35
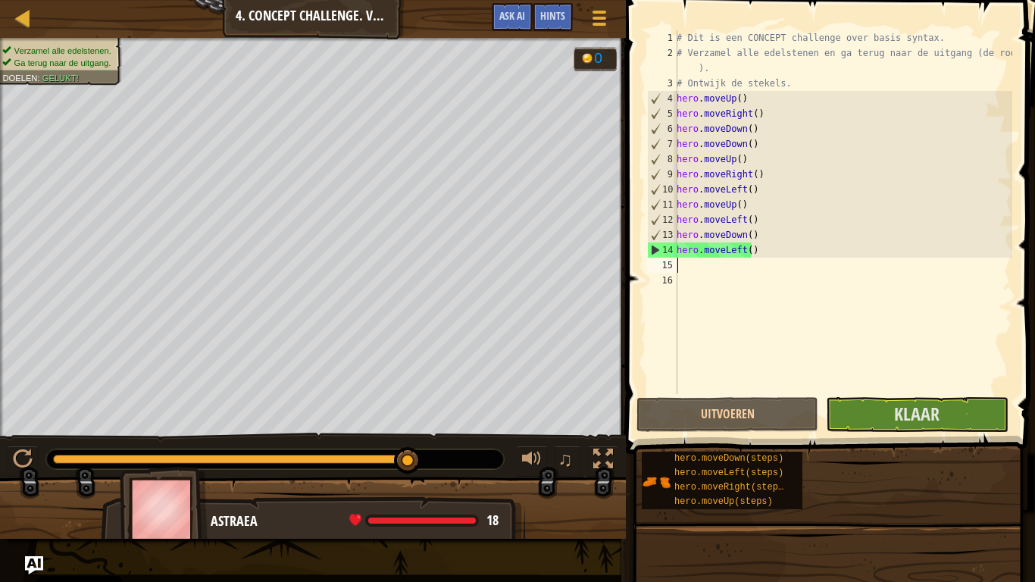
click at [954, 412] on button "Klaar" at bounding box center [917, 414] width 182 height 35
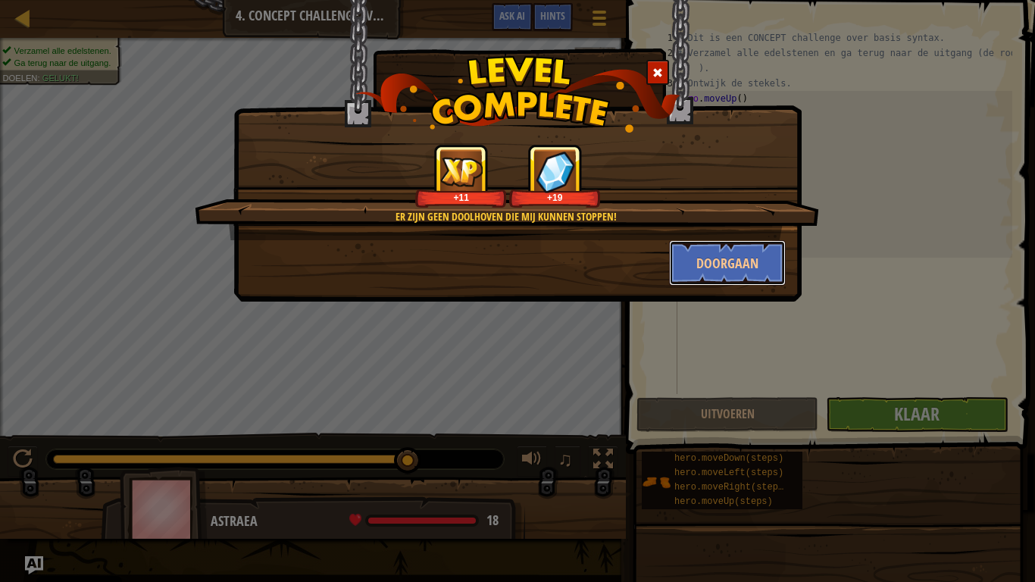
click at [730, 255] on button "Doorgaan" at bounding box center [727, 262] width 117 height 45
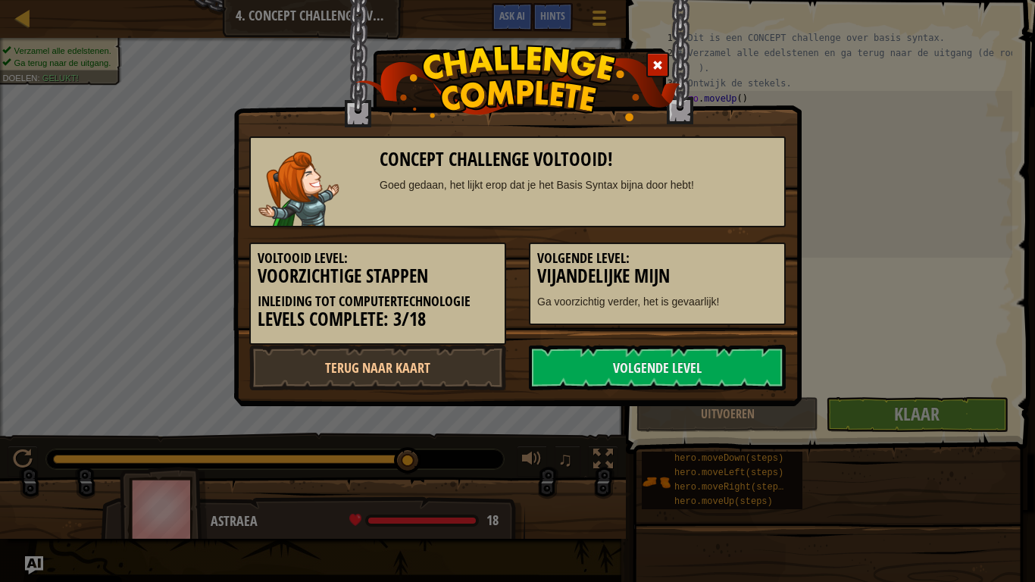
click at [720, 273] on h3 "Vijandelijke Mijn" at bounding box center [657, 276] width 240 height 20
click at [587, 380] on link "Volgende Level" at bounding box center [657, 367] width 257 height 45
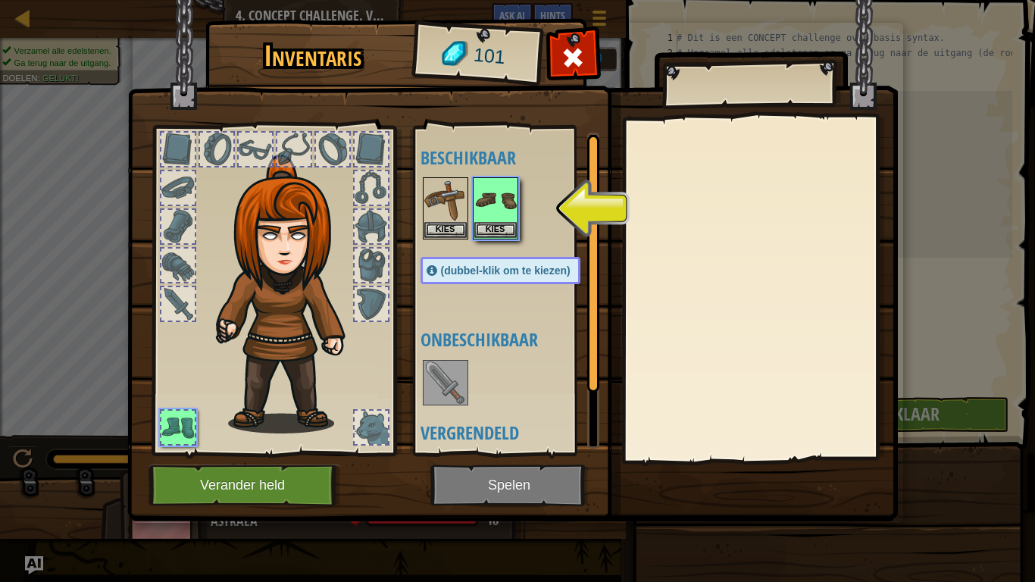
click at [495, 195] on img at bounding box center [495, 200] width 42 height 42
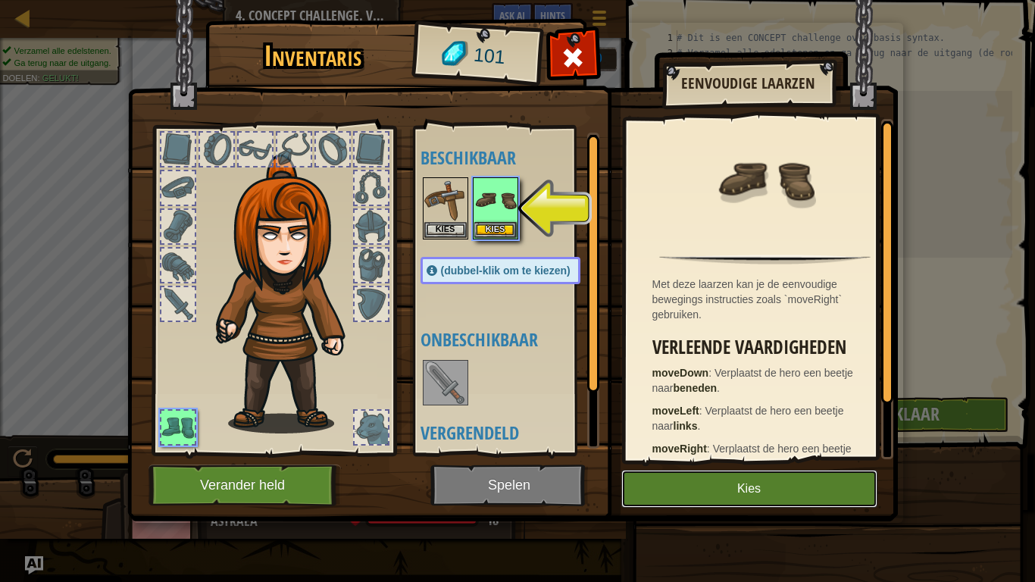
click at [693, 485] on button "Kies" at bounding box center [749, 489] width 256 height 38
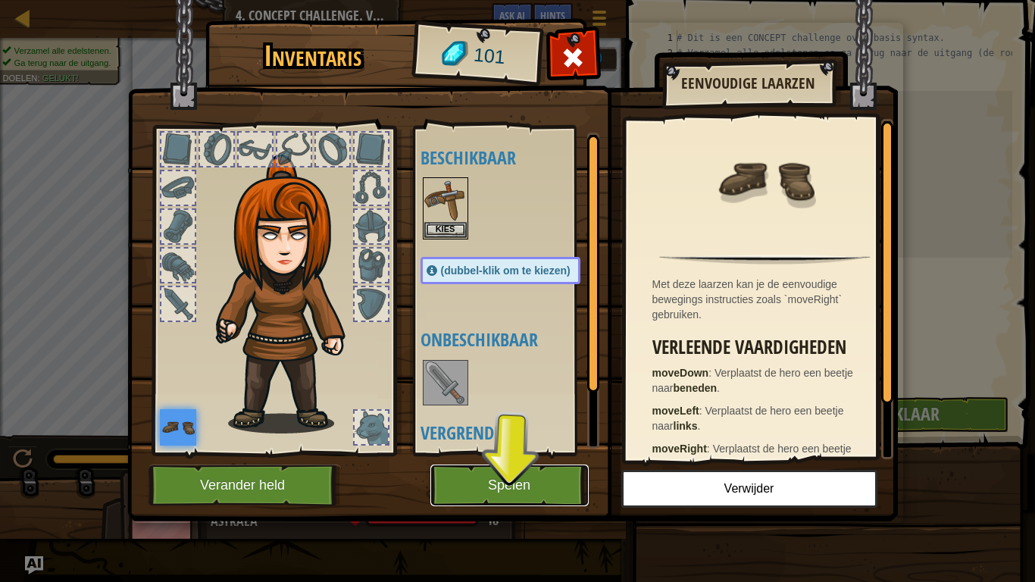
click at [485, 485] on button "Spelen" at bounding box center [509, 485] width 158 height 42
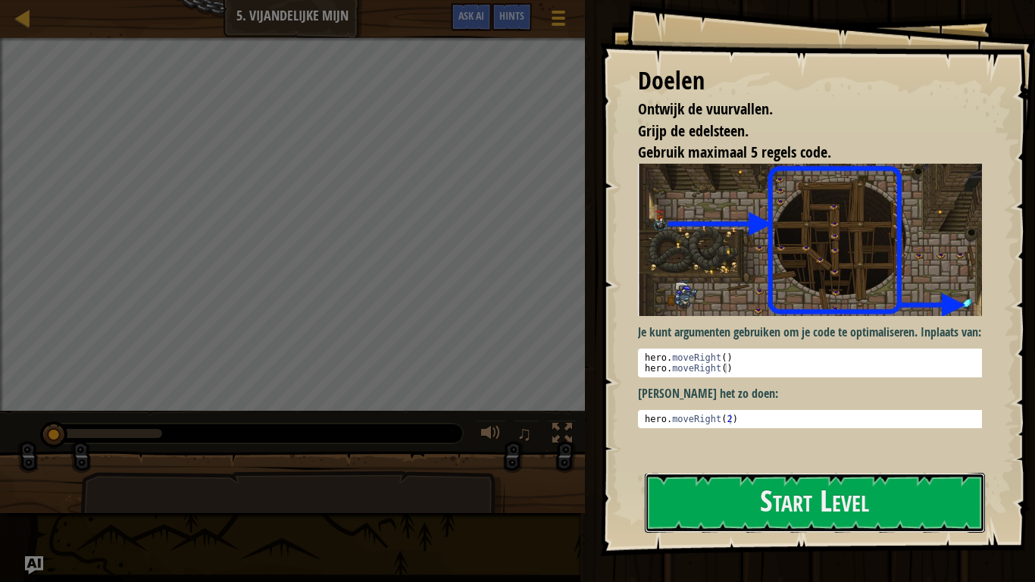
click at [929, 485] on button "Start Level" at bounding box center [815, 503] width 340 height 60
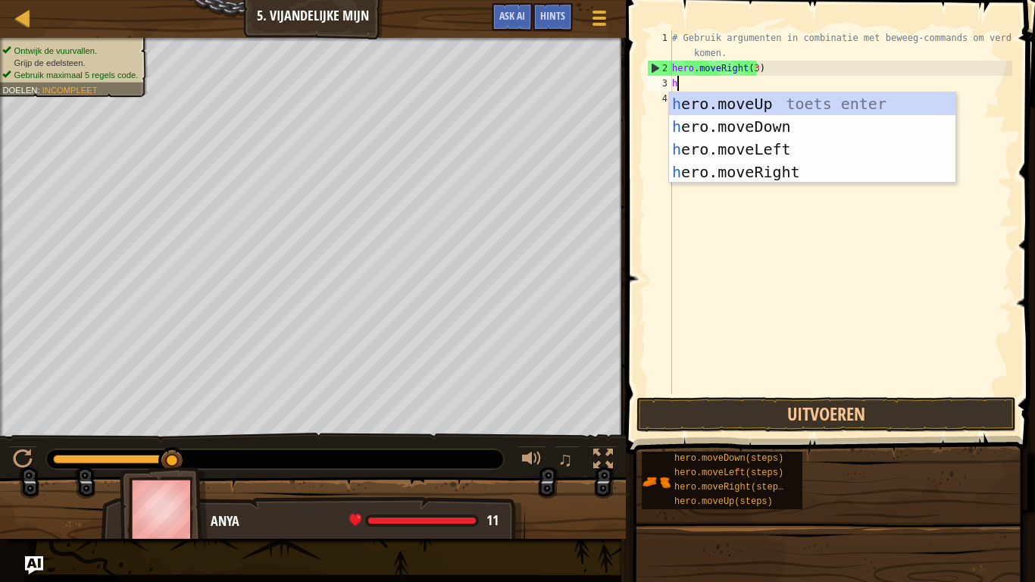
scroll to position [7, 0]
type textarea "her"
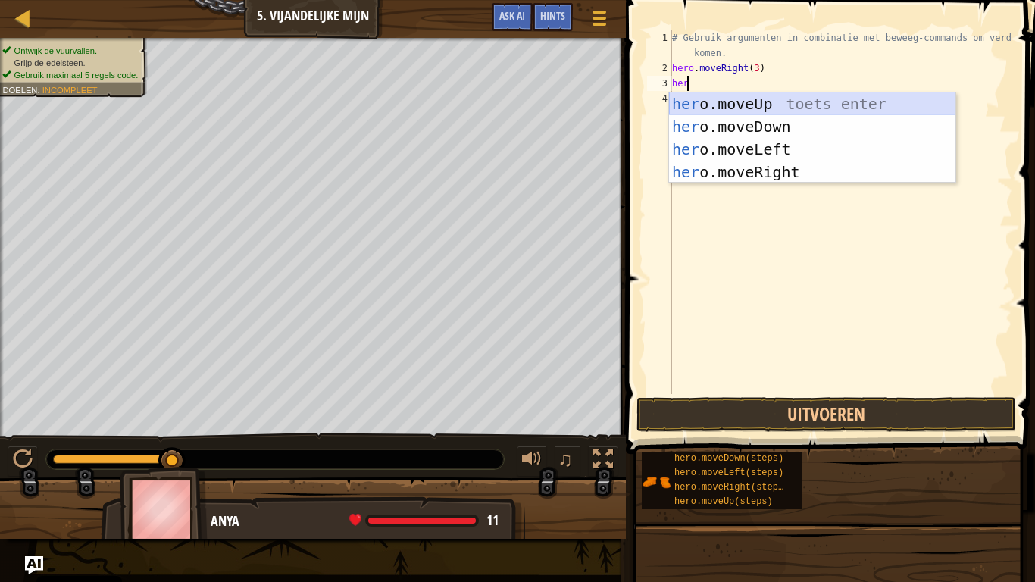
click at [754, 103] on div "her o.moveUp toets enter her o.moveDown toets enter her o.moveLeft toets enter …" at bounding box center [812, 160] width 286 height 136
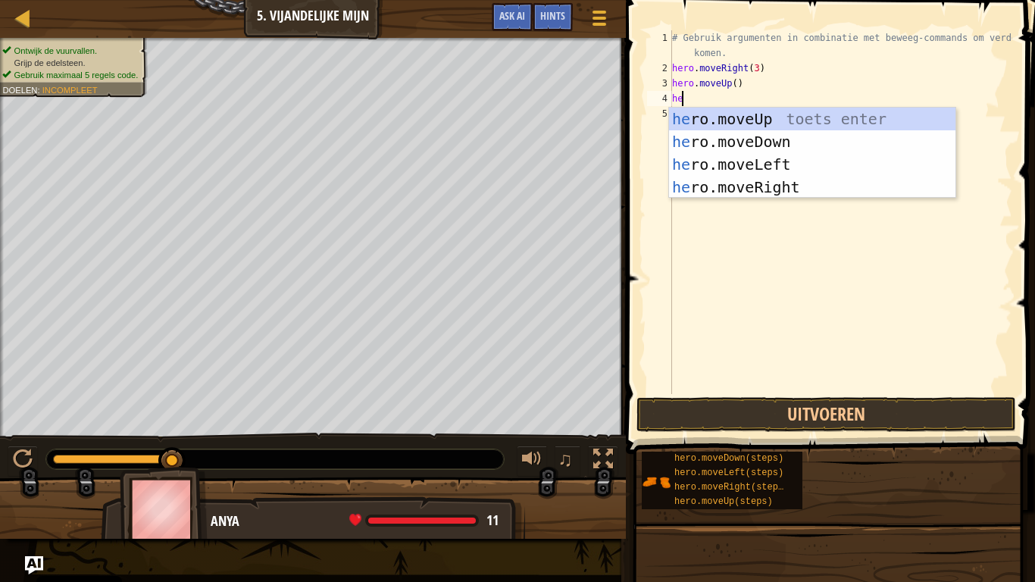
type textarea "her"
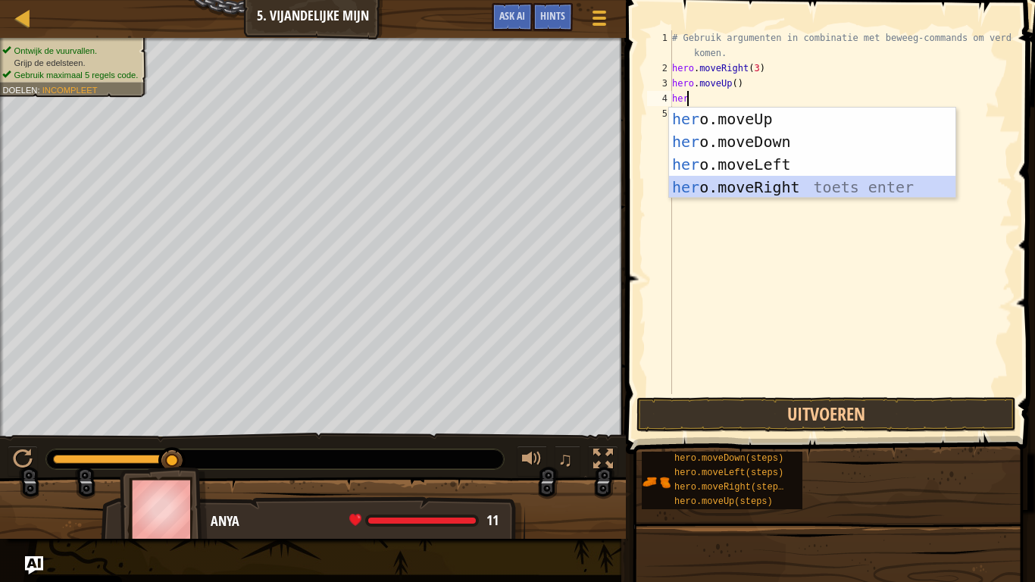
click at [783, 178] on div "her o.moveUp toets enter her o.moveDown toets enter her o.moveLeft toets enter …" at bounding box center [812, 176] width 286 height 136
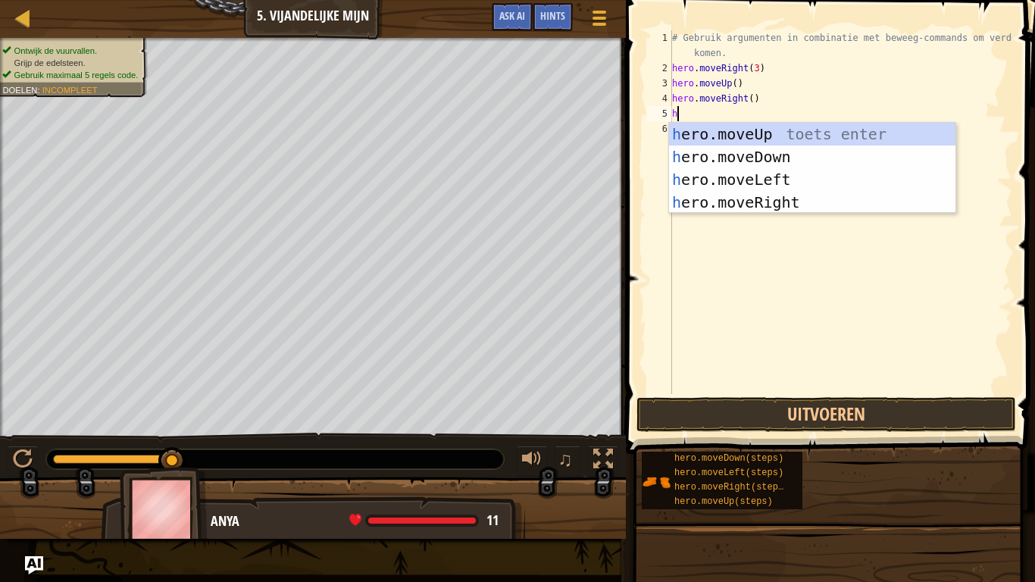
type textarea "her"
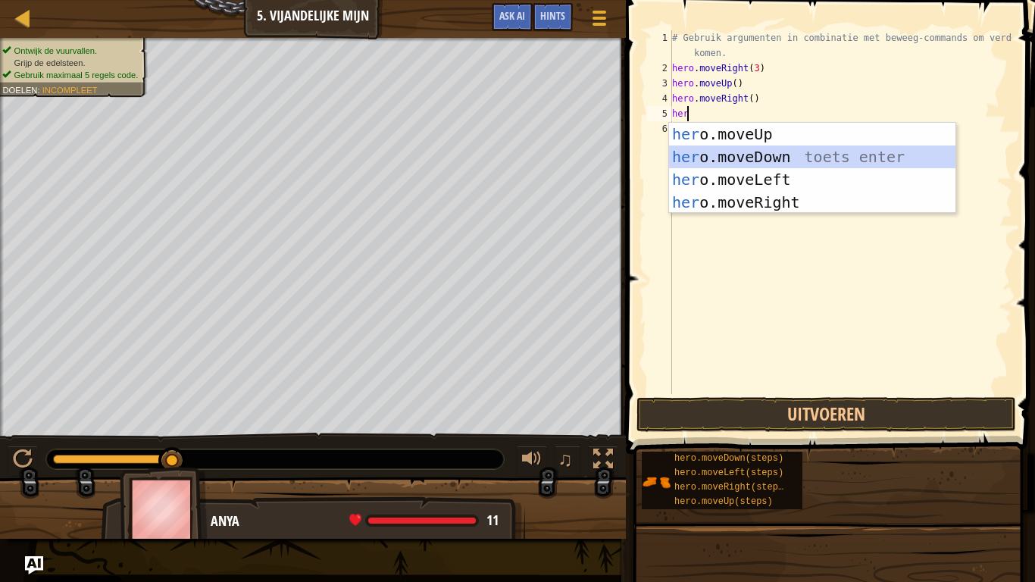
click at [771, 156] on div "her o.moveUp toets enter her o.moveDown toets enter her o.moveLeft toets enter …" at bounding box center [812, 191] width 286 height 136
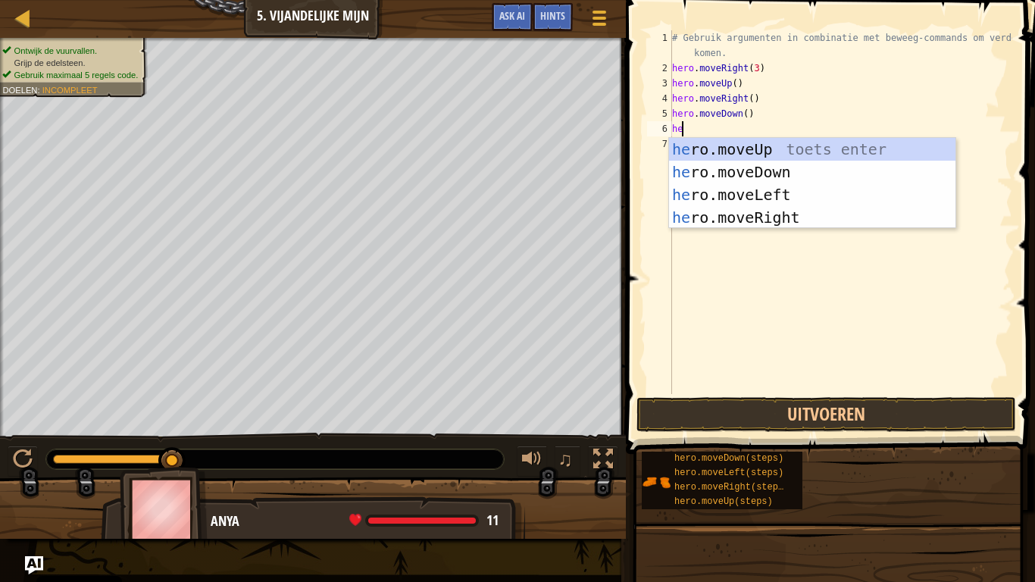
type textarea "her"
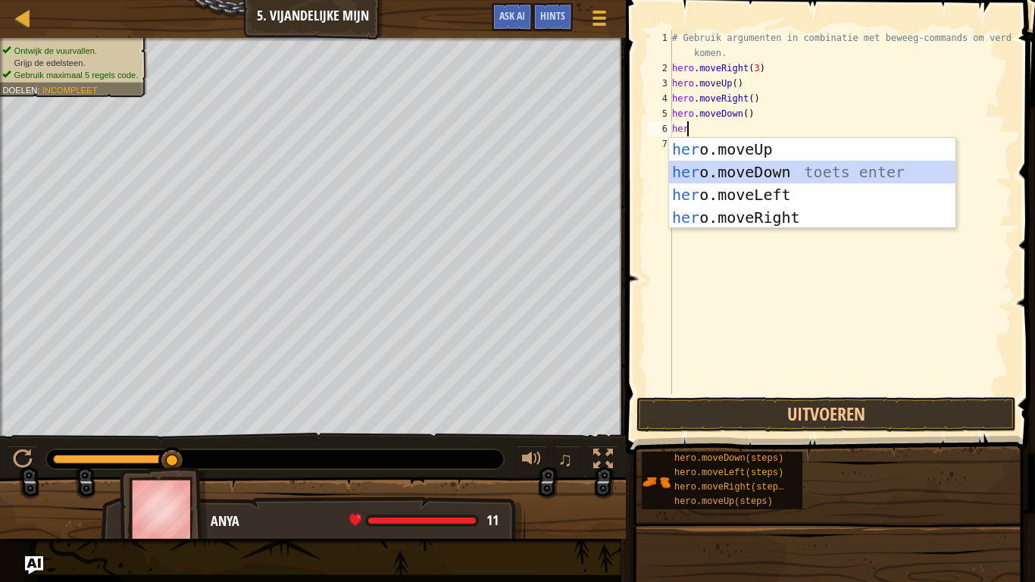
click at [741, 163] on div "her o.moveUp toets enter her o.moveDown toets enter her o.moveLeft toets enter …" at bounding box center [812, 206] width 286 height 136
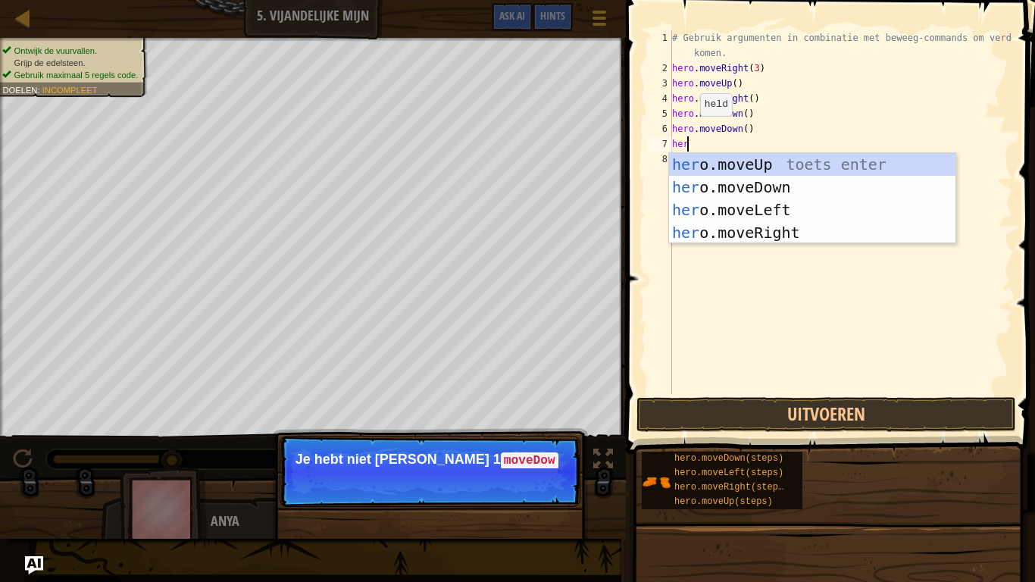
type textarea "hero"
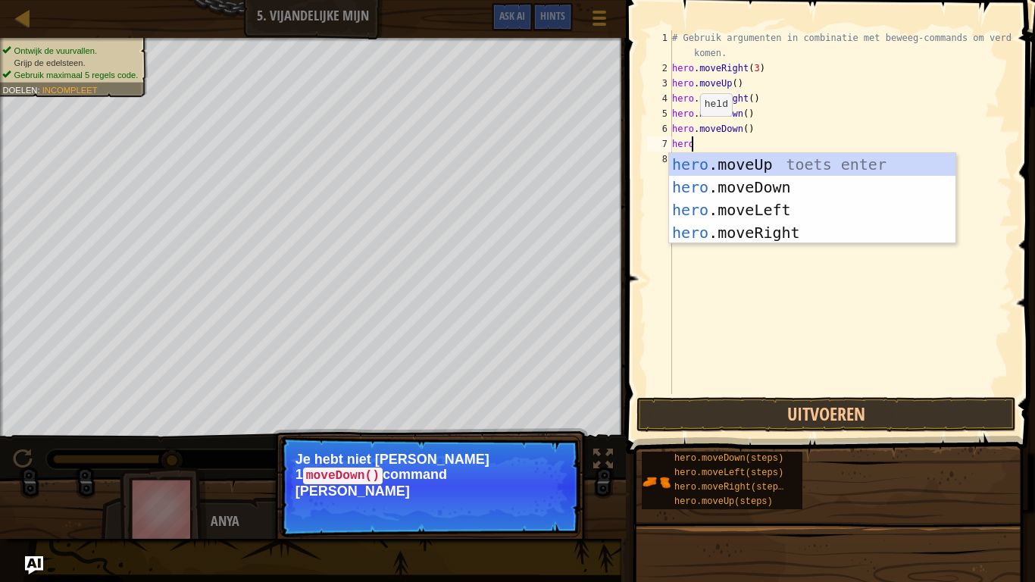
scroll to position [7, 1]
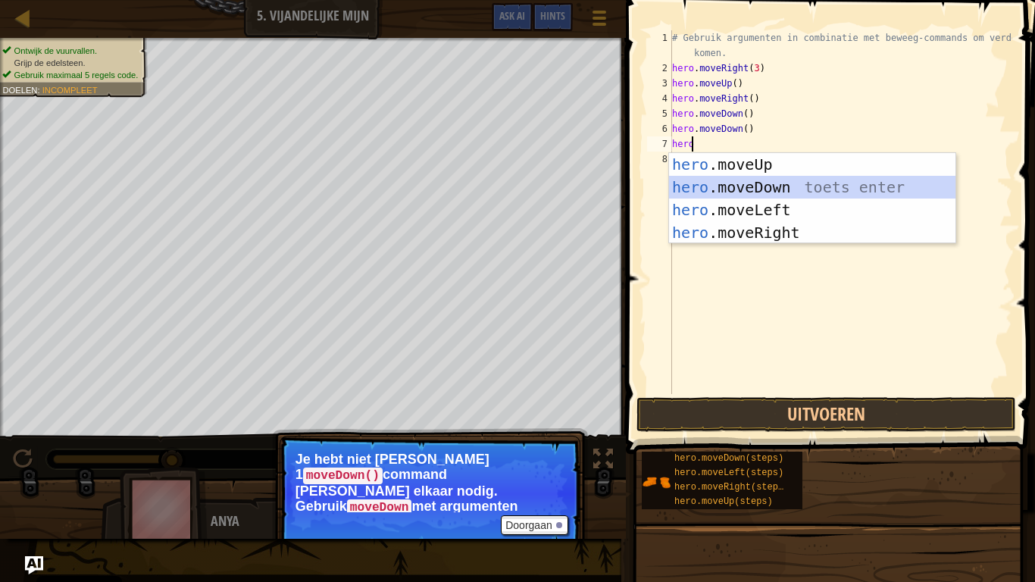
click at [730, 184] on div "hero .moveUp toets enter hero .moveDown toets enter hero .moveLeft toets enter …" at bounding box center [812, 221] width 286 height 136
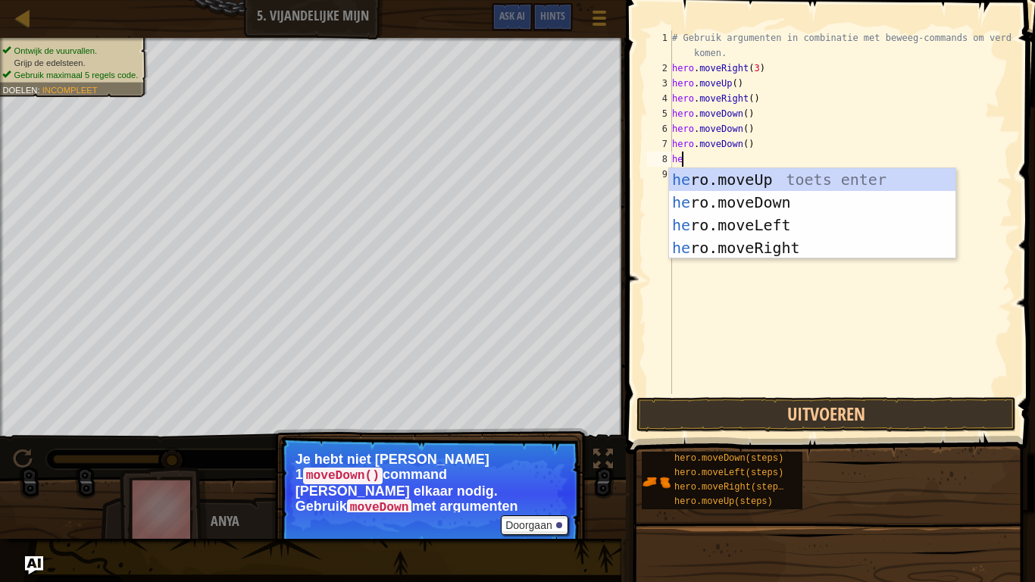
type textarea "her"
click at [755, 240] on div "her o.moveUp toets enter her o.moveDown toets enter her o.moveLeft toets enter …" at bounding box center [812, 236] width 286 height 136
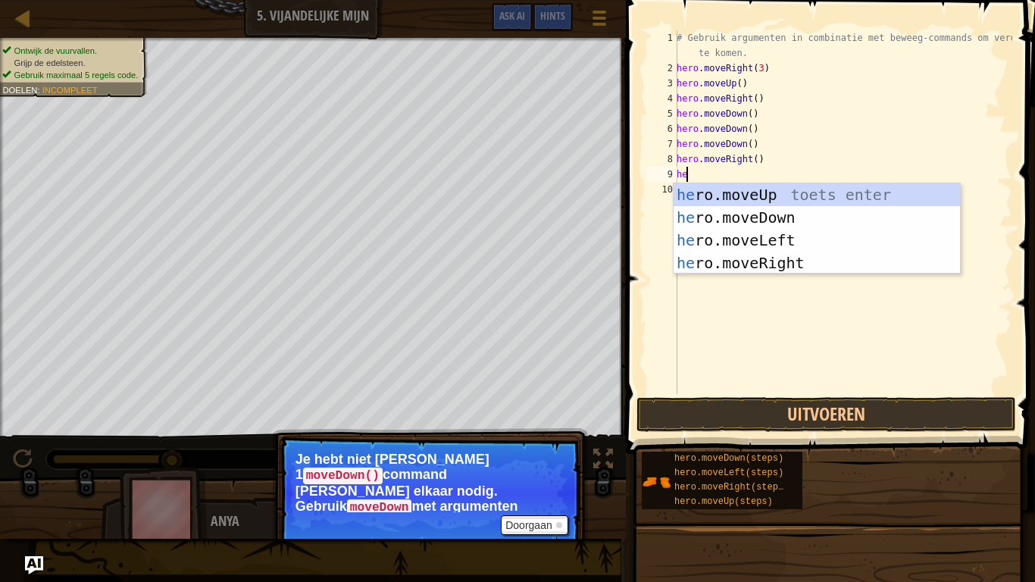
type textarea "her"
click at [768, 257] on div "her o.moveUp toets enter her o.moveDown toets enter her o.moveLeft toets enter …" at bounding box center [816, 251] width 286 height 136
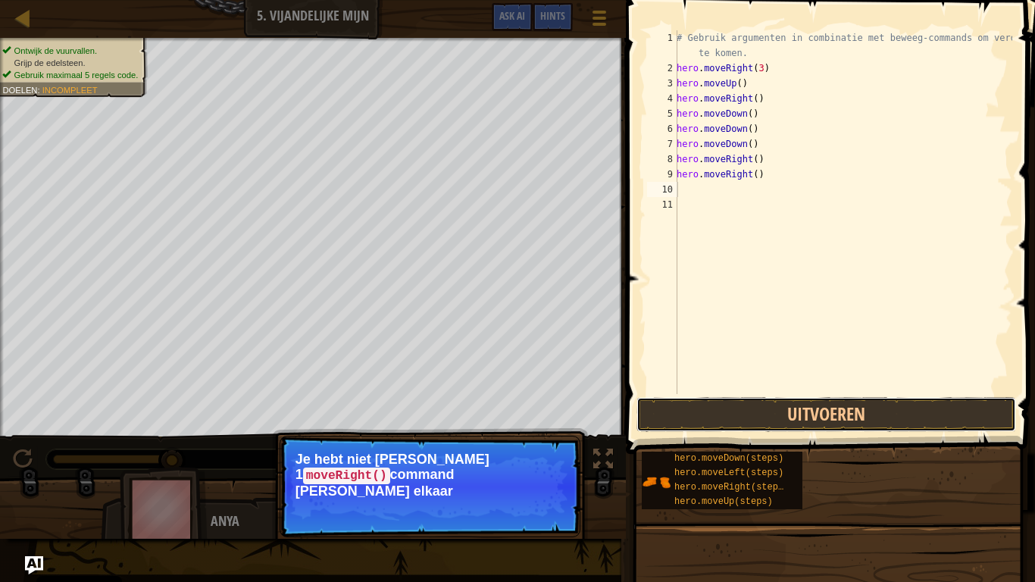
click at [769, 418] on button "Uitvoeren" at bounding box center [826, 414] width 380 height 35
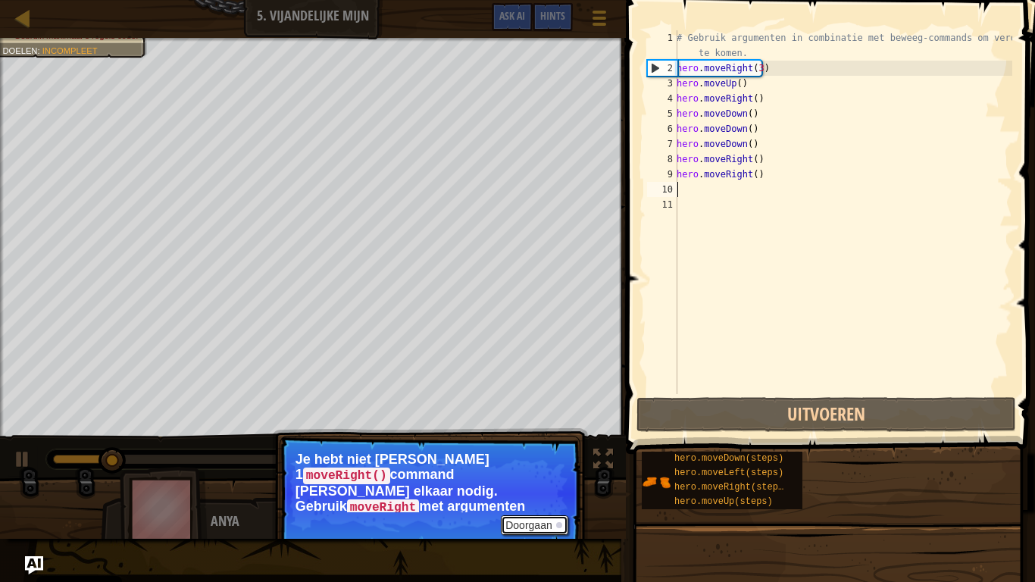
click at [540, 485] on button "Doorgaan" at bounding box center [534, 525] width 67 height 20
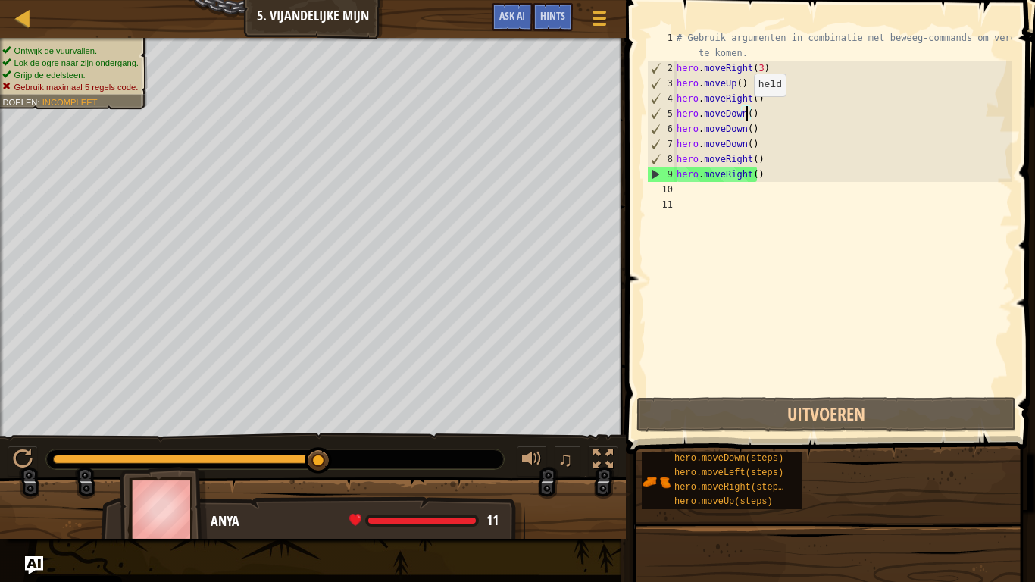
click at [745, 111] on div "# Gebruik argumenten in combinatie met beweeg-commands om verder te komen. hero…" at bounding box center [842, 234] width 339 height 409
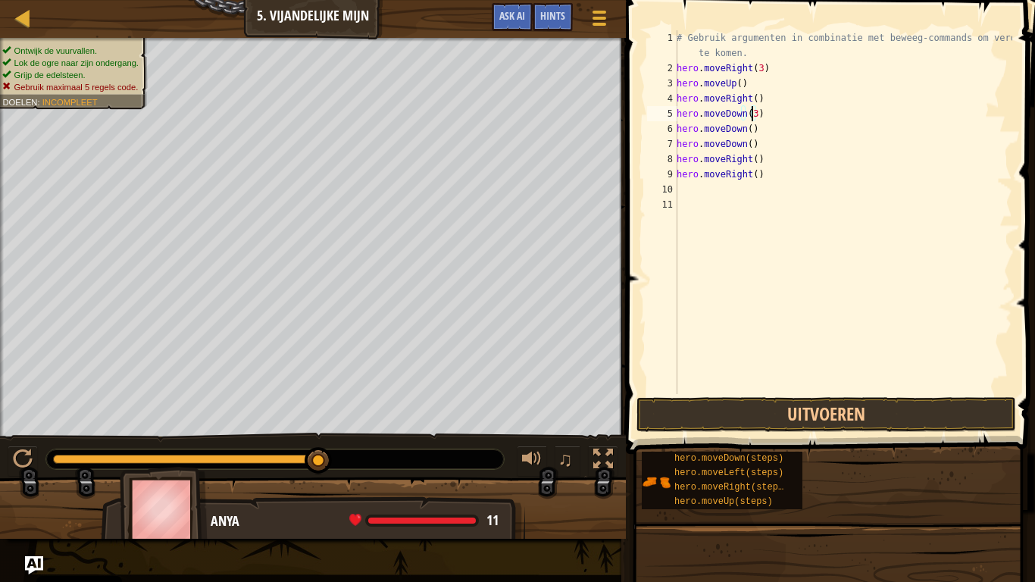
click at [761, 156] on div "# Gebruik argumenten in combinatie met beweeg-commands om verder te komen. hero…" at bounding box center [842, 234] width 339 height 409
type textarea "h"
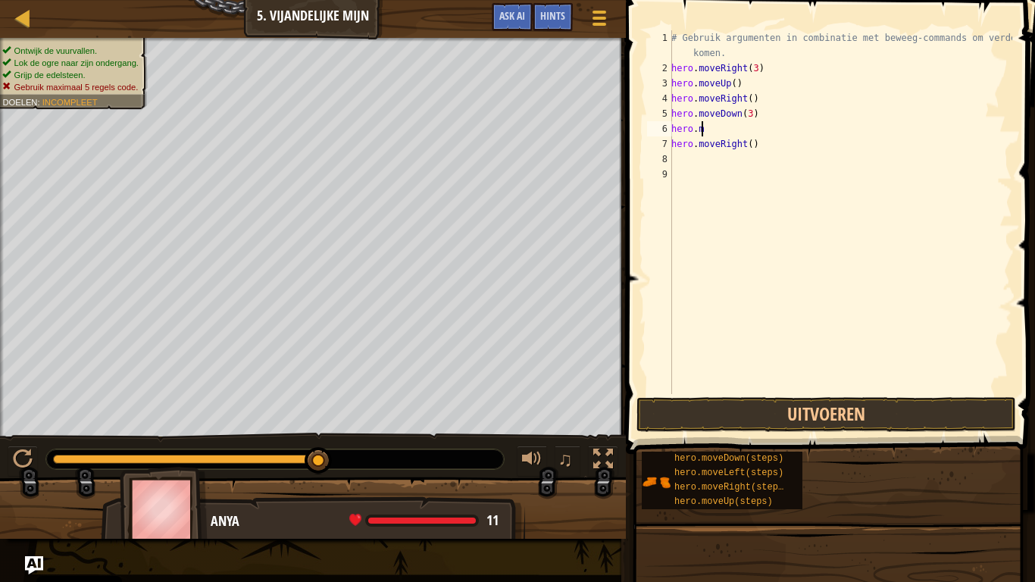
type textarea "h"
type textarea "hero.moveDown(3)"
click at [665, 142] on div "7" at bounding box center [659, 143] width 25 height 15
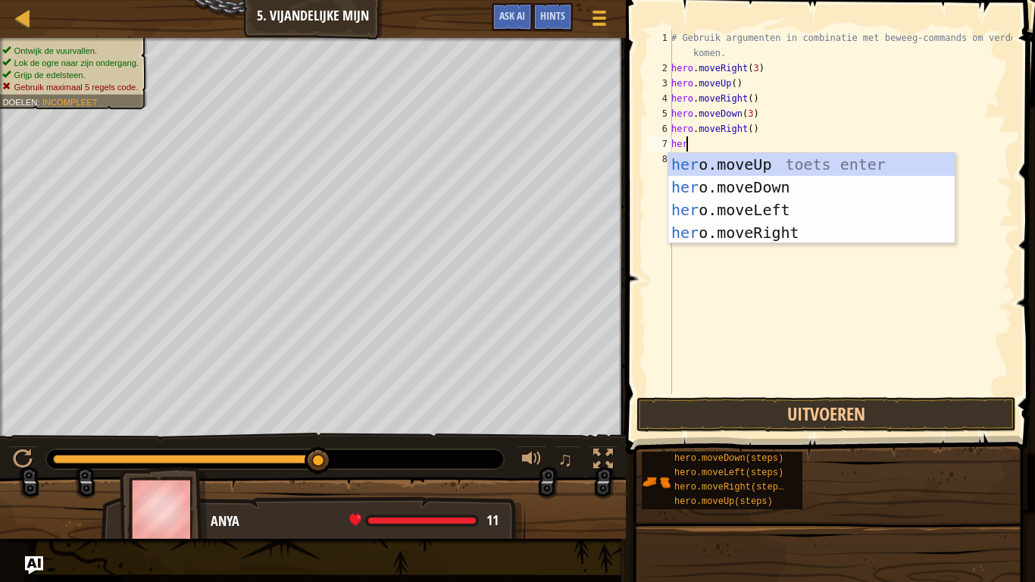
type textarea "hero"
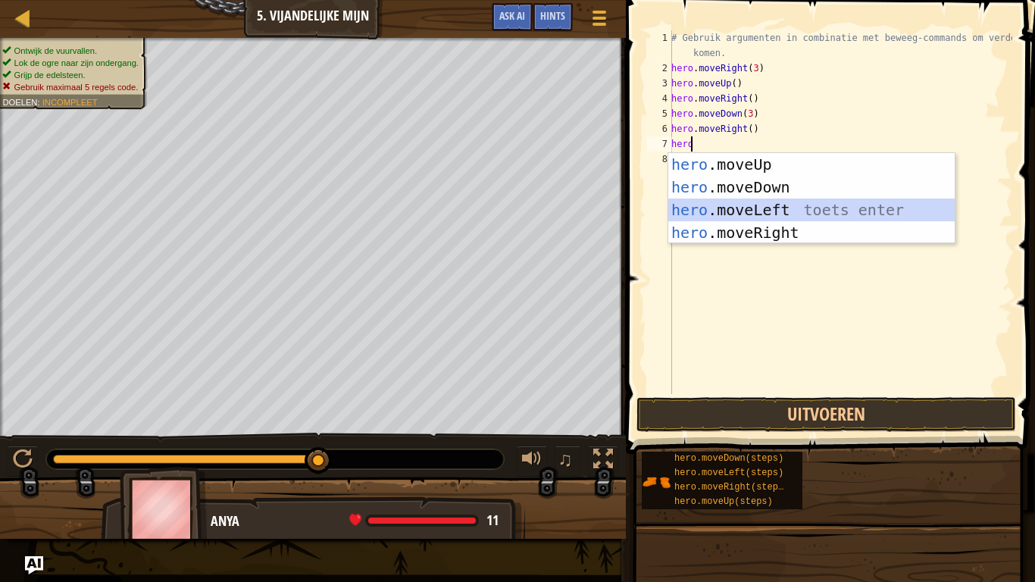
click at [764, 205] on div "hero .moveUp toets enter hero .moveDown toets enter hero .moveLeft toets enter …" at bounding box center [811, 221] width 286 height 136
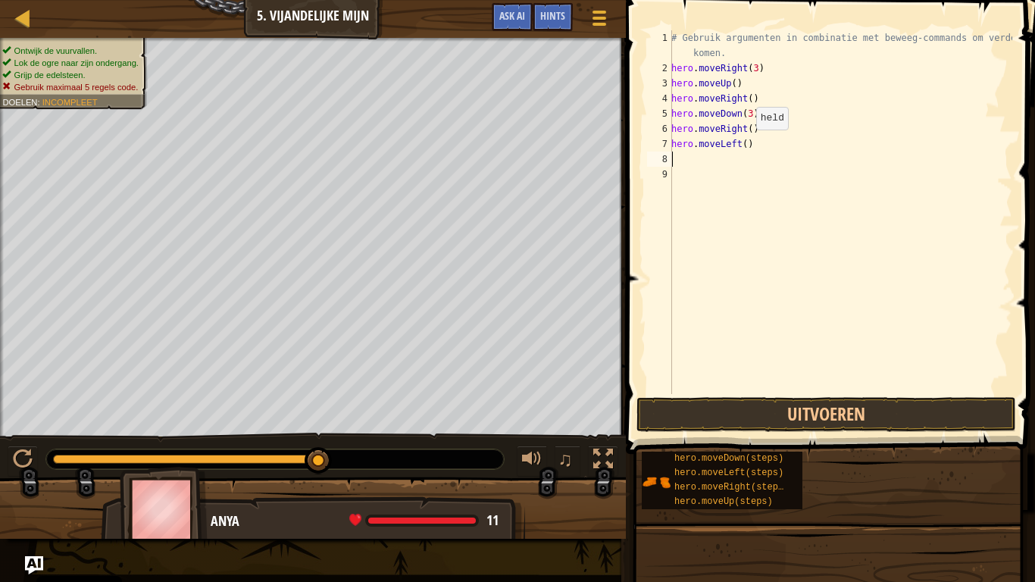
click at [742, 145] on div "# Gebruik argumenten in combinatie met beweeg-commands om verder te komen. hero…" at bounding box center [840, 234] width 344 height 409
type textarea "hero.moveLeft(2)"
click at [702, 163] on div "# Gebruik argumenten in combinatie met beweeg-commands om verder te komen. hero…" at bounding box center [840, 234] width 344 height 409
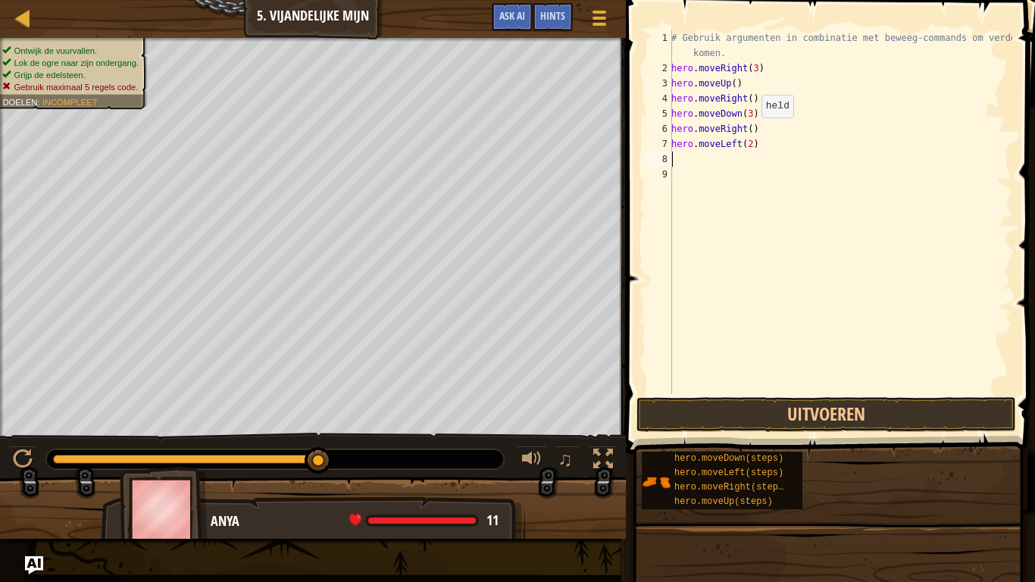
click at [747, 133] on div "# Gebruik argumenten in combinatie met beweeg-commands om verder te komen. hero…" at bounding box center [840, 234] width 344 height 409
type textarea "hero.moveRight(2)"
click at [698, 164] on div "# Gebruik argumenten in combinatie met beweeg-commands om verder te komen. hero…" at bounding box center [840, 234] width 344 height 409
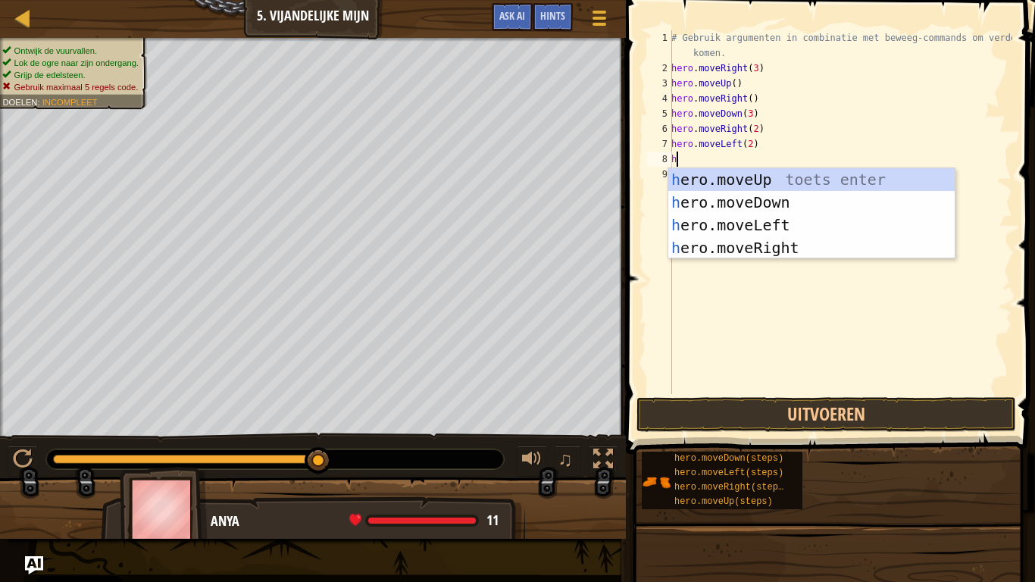
type textarea "he"
click at [839, 170] on div "he ro.moveUp toets enter he ro.moveDown toets enter he ro.moveLeft toets enter …" at bounding box center [811, 236] width 286 height 136
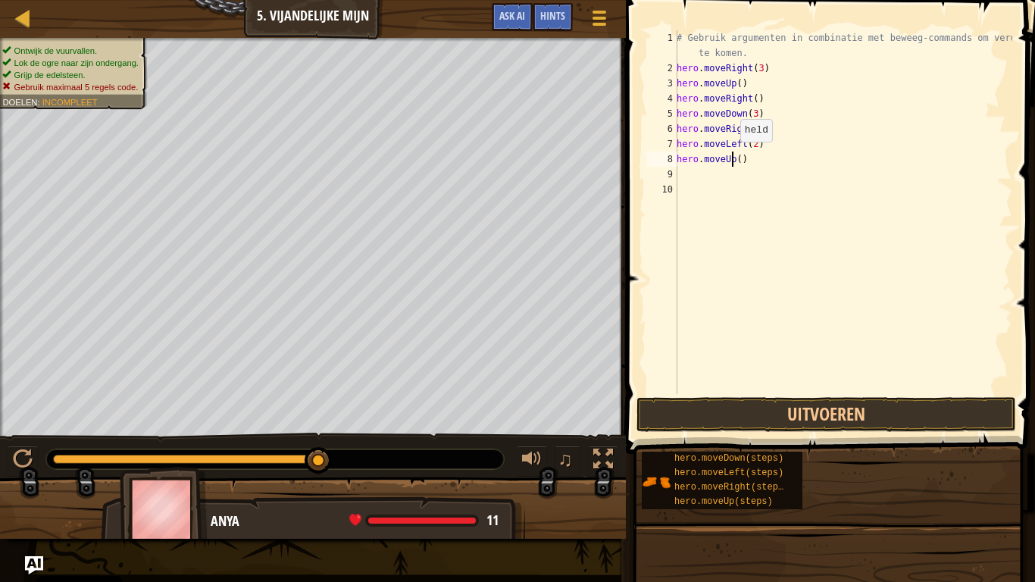
click at [732, 157] on div "# Gebruik argumenten in combinatie met beweeg-commands om verder te komen. hero…" at bounding box center [842, 234] width 339 height 409
click at [739, 159] on div "# Gebruik argumenten in combinatie met beweeg-commands om verder te komen. hero…" at bounding box center [842, 234] width 339 height 409
type textarea "hero.moveUp(3)"
click at [700, 170] on div "# Gebruik argumenten in combinatie met beweeg-commands om verder te komen. hero…" at bounding box center [842, 234] width 339 height 409
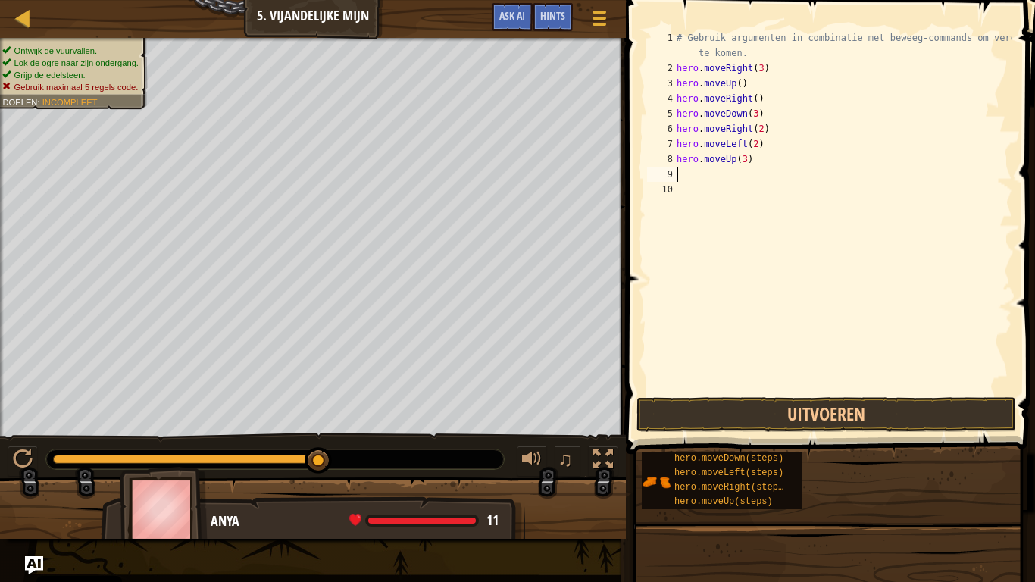
scroll to position [7, 0]
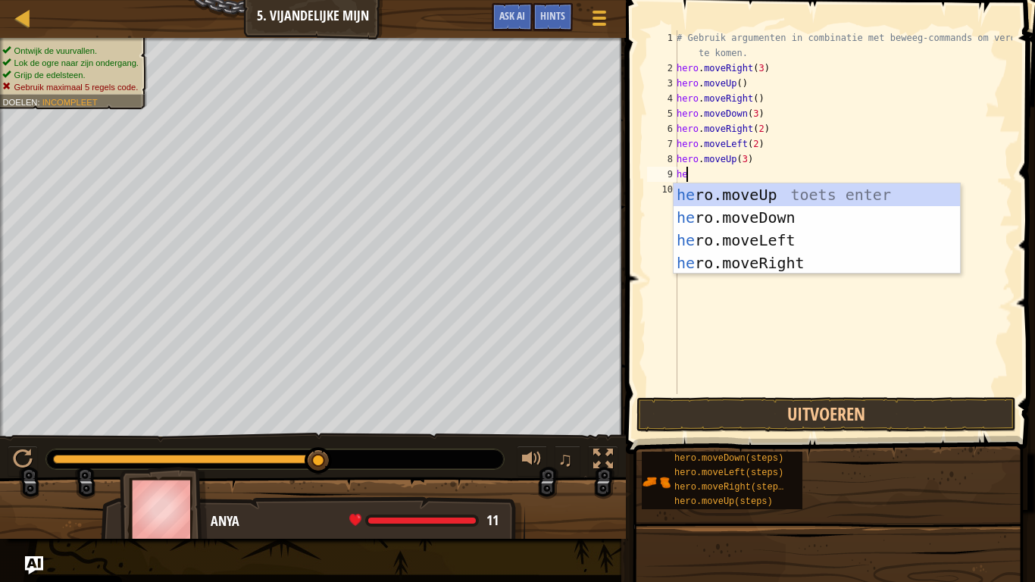
type textarea "her"
click at [767, 231] on div "her o.moveUp toets enter her o.moveDown toets enter her o.moveLeft toets enter …" at bounding box center [816, 251] width 286 height 136
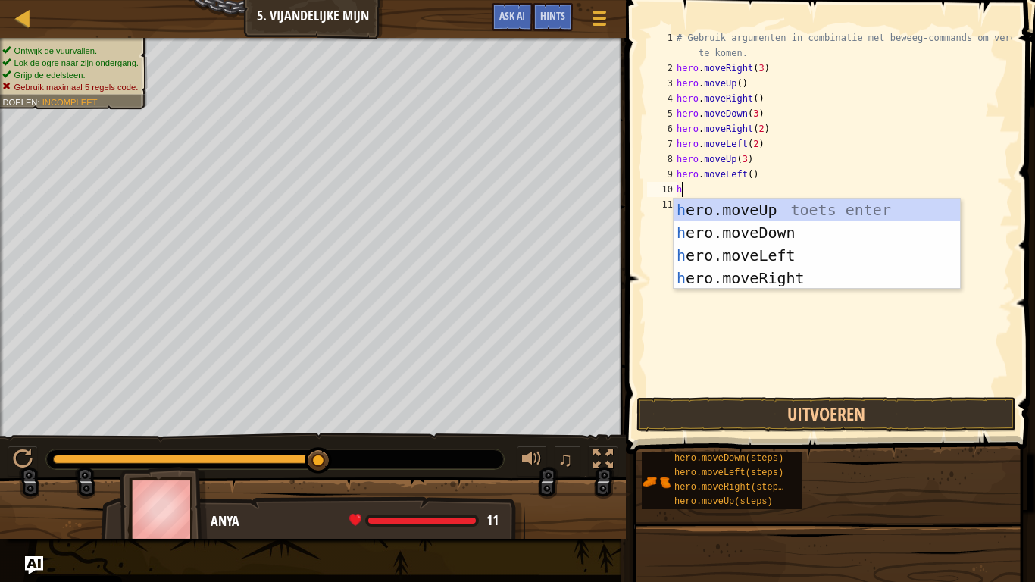
type textarea "her"
click at [740, 229] on div "her o.moveUp toets enter her o.moveDown toets enter her o.moveLeft toets enter …" at bounding box center [816, 266] width 286 height 136
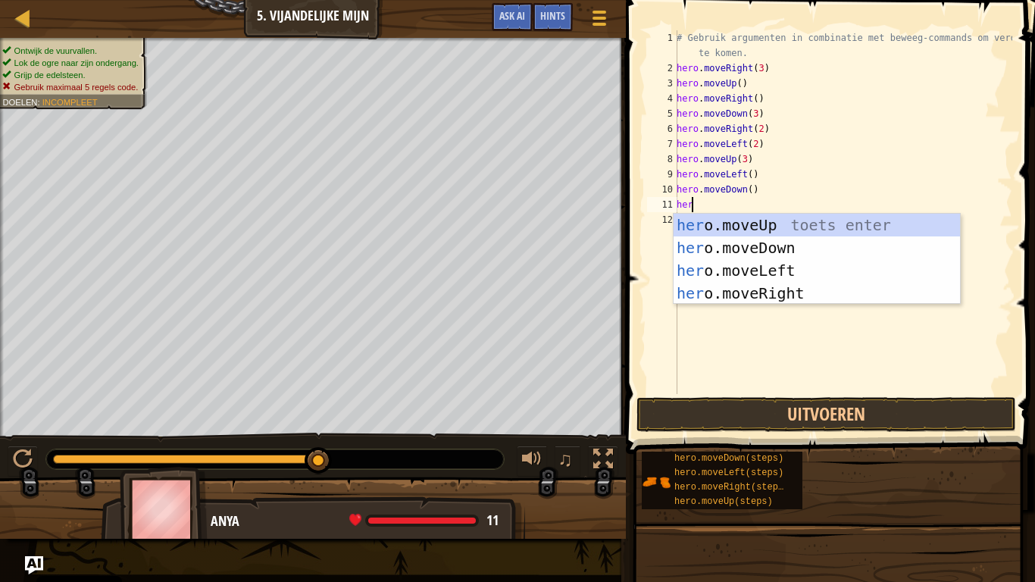
type textarea "hero"
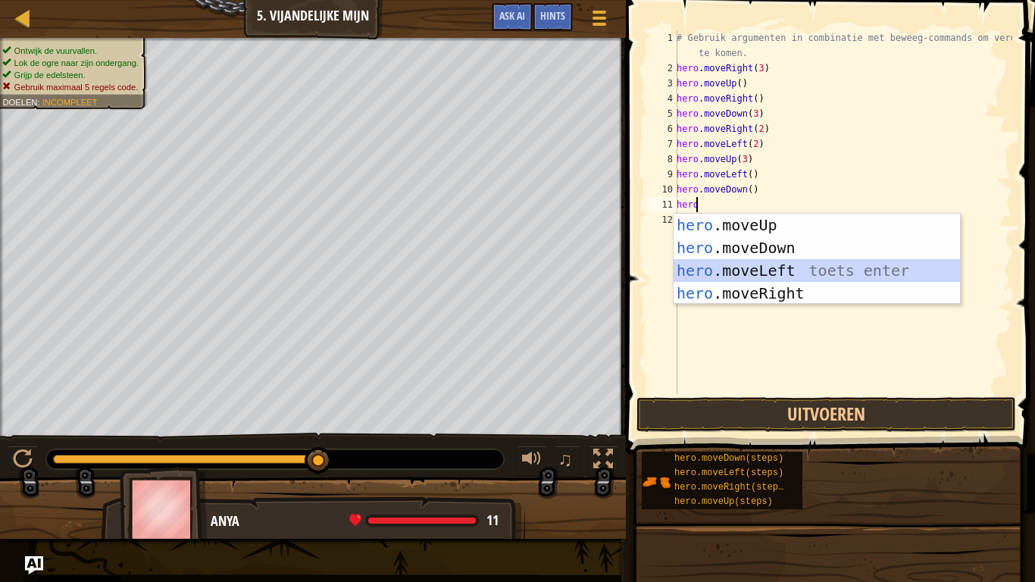
click at [756, 273] on div "hero .moveUp toets enter hero .moveDown toets enter hero .moveLeft toets enter …" at bounding box center [816, 282] width 286 height 136
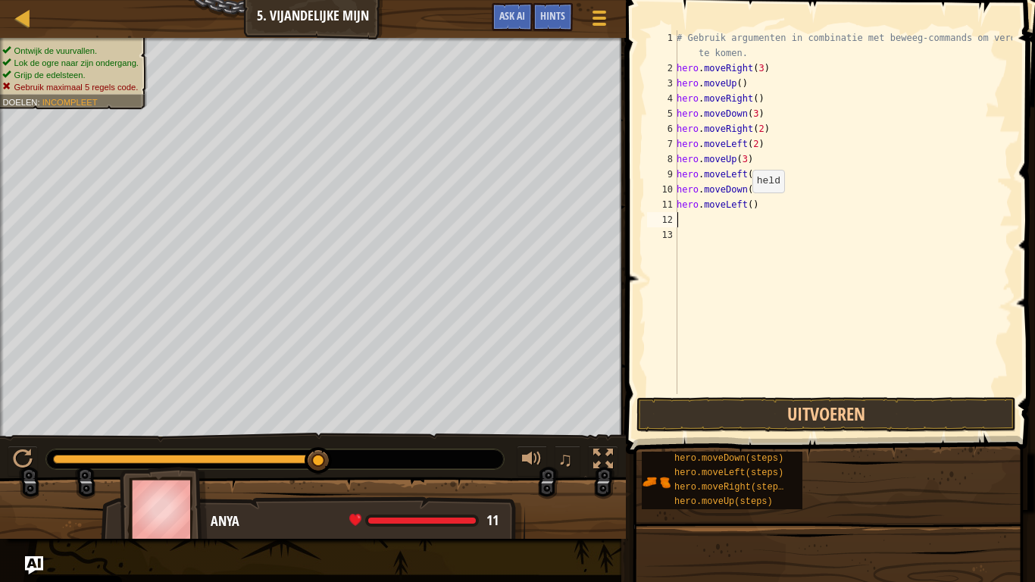
click at [745, 208] on div "# Gebruik argumenten in combinatie met beweeg-commands om verder te komen. hero…" at bounding box center [842, 234] width 339 height 409
type textarea "hero.moveLeft(3)"
click at [957, 404] on button "Uitvoeren" at bounding box center [826, 414] width 380 height 35
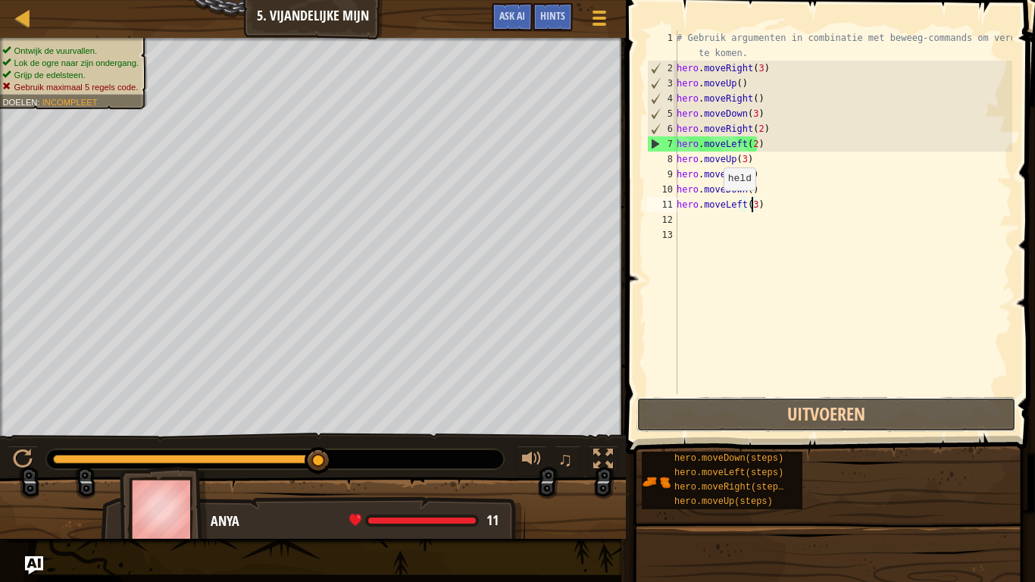
click at [923, 428] on button "Uitvoeren" at bounding box center [826, 414] width 380 height 35
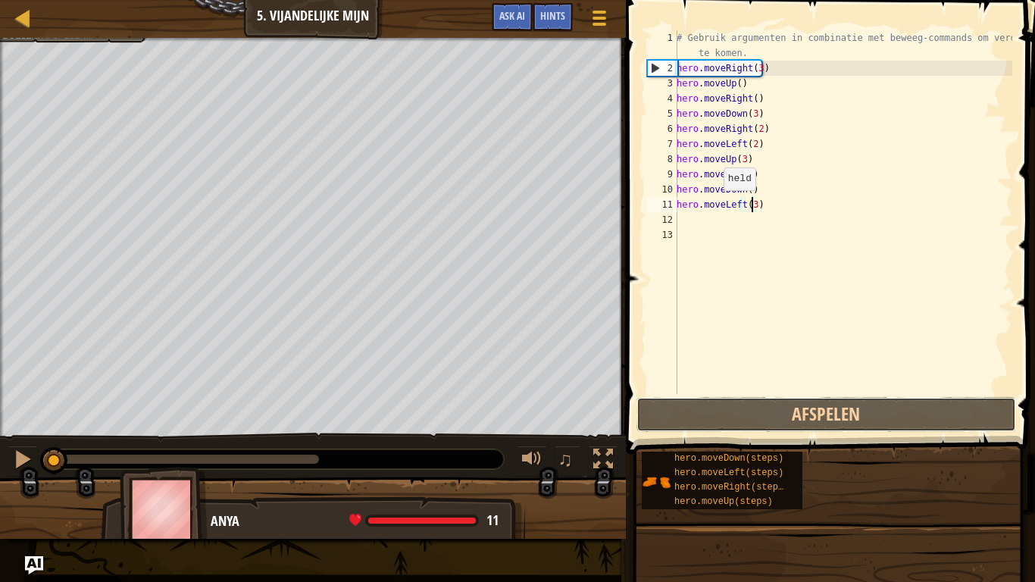
click at [925, 410] on button "Afspelen" at bounding box center [826, 414] width 380 height 35
click at [940, 301] on div "# Gebruik argumenten in combinatie met beweeg-commands om verder te komen. hero…" at bounding box center [842, 234] width 339 height 409
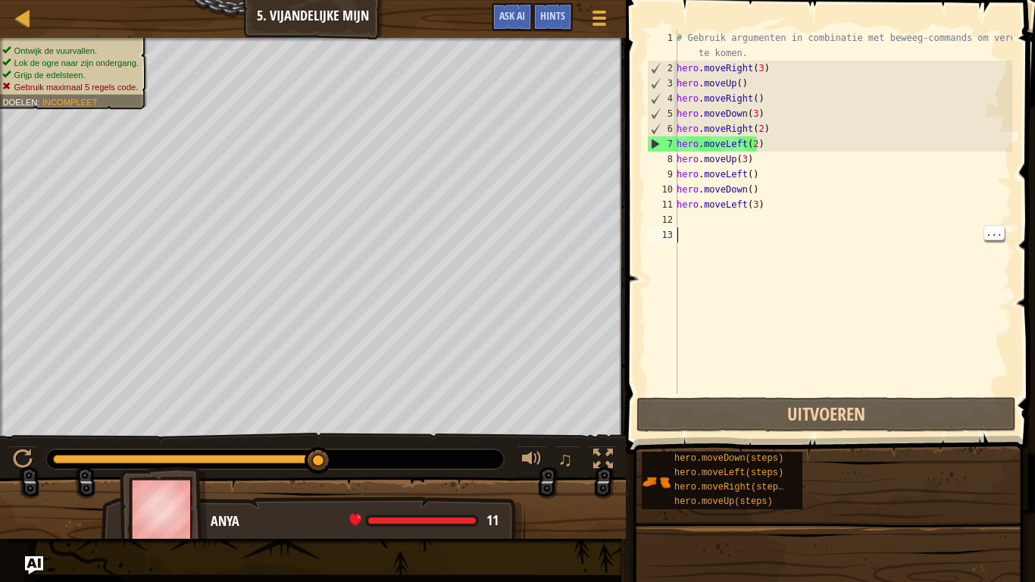
click at [761, 205] on div "# Gebruik argumenten in combinatie met beweeg-commands om verder te komen. hero…" at bounding box center [842, 234] width 339 height 409
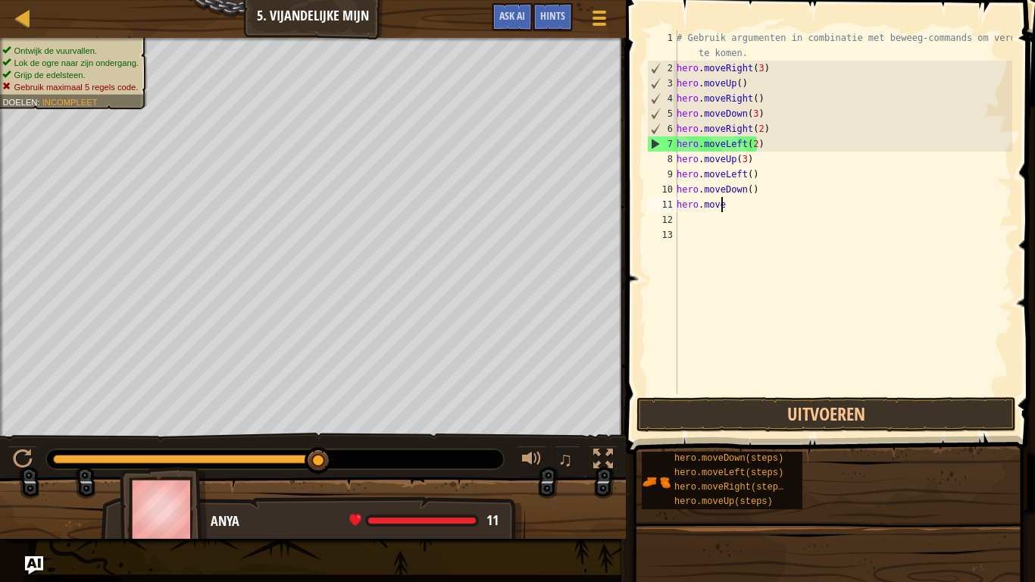
type textarea "h"
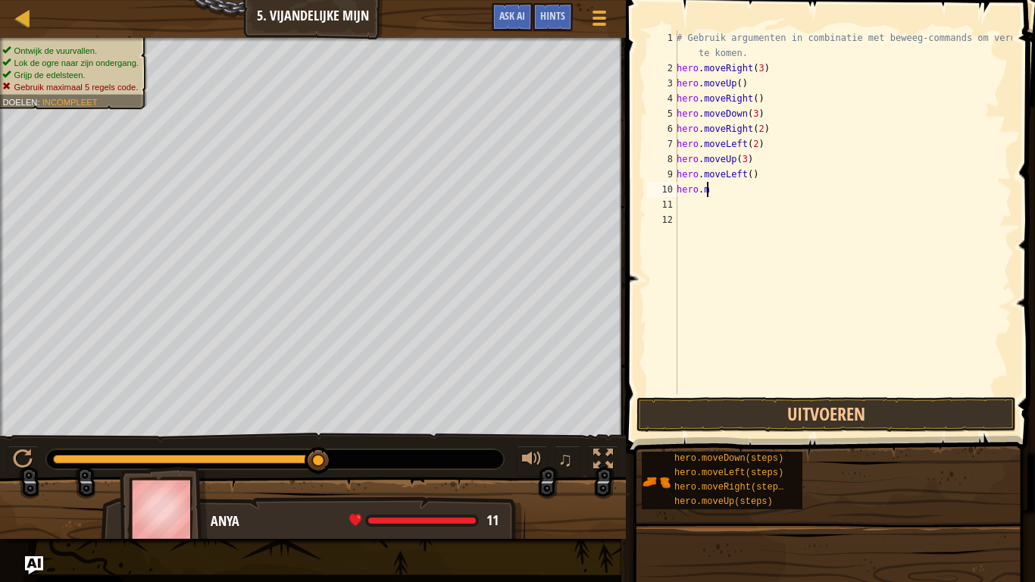
type textarea "h"
click at [752, 129] on div "# Gebruik argumenten in combinatie met beweeg-commands om verder te komen. hero…" at bounding box center [840, 234] width 344 height 409
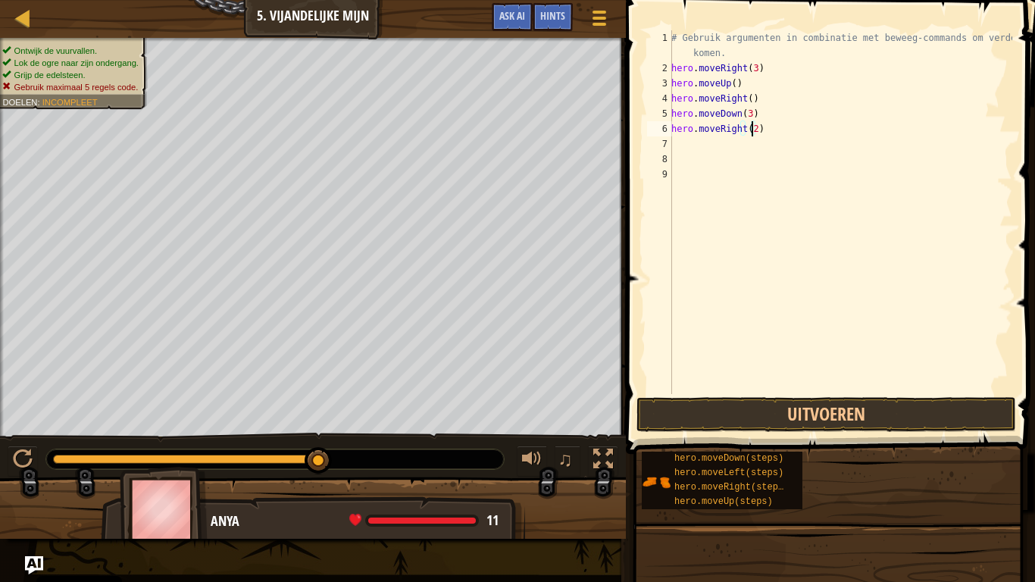
scroll to position [7, 6]
type textarea "hero.moveRight(3)"
click at [727, 414] on button "Uitvoeren" at bounding box center [826, 414] width 380 height 35
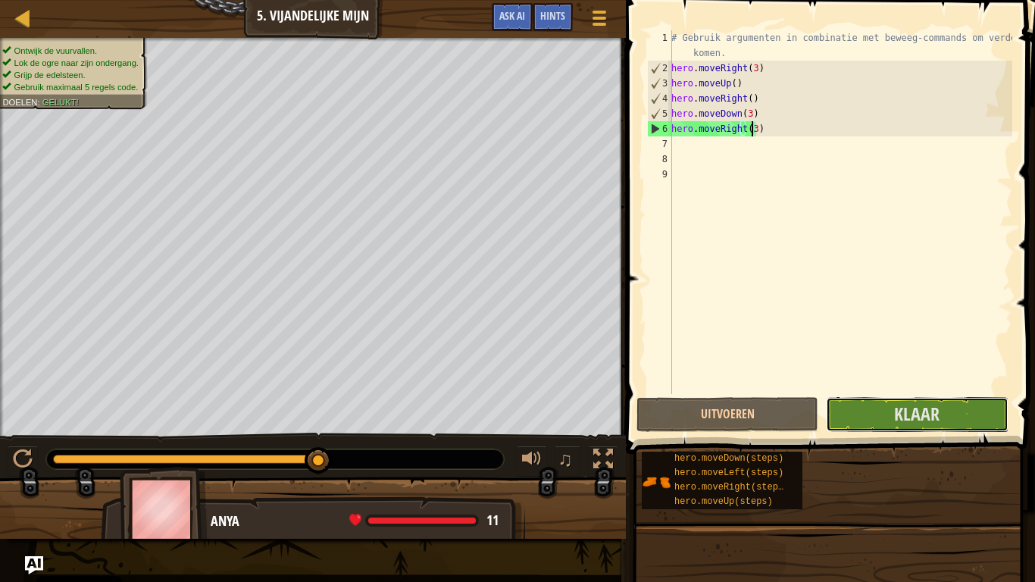
click at [952, 397] on button "Klaar" at bounding box center [917, 414] width 182 height 35
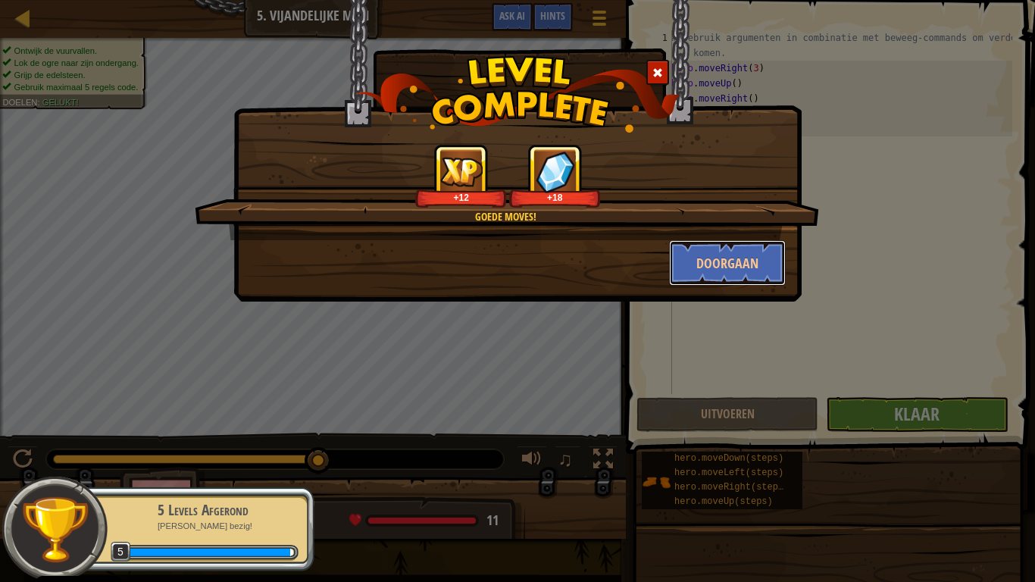
click at [702, 242] on button "Doorgaan" at bounding box center [727, 262] width 117 height 45
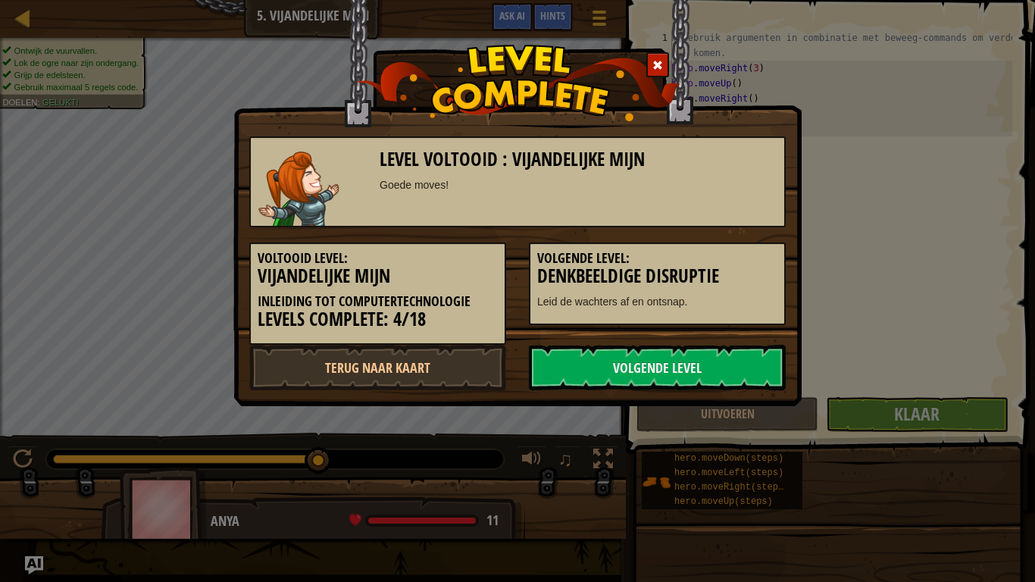
click at [590, 346] on link "Volgende Level" at bounding box center [657, 367] width 257 height 45
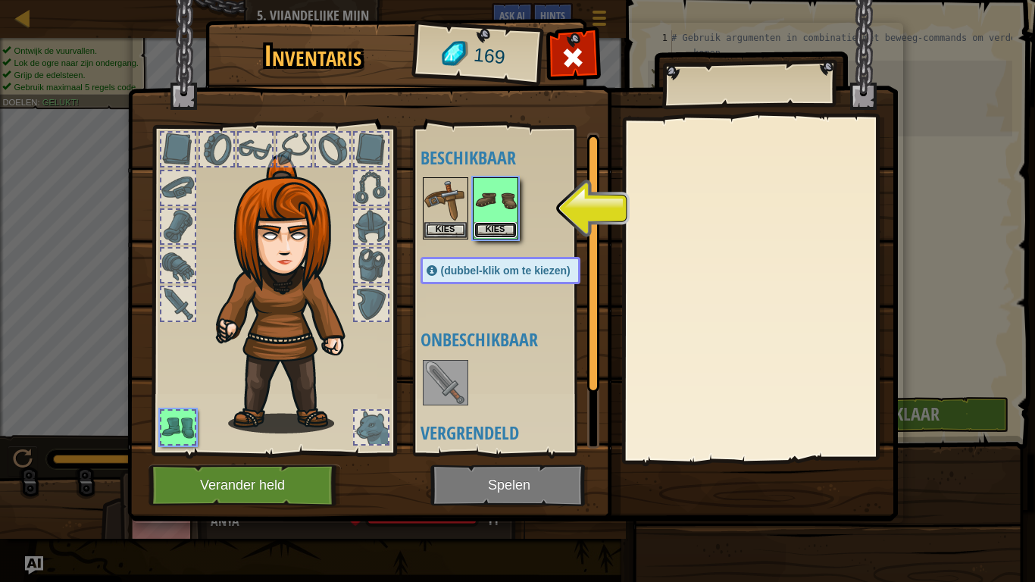
click at [486, 225] on button "Kies" at bounding box center [495, 230] width 42 height 16
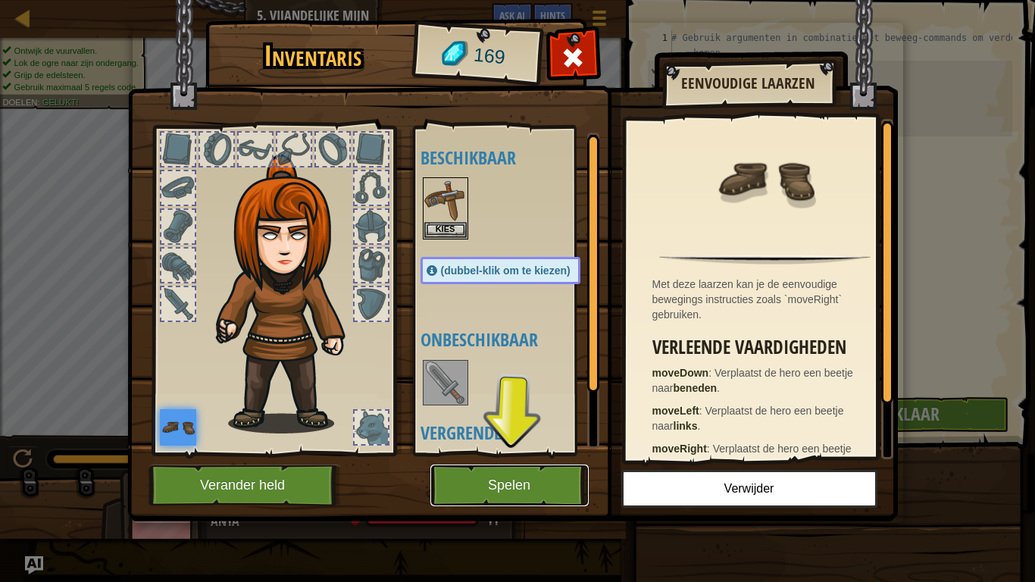
click at [472, 470] on button "Spelen" at bounding box center [509, 485] width 158 height 42
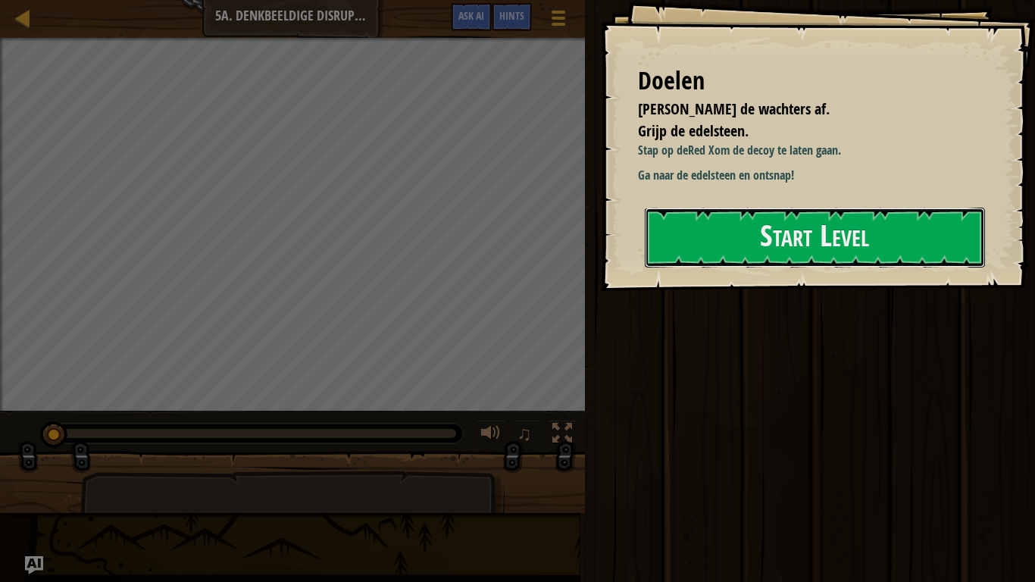
click at [936, 253] on button "Start Level" at bounding box center [815, 238] width 340 height 60
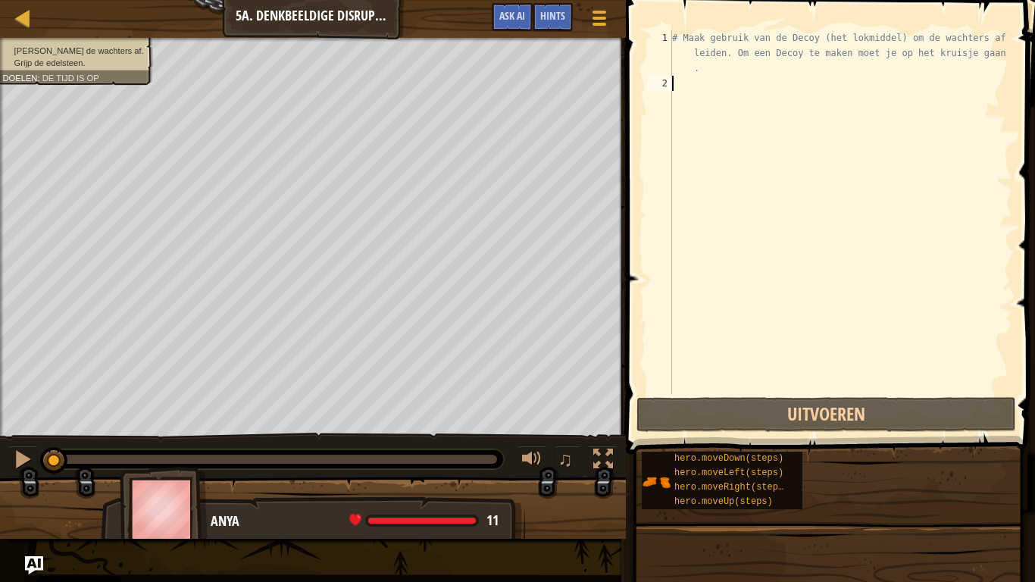
type textarea "h"
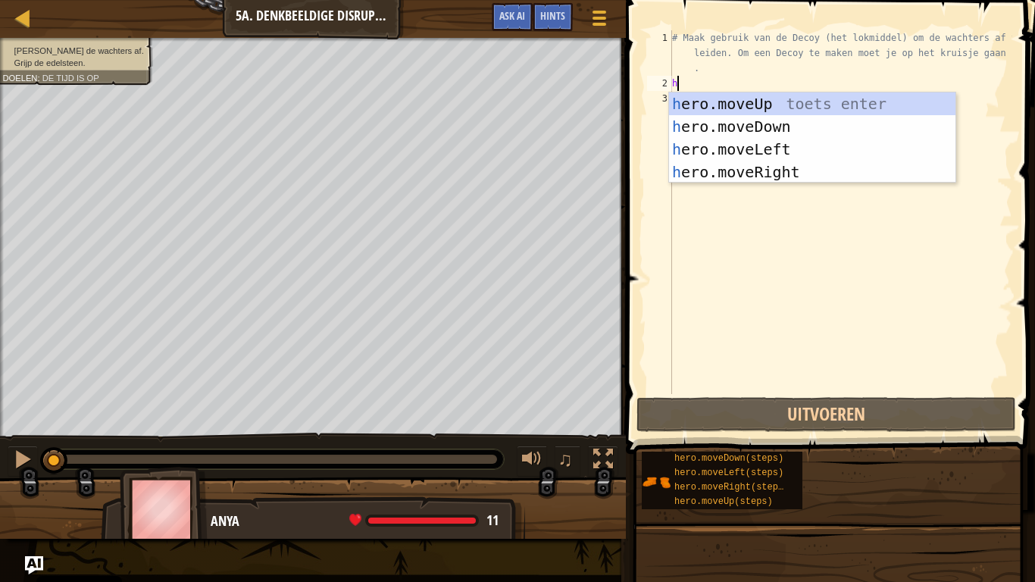
scroll to position [7, 0]
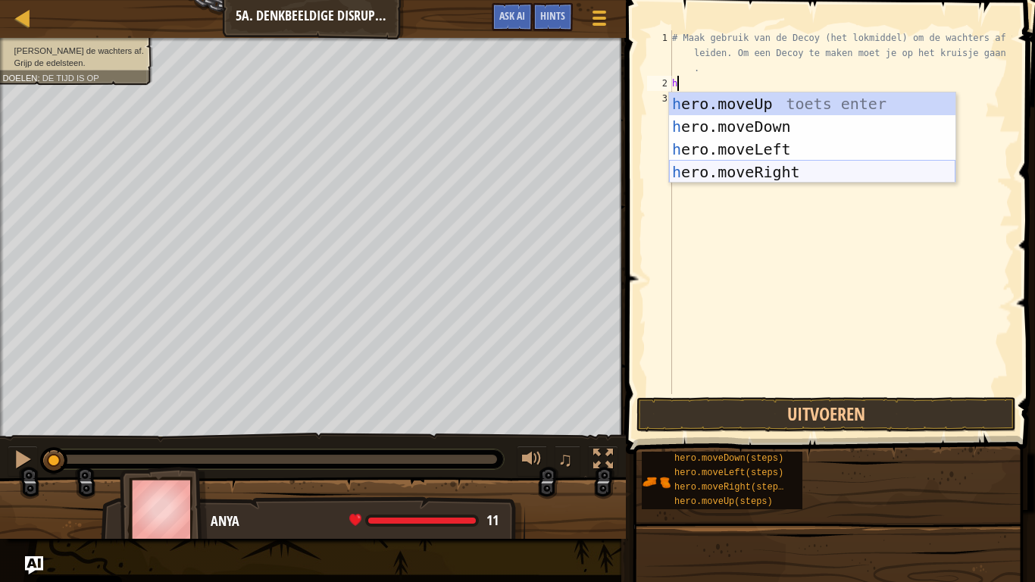
click at [761, 172] on div "h ero.moveUp toets enter h ero.moveDown toets enter h ero.moveLeft toets enter …" at bounding box center [812, 160] width 286 height 136
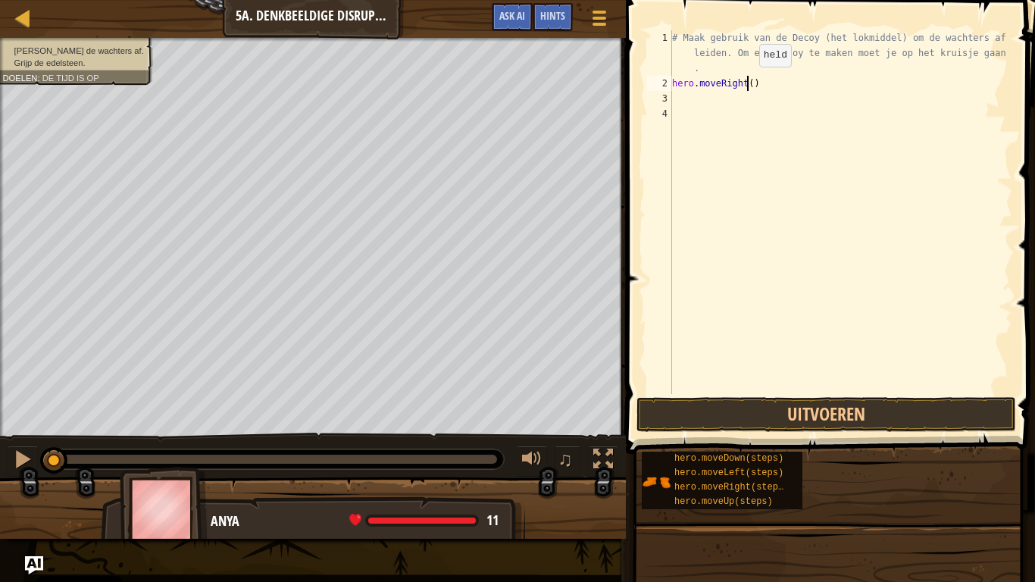
click at [746, 82] on div "# Maak gebruik van de Decoy (het lokmiddel) om de wachters af te leiden. Om een…" at bounding box center [840, 242] width 343 height 424
type textarea "hero.moveRight(4)"
click at [705, 98] on div "# Maak gebruik van de Decoy (het lokmiddel) om de wachters af te leiden. Om een…" at bounding box center [840, 242] width 343 height 424
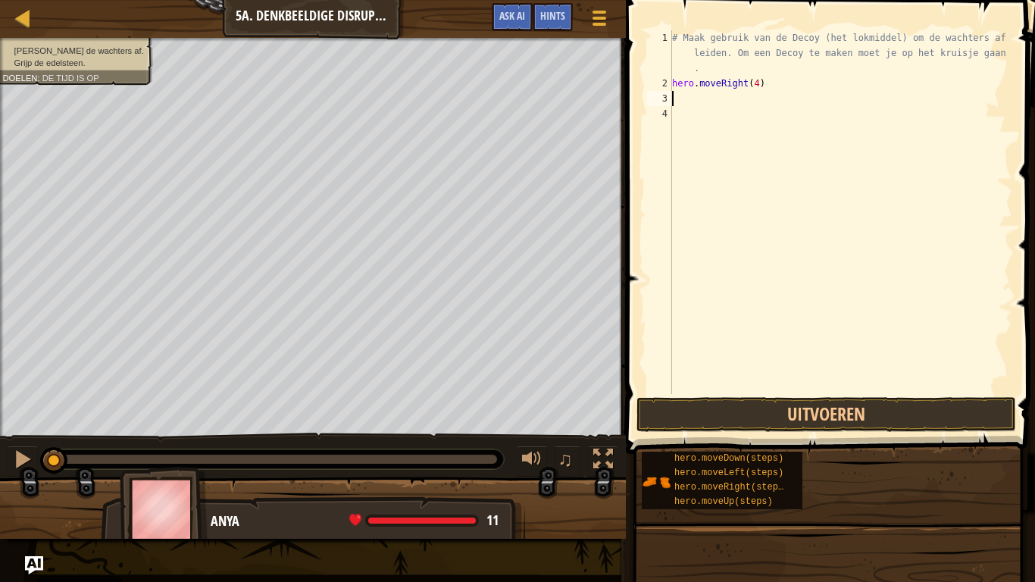
type textarea "h"
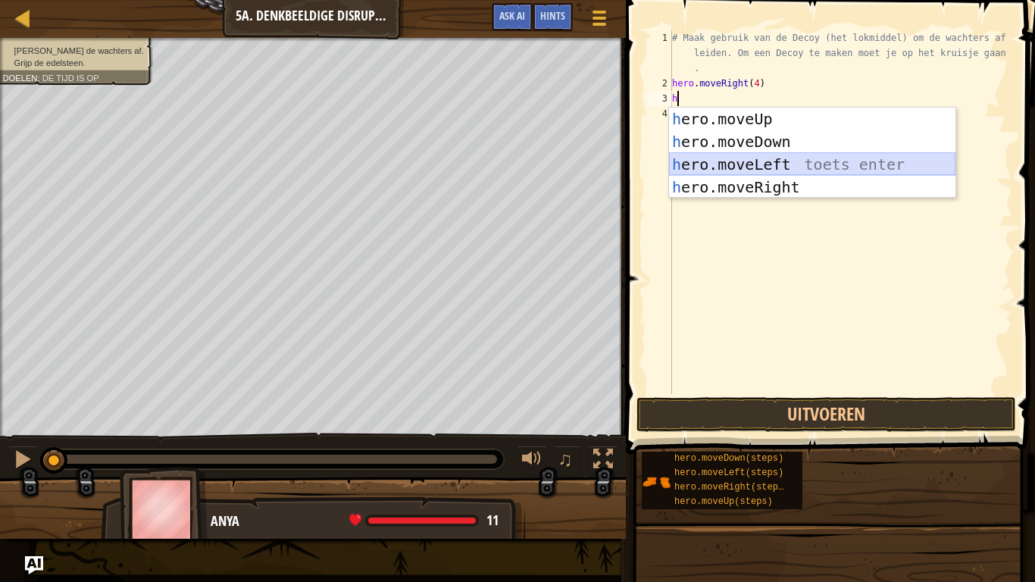
click at [718, 155] on div "h ero.moveUp toets enter h ero.moveDown toets enter h ero.moveLeft toets enter …" at bounding box center [812, 176] width 286 height 136
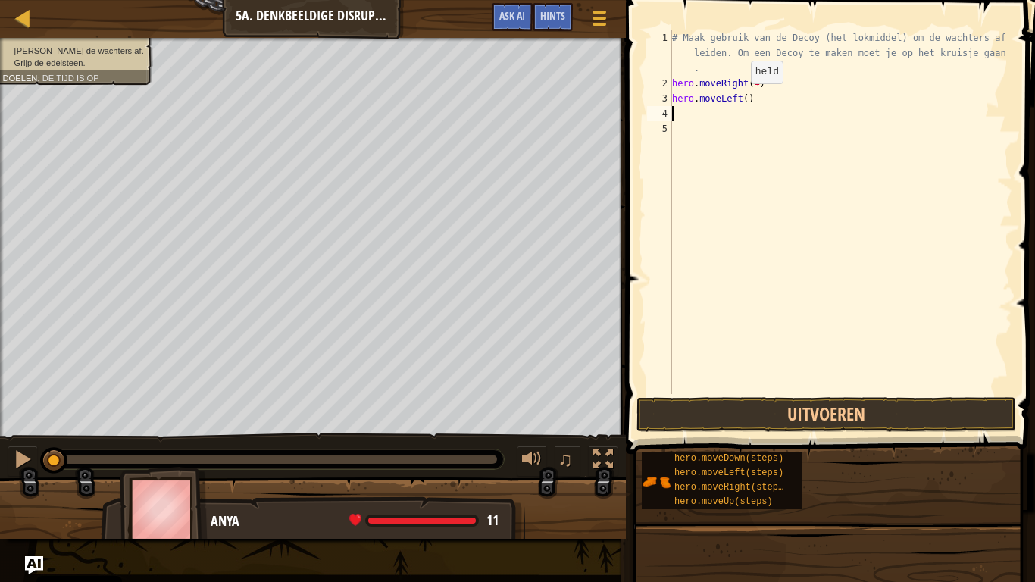
click at [737, 99] on div "# Maak gebruik van de Decoy (het lokmiddel) om de wachters af te leiden. Om een…" at bounding box center [840, 242] width 343 height 424
click at [738, 98] on div "# Maak gebruik van de Decoy (het lokmiddel) om de wachters af te leiden. Om een…" at bounding box center [840, 242] width 343 height 424
click at [742, 100] on div "# Maak gebruik van de Decoy (het lokmiddel) om de wachters af te leiden. Om een…" at bounding box center [840, 242] width 343 height 424
type textarea "hero.moveLeft(3)"
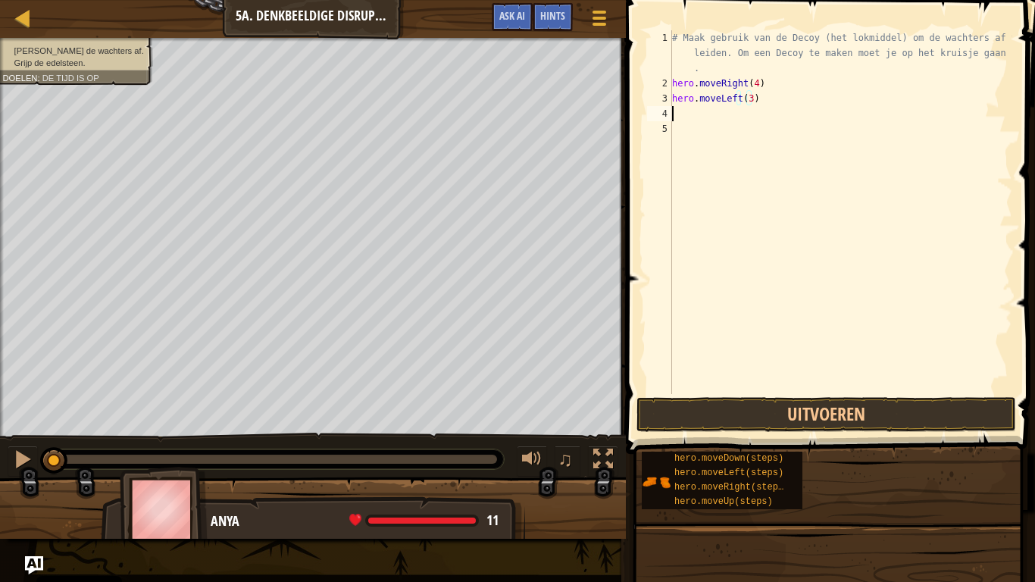
click at [681, 116] on div "# Maak gebruik van de Decoy (het lokmiddel) om de wachters af te leiden. Om een…" at bounding box center [840, 242] width 343 height 424
type textarea "h"
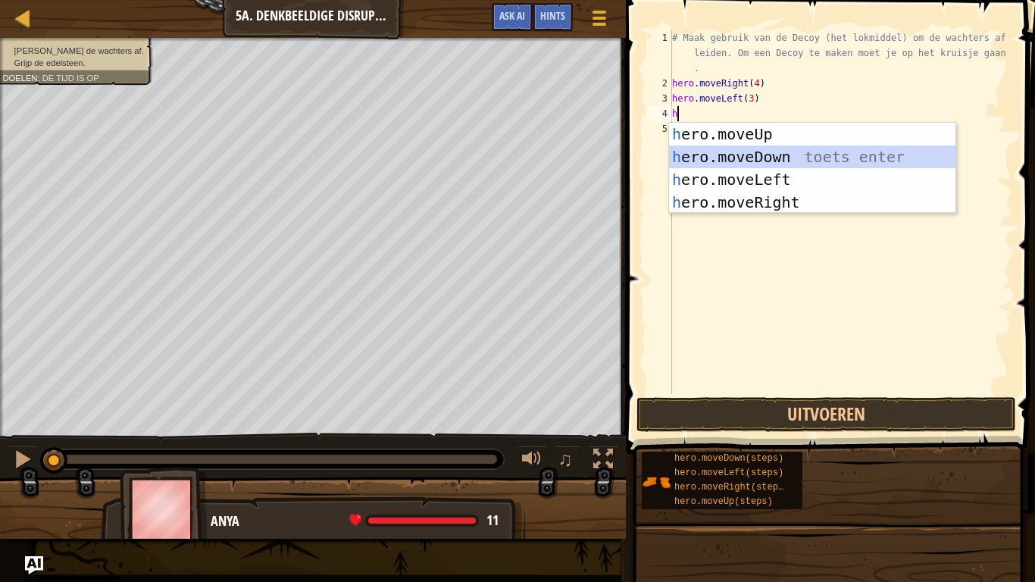
click at [753, 159] on div "h ero.moveUp toets enter h ero.moveDown toets enter h ero.moveLeft toets enter …" at bounding box center [812, 191] width 286 height 136
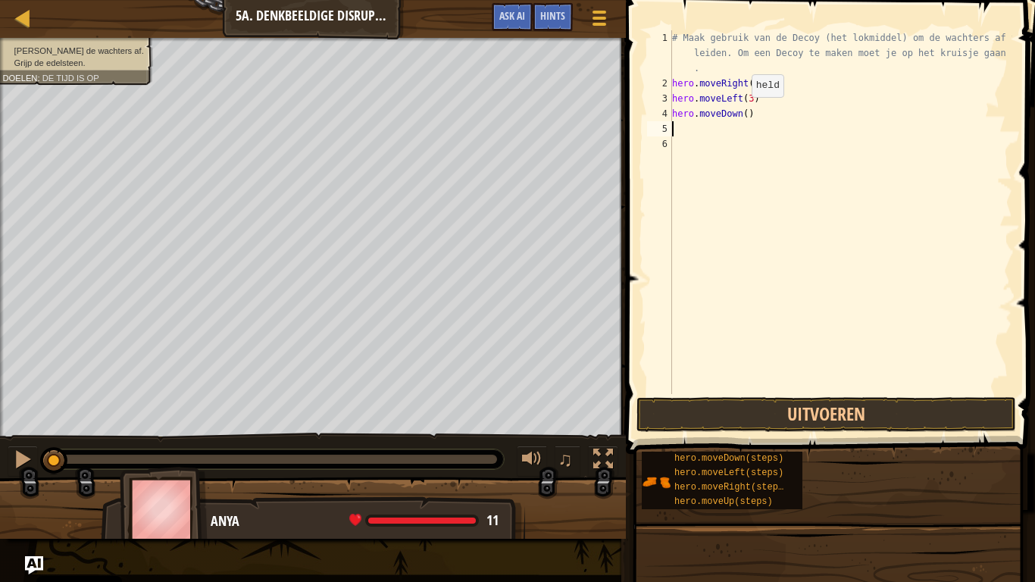
click at [738, 112] on div "# Maak gebruik van de Decoy (het lokmiddel) om de wachters af te leiden. Om een…" at bounding box center [840, 242] width 343 height 424
click at [739, 114] on div "# Maak gebruik van de Decoy (het lokmiddel) om de wachters af te leiden. Om een…" at bounding box center [840, 242] width 343 height 424
click at [824, 414] on button "Uitvoeren" at bounding box center [826, 414] width 380 height 35
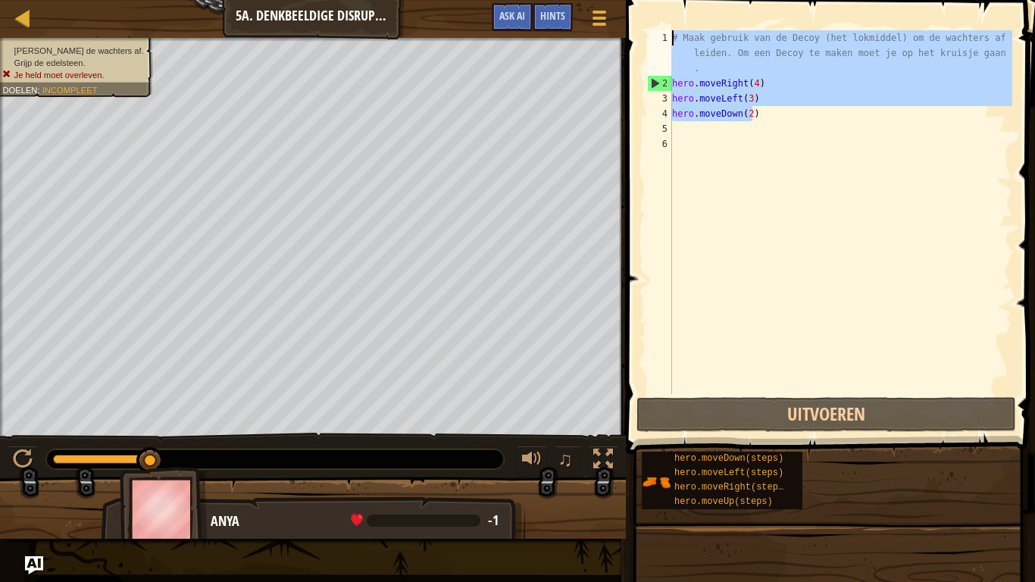
drag, startPoint x: 771, startPoint y: 120, endPoint x: 649, endPoint y: 40, distance: 146.0
click at [649, 40] on div "hero.moveDown(2) 1 2 3 4 5 6 # Maak gebruik van de Decoy (het lokmiddel) om de …" at bounding box center [828, 212] width 368 height 364
type textarea "# Maak gebruik van de Decoy (het lokmiddel) om de wachters af te leiden. Om een…"
click at [773, 125] on div "# Maak gebruik van de Decoy (het lokmiddel) om de wachters af te leiden. Om een…" at bounding box center [840, 242] width 343 height 424
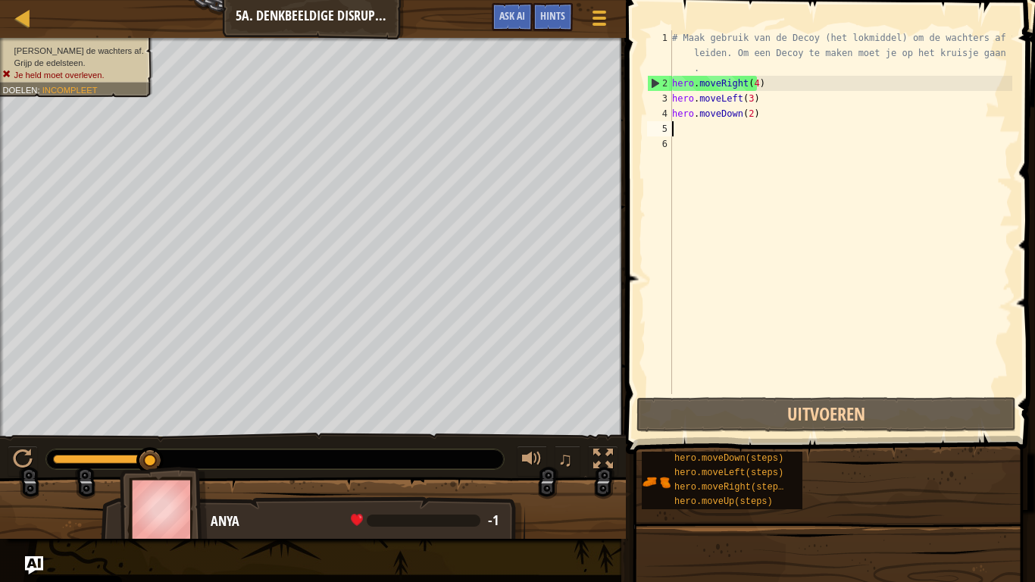
scroll to position [7, 0]
drag, startPoint x: 755, startPoint y: 117, endPoint x: 718, endPoint y: 102, distance: 40.1
click at [730, 108] on div "# Maak gebruik van de Decoy (het lokmiddel) om de wachters af te leiden. Om een…" at bounding box center [840, 242] width 343 height 424
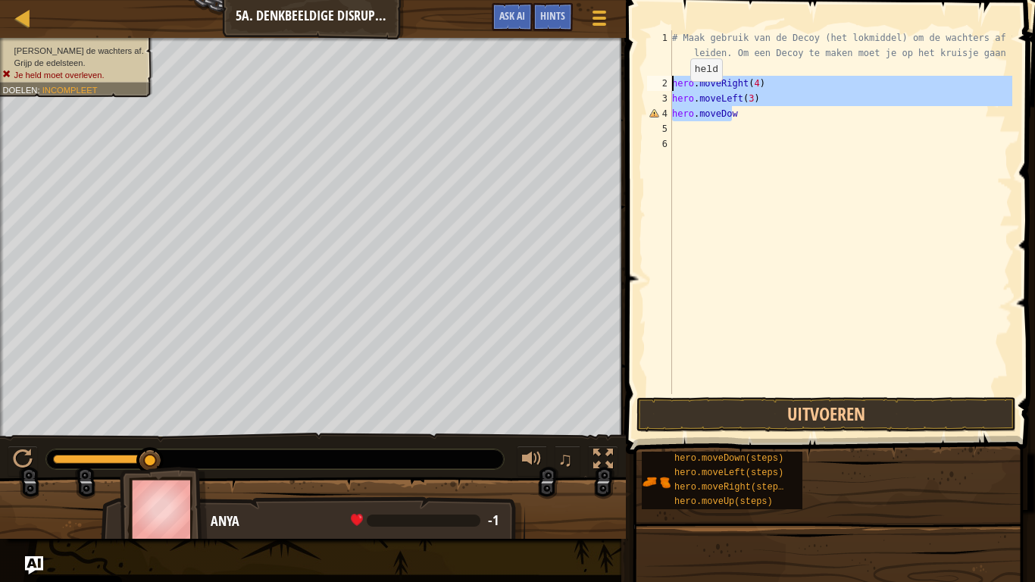
drag, startPoint x: 742, startPoint y: 117, endPoint x: 667, endPoint y: 87, distance: 81.3
click at [667, 87] on div "hero.moveDow 1 2 3 4 5 6 # Maak gebruik van de Decoy (het lokmiddel) om de wach…" at bounding box center [828, 212] width 368 height 364
click at [670, 87] on div "2" at bounding box center [659, 83] width 25 height 15
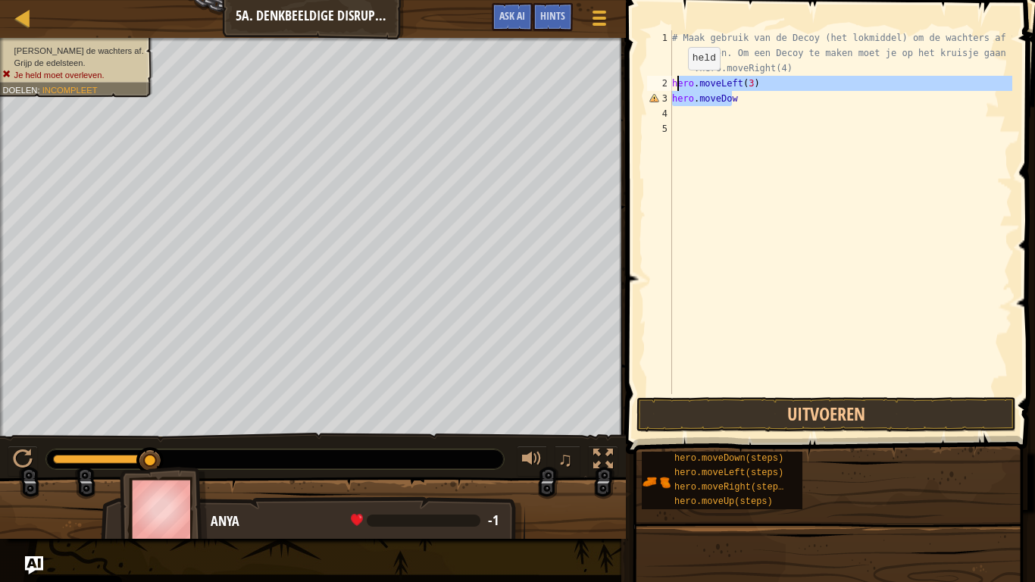
drag, startPoint x: 739, startPoint y: 100, endPoint x: 675, endPoint y: 85, distance: 65.4
click at [675, 85] on div "# Maak gebruik van de Decoy (het lokmiddel) om de wachters af te leiden. Om een…" at bounding box center [840, 242] width 343 height 424
click at [675, 85] on div "# Maak gebruik van de Decoy (het lokmiddel) om de wachters af te leiden. Om een…" at bounding box center [840, 212] width 343 height 364
drag, startPoint x: 749, startPoint y: 102, endPoint x: 680, endPoint y: 87, distance: 71.3
click at [680, 87] on div "# Maak gebruik van de Decoy (het lokmiddel) om de wachters af te leiden. Om een…" at bounding box center [840, 242] width 343 height 424
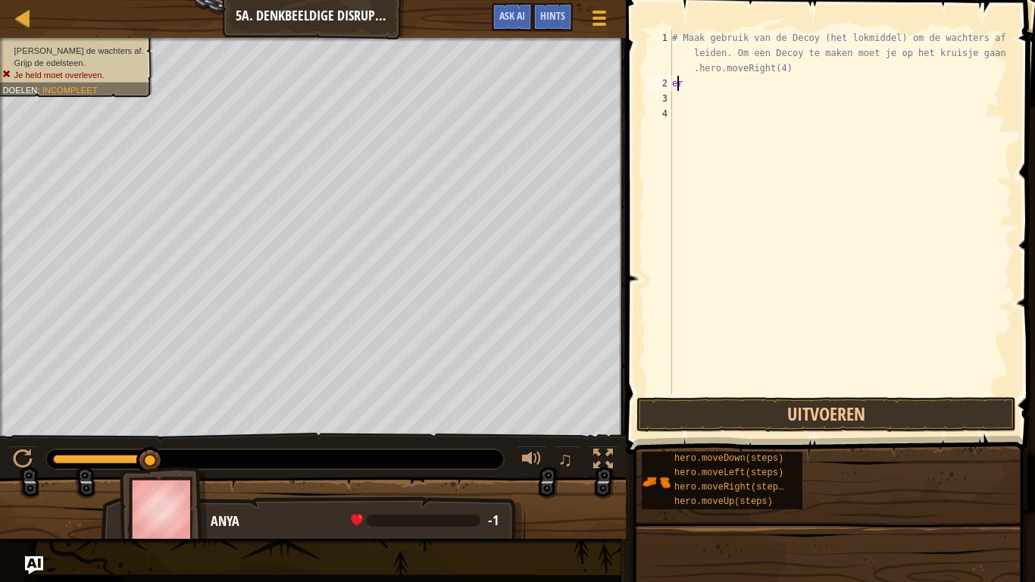
type textarea "r"
click at [686, 86] on div "# Maak gebruik van de Decoy (het lokmiddel) om de wachters af te leiden. Om een…" at bounding box center [840, 242] width 343 height 424
type textarea "h"
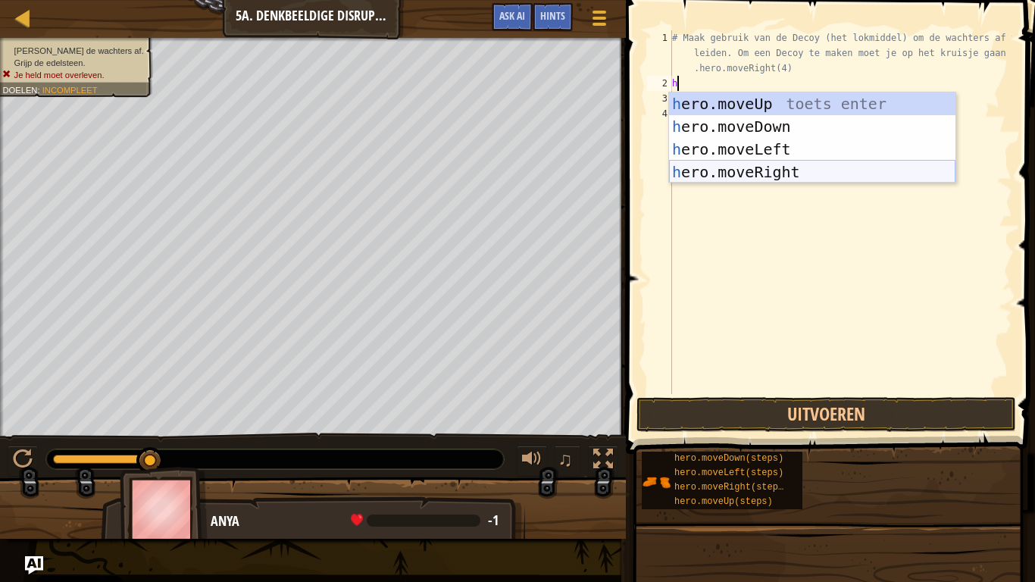
click at [738, 168] on div "h ero.moveUp toets enter h ero.moveDown toets enter h ero.moveLeft toets enter …" at bounding box center [812, 160] width 286 height 136
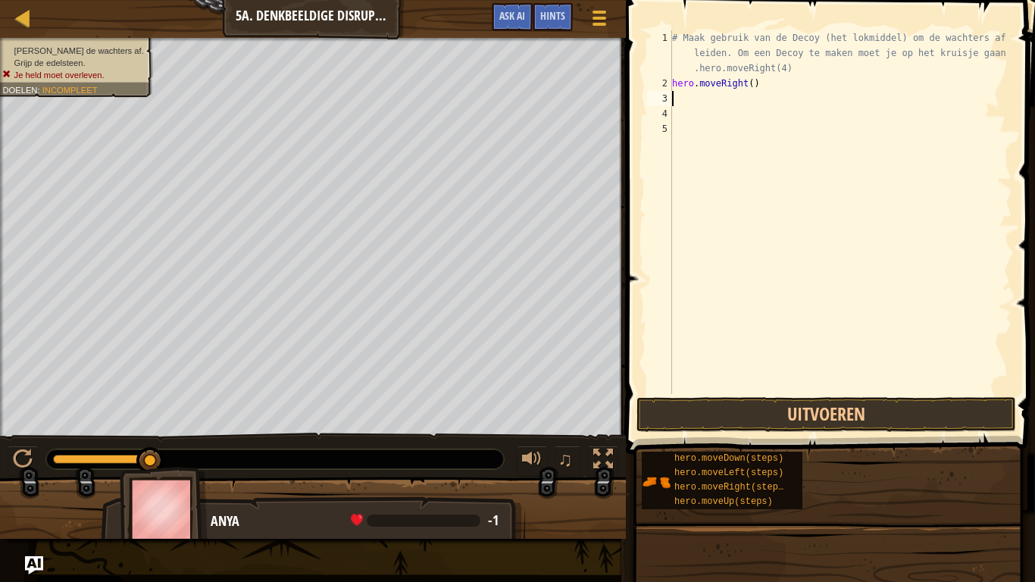
type textarea "h"
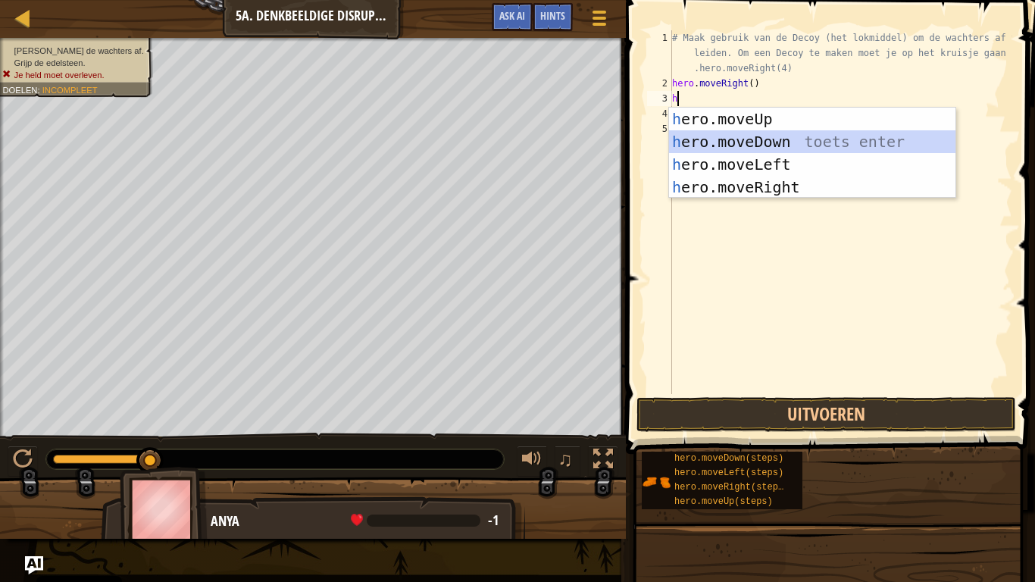
click at [752, 141] on div "h ero.moveUp toets enter h ero.moveDown toets enter h ero.moveLeft toets enter …" at bounding box center [812, 176] width 286 height 136
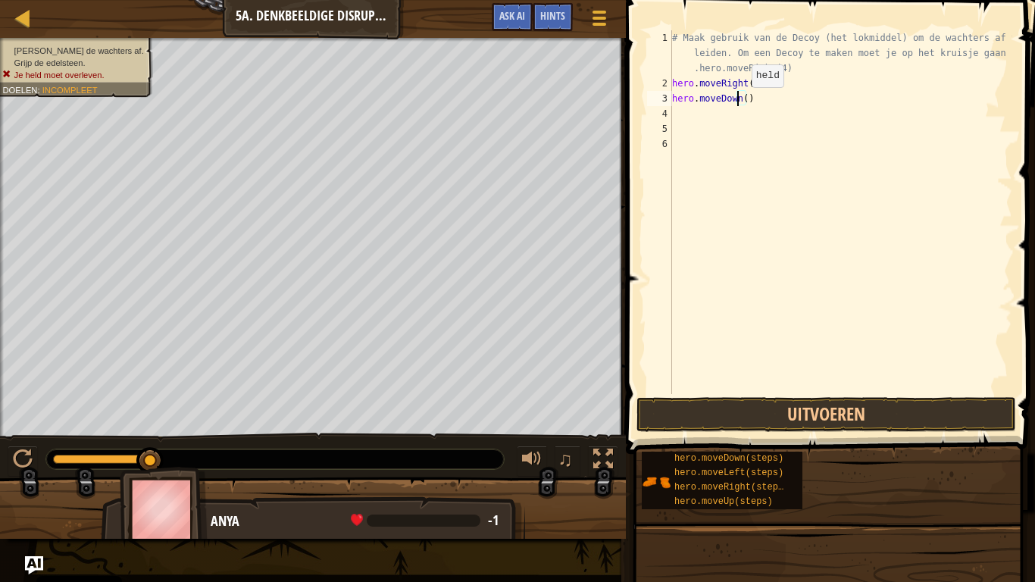
click at [739, 102] on div "# Maak gebruik van de Decoy (het lokmiddel) om de wachters af te leiden. Om een…" at bounding box center [840, 242] width 343 height 424
click at [741, 100] on div "# Maak gebruik van de Decoy (het lokmiddel) om de wachters af te leiden. Om een…" at bounding box center [840, 242] width 343 height 424
type textarea "hero.moveDown(2)"
click at [681, 113] on div "# Maak gebruik van de Decoy (het lokmiddel) om de wachters af te leiden. Om een…" at bounding box center [840, 242] width 343 height 424
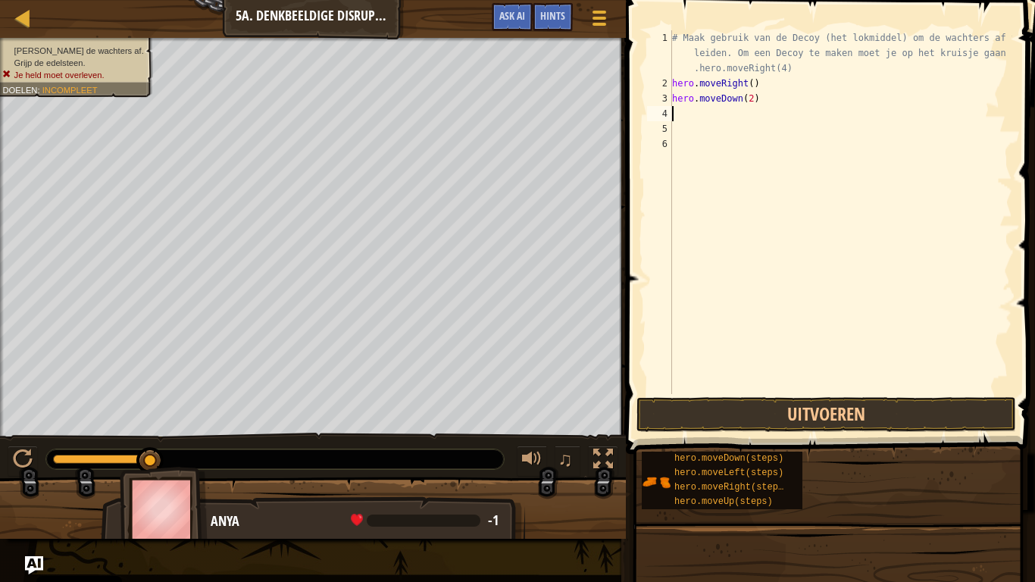
scroll to position [7, 0]
type textarea "h"
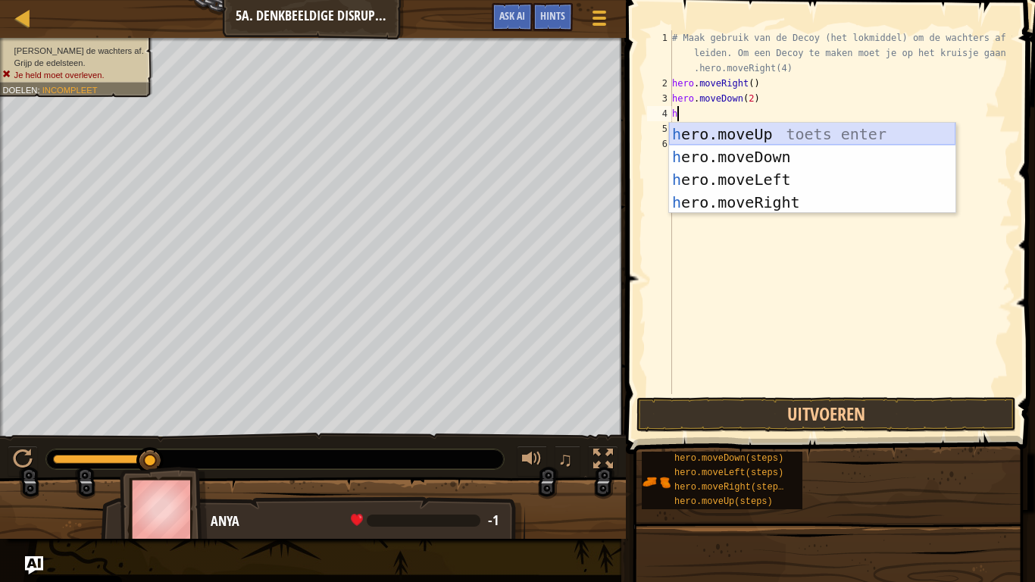
click at [715, 136] on div "h ero.moveUp toets enter h ero.moveDown toets enter h ero.moveLeft toets enter …" at bounding box center [812, 191] width 286 height 136
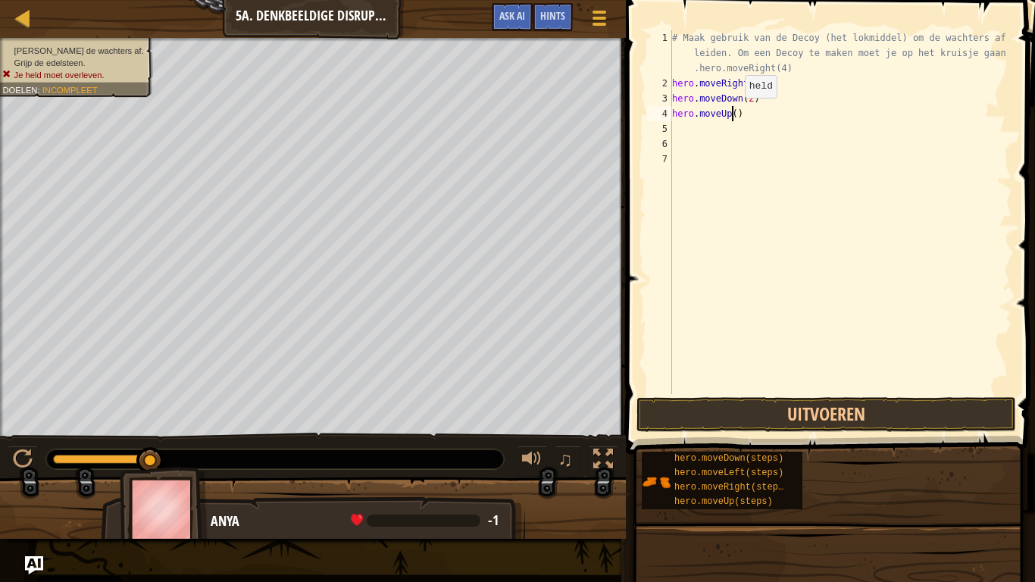
click at [732, 113] on div "# Maak gebruik van de Decoy (het lokmiddel) om de wachters af te leiden. Om een…" at bounding box center [840, 242] width 343 height 424
type textarea "hero.moveUp(2)"
click at [689, 129] on div "# Maak gebruik van de Decoy (het lokmiddel) om de wachters af te leiden. Om een…" at bounding box center [840, 242] width 343 height 424
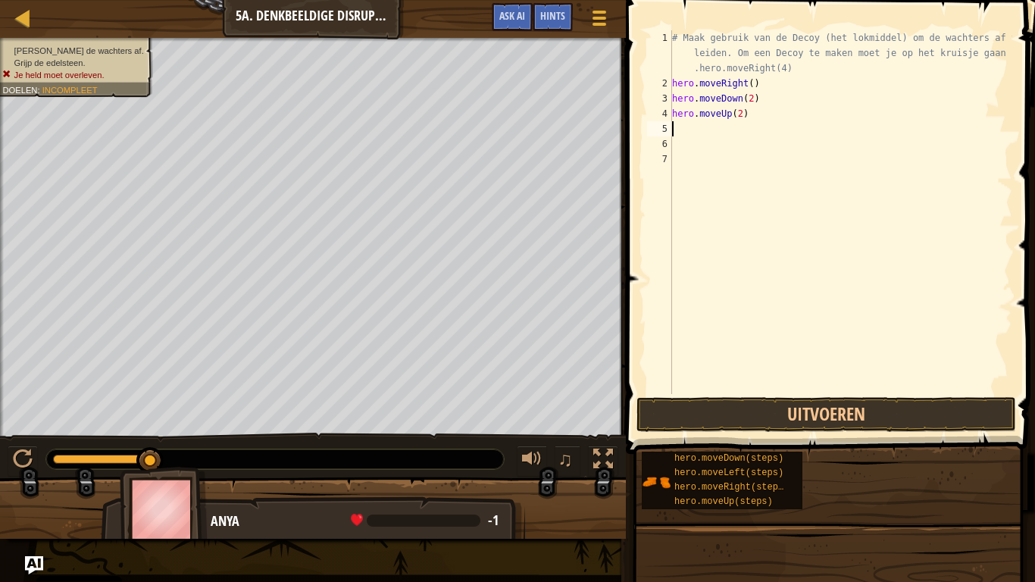
type textarea "h"
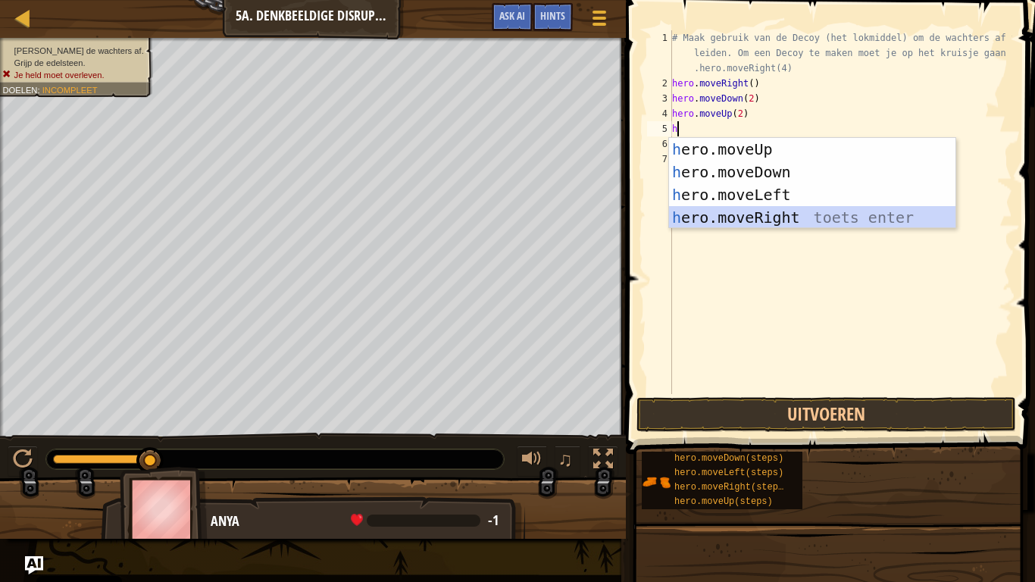
click at [711, 211] on div "h ero.moveUp toets enter h ero.moveDown toets enter h ero.moveLeft toets enter …" at bounding box center [812, 206] width 286 height 136
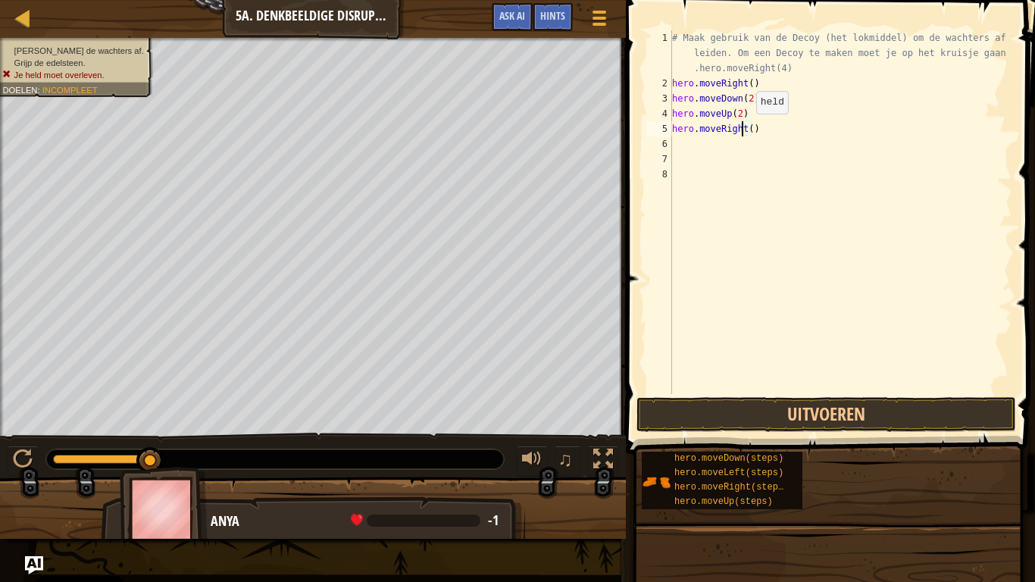
click at [743, 129] on div "# Maak gebruik van de Decoy (het lokmiddel) om de wachters af te leiden. Om een…" at bounding box center [840, 242] width 343 height 424
click at [745, 128] on div "# Maak gebruik van de Decoy (het lokmiddel) om de wachters af te leiden. Om een…" at bounding box center [840, 242] width 343 height 424
type textarea "hero.moveRight(4)"
click at [804, 419] on button "Uitvoeren" at bounding box center [826, 414] width 380 height 35
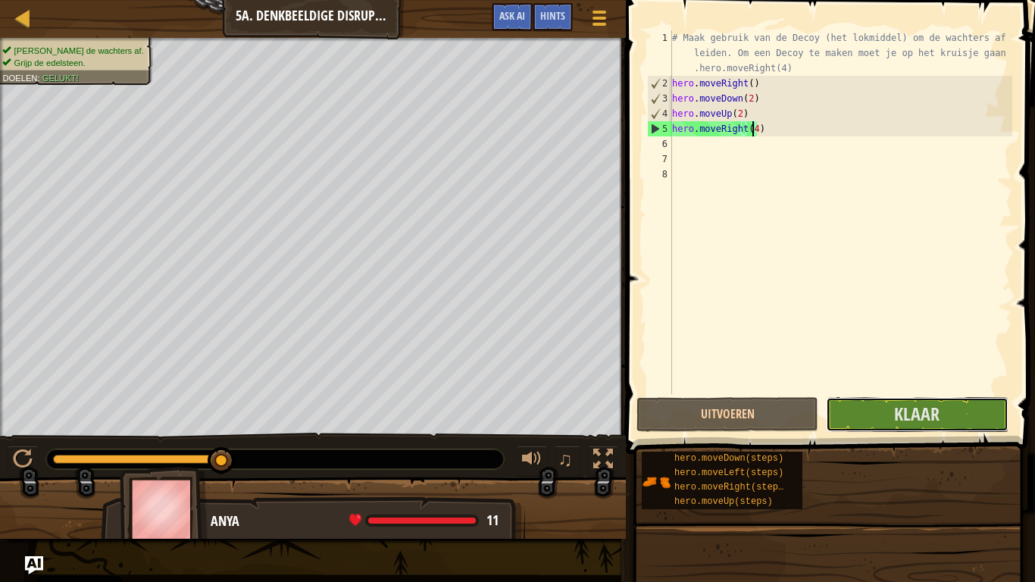
click at [938, 418] on span "Klaar" at bounding box center [916, 414] width 45 height 24
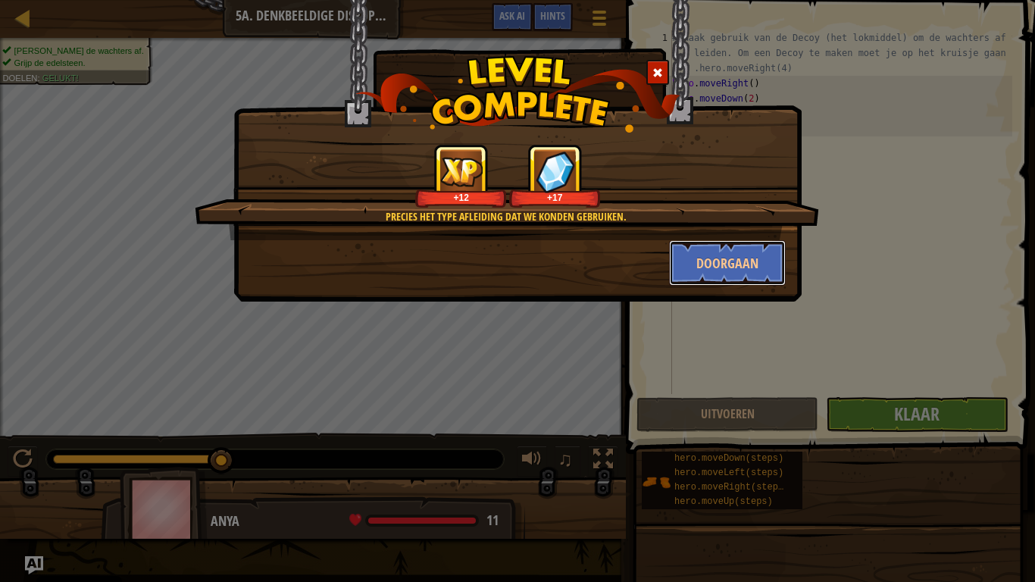
click at [748, 242] on button "Doorgaan" at bounding box center [727, 262] width 117 height 45
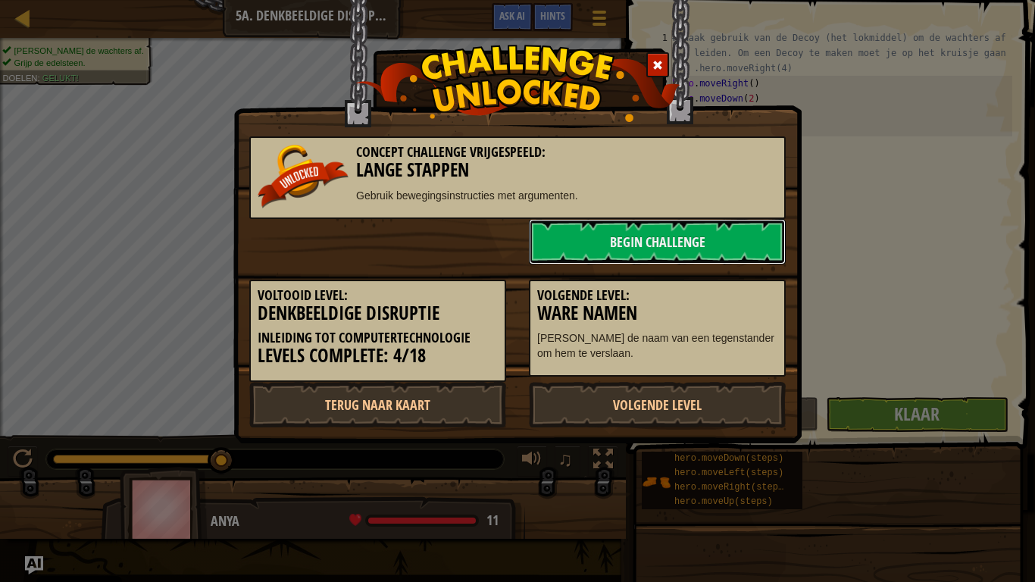
click at [735, 254] on link "Begin Challenge" at bounding box center [657, 241] width 257 height 45
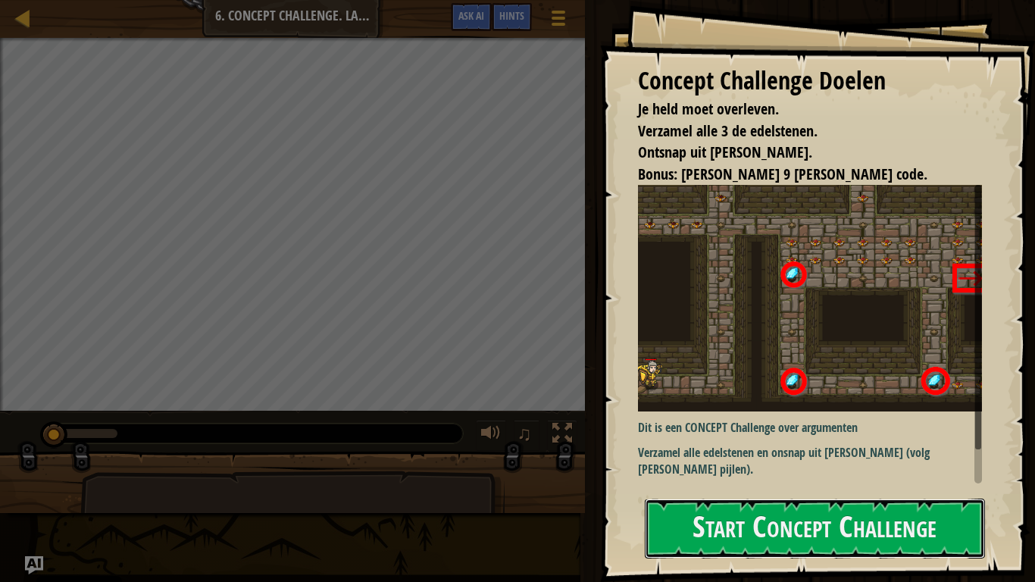
click at [930, 485] on button "Start Concept Challenge" at bounding box center [815, 528] width 340 height 60
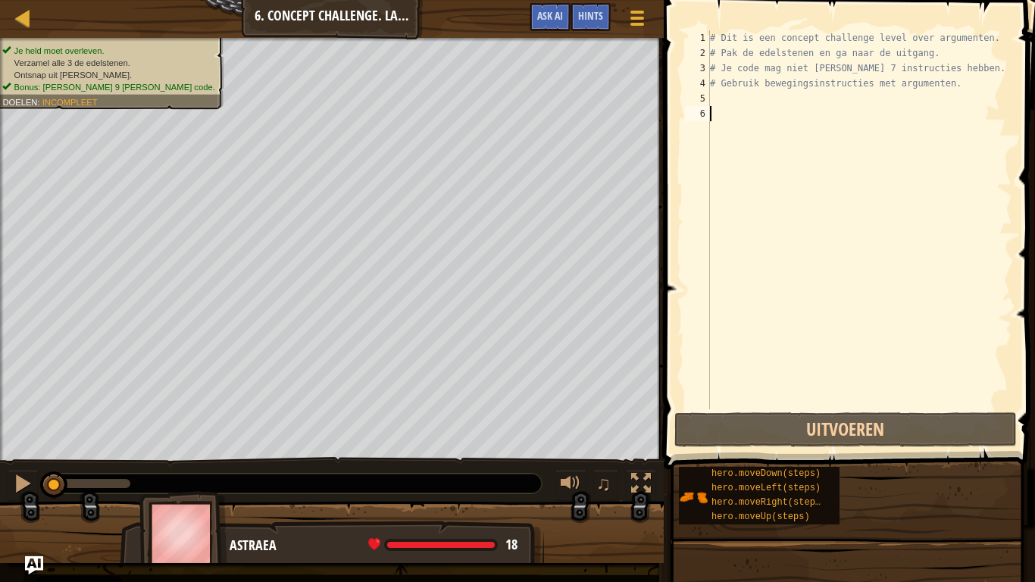
type textarea "h"
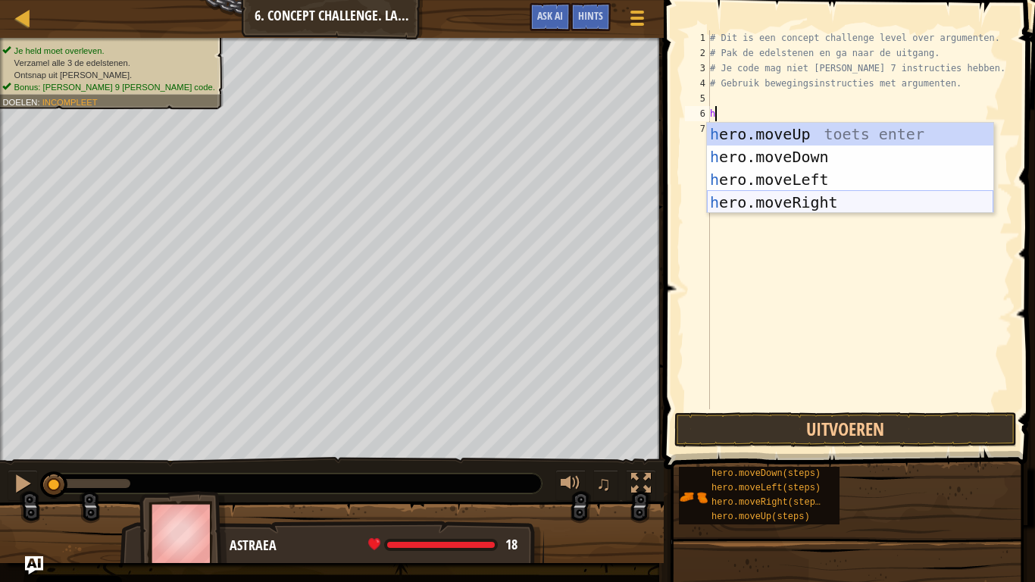
click at [778, 203] on div "h ero.moveUp toets enter h ero.moveDown toets enter h ero.moveLeft toets enter …" at bounding box center [850, 191] width 286 height 136
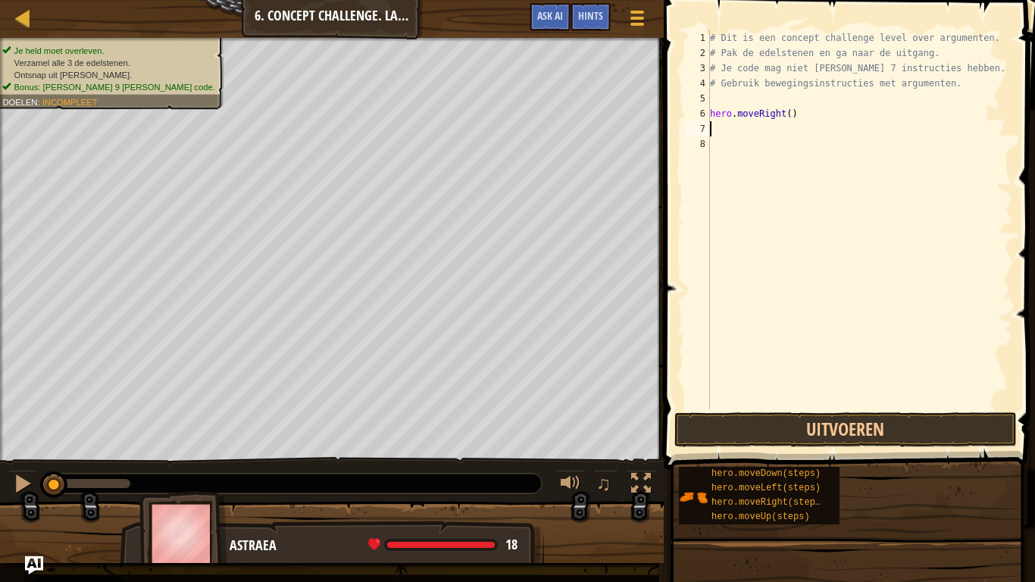
type textarea "h"
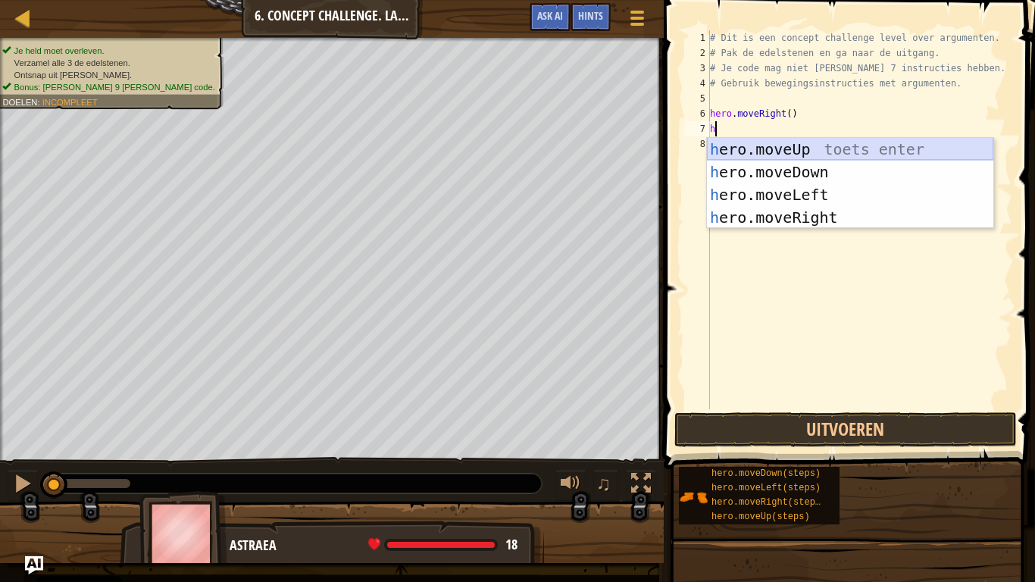
click at [754, 151] on div "h ero.moveUp toets enter h ero.moveDown toets enter h ero.moveLeft toets enter …" at bounding box center [850, 206] width 286 height 136
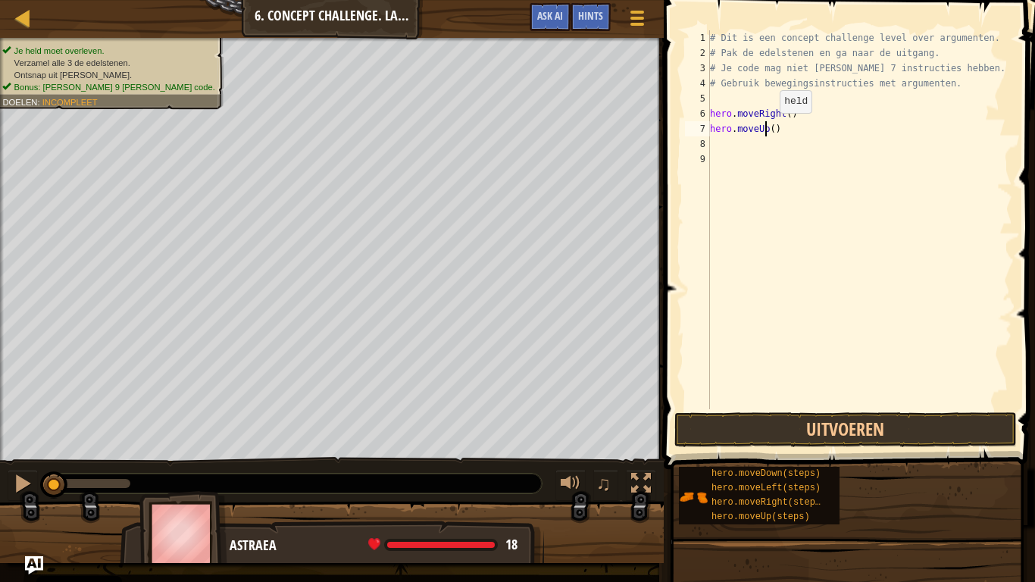
click at [767, 128] on div "# Dit is een concept challenge level over argumenten. # Pak de edelstenen en ga…" at bounding box center [859, 234] width 305 height 409
click at [771, 130] on div "# Dit is een concept challenge level over argumenten. # Pak de edelstenen en ga…" at bounding box center [859, 234] width 305 height 409
type textarea "hero.moveUp(3)"
click at [723, 145] on div "# Dit is een concept challenge level over argumenten. # Pak de edelstenen en ga…" at bounding box center [859, 234] width 305 height 409
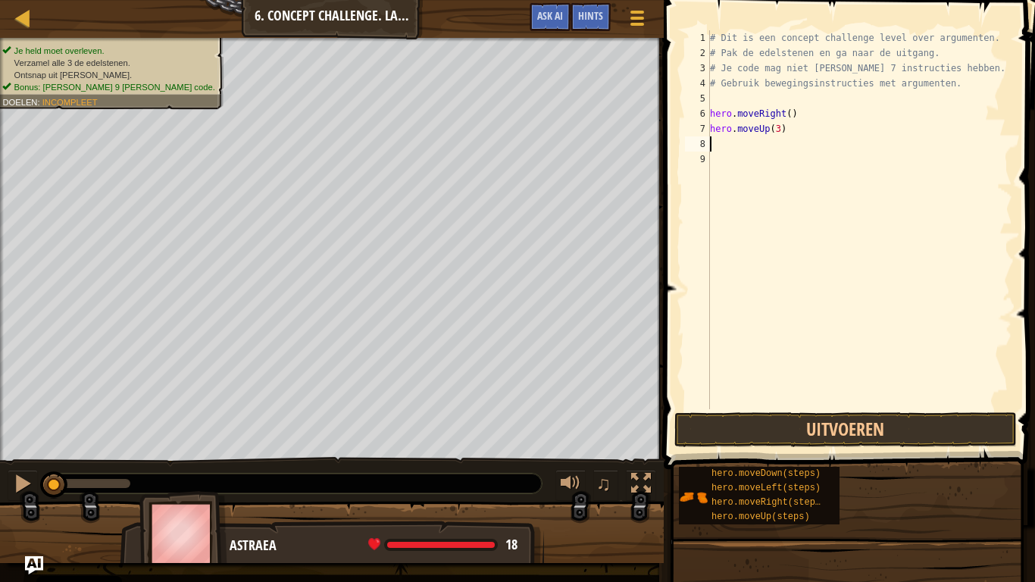
scroll to position [7, 0]
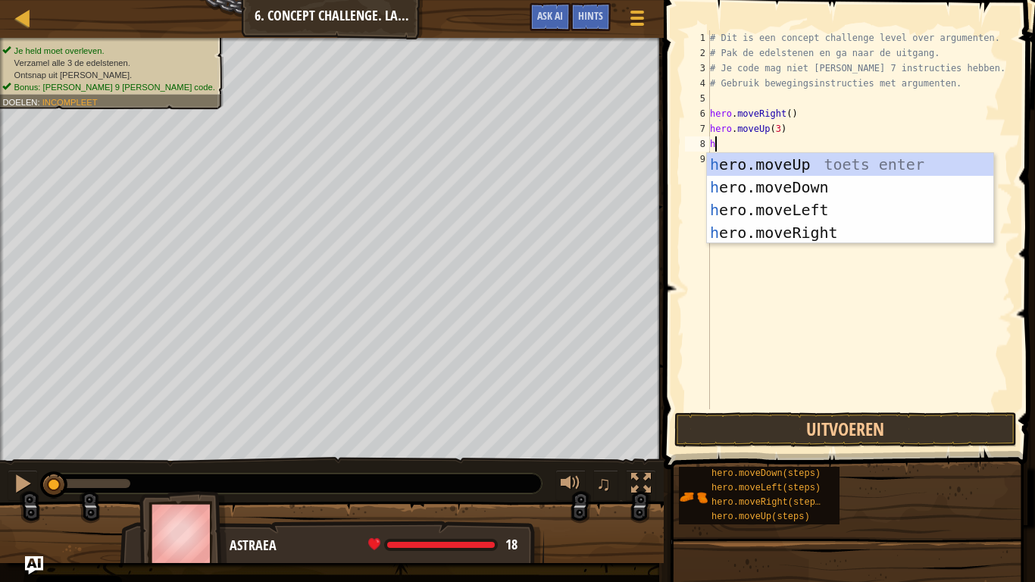
type textarea "he"
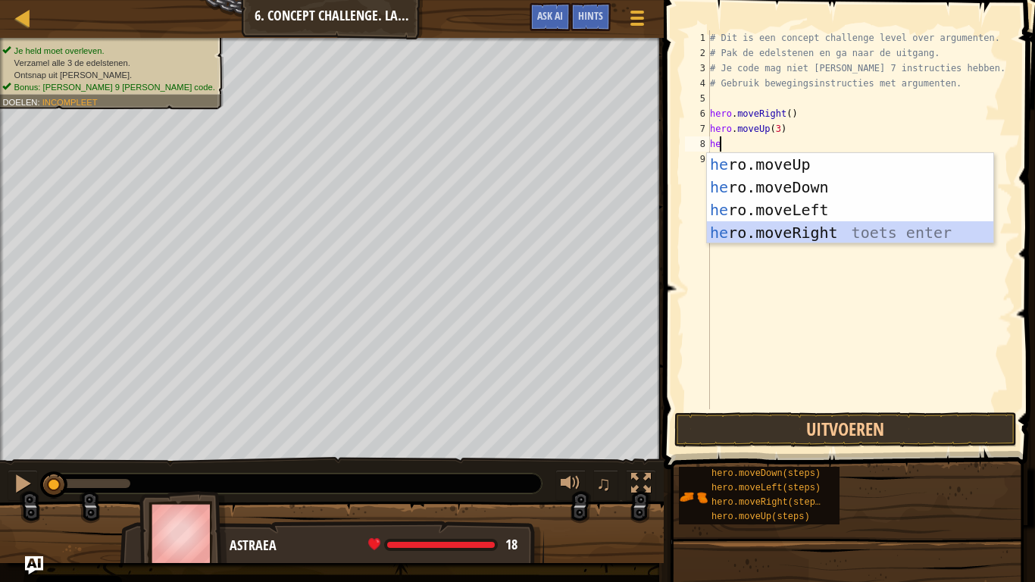
click at [775, 231] on div "he ro.moveUp toets enter he ro.moveDown toets enter he ro.moveLeft toets enter …" at bounding box center [850, 221] width 286 height 136
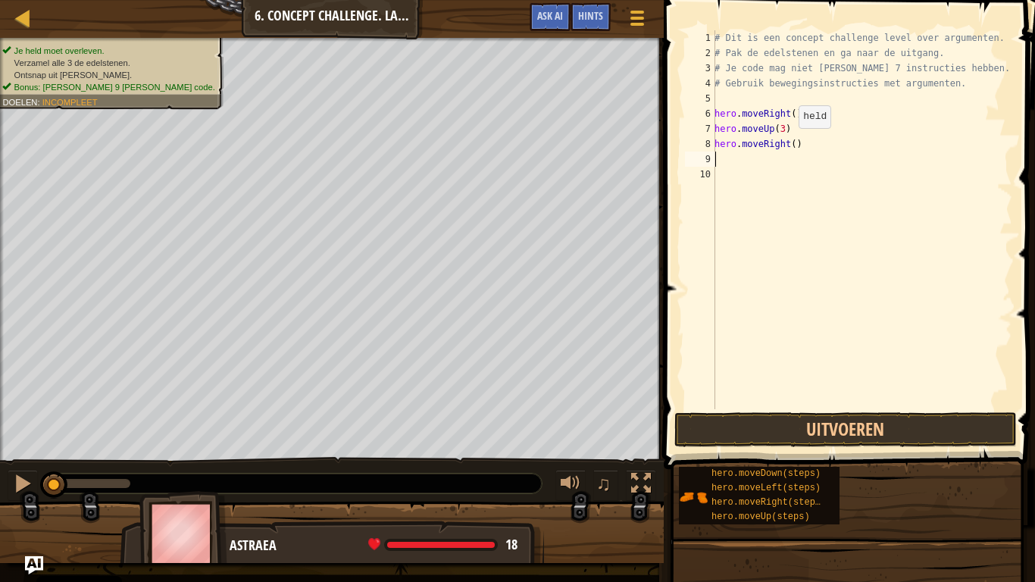
click at [789, 143] on div "# Dit is een concept challenge level over argumenten. # Pak de edelstenen en ga…" at bounding box center [861, 234] width 301 height 409
type textarea "hero.moveRight(2)"
click at [734, 161] on div "# Dit is een concept challenge level over argumenten. # Pak de edelstenen en ga…" at bounding box center [861, 234] width 301 height 409
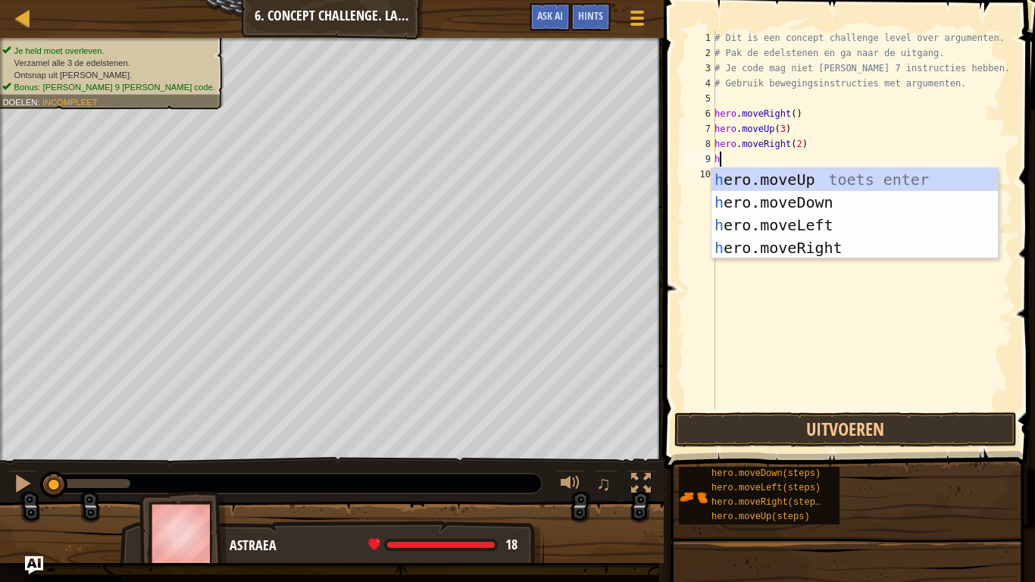
type textarea "he"
click at [800, 202] on div "he ro.moveUp toets enter he ro.moveDown toets enter he ro.moveLeft toets enter …" at bounding box center [854, 236] width 286 height 136
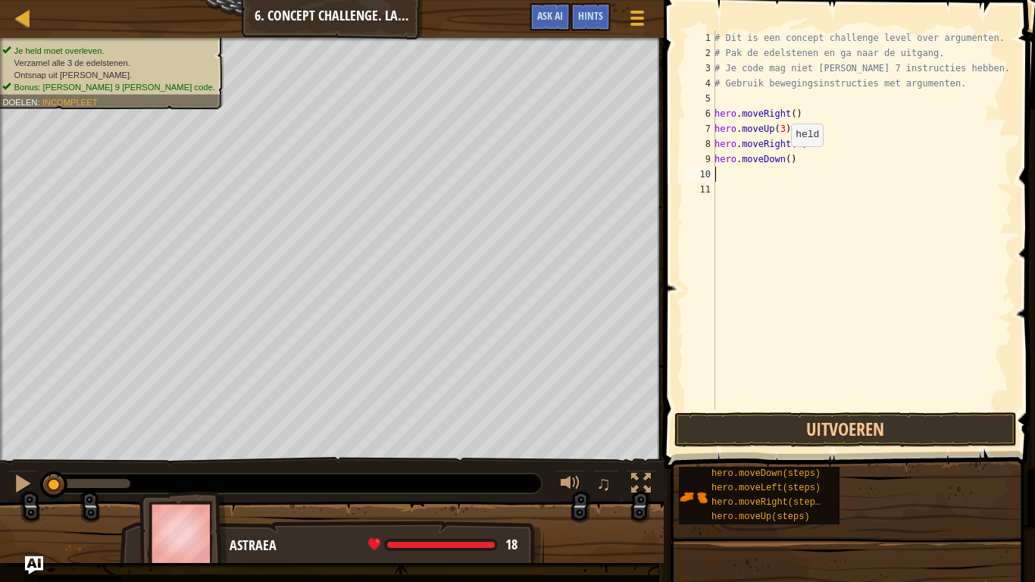
click at [783, 161] on div "# Dit is een concept challenge level over argumenten. # Pak de edelstenen en ga…" at bounding box center [861, 234] width 301 height 409
type textarea "hero.moveDown(3)"
click at [748, 177] on div "# Dit is een concept challenge level over argumenten. # Pak de edelstenen en ga…" at bounding box center [861, 234] width 301 height 409
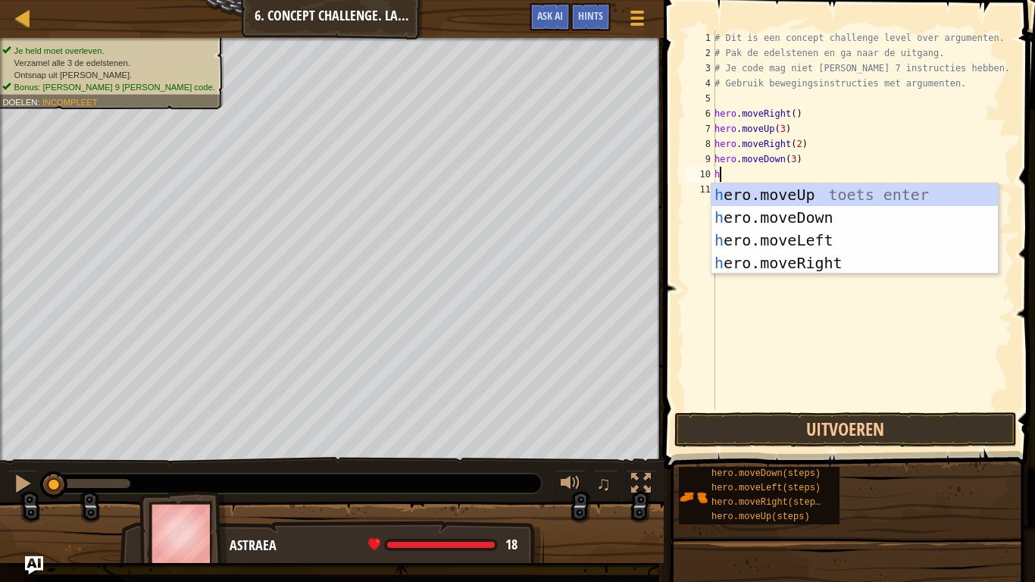
type textarea "h"
click at [780, 239] on div "h ero.moveUp toets enter h ero.moveDown toets enter h ero.moveLeft toets enter …" at bounding box center [854, 251] width 286 height 136
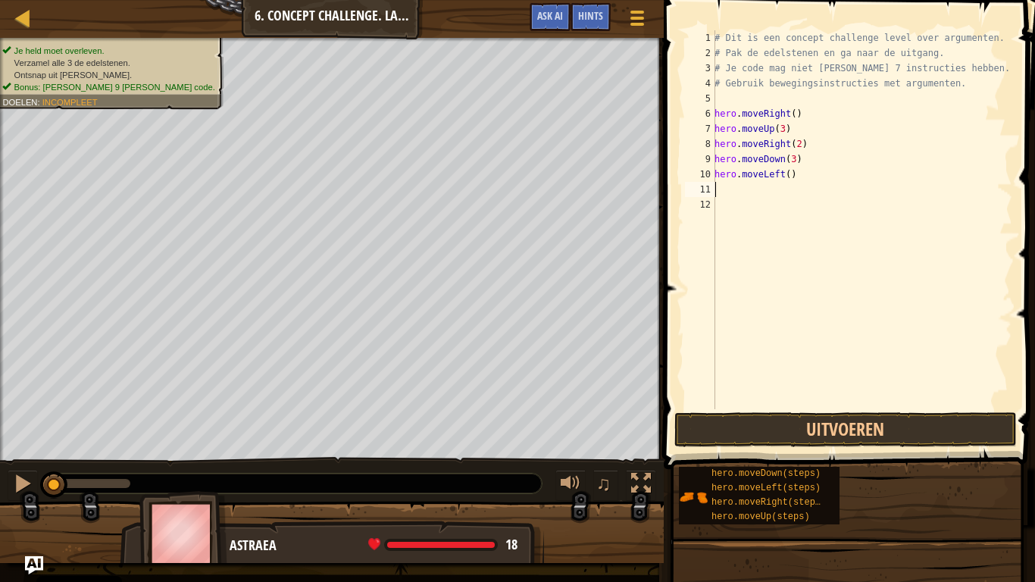
type textarea "h"
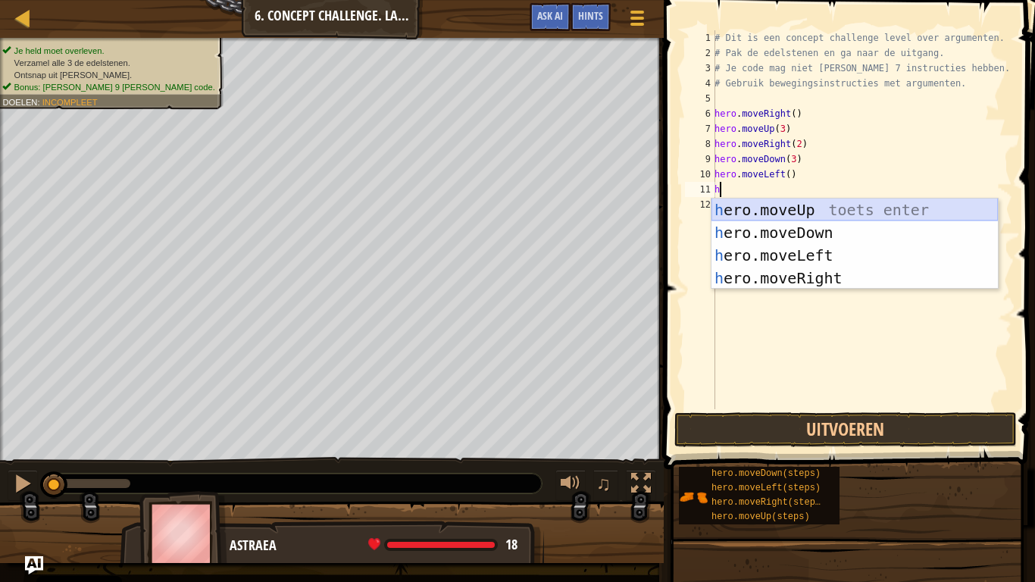
click at [758, 206] on div "h ero.moveUp toets enter h ero.moveDown toets enter h ero.moveLeft toets enter …" at bounding box center [854, 266] width 286 height 136
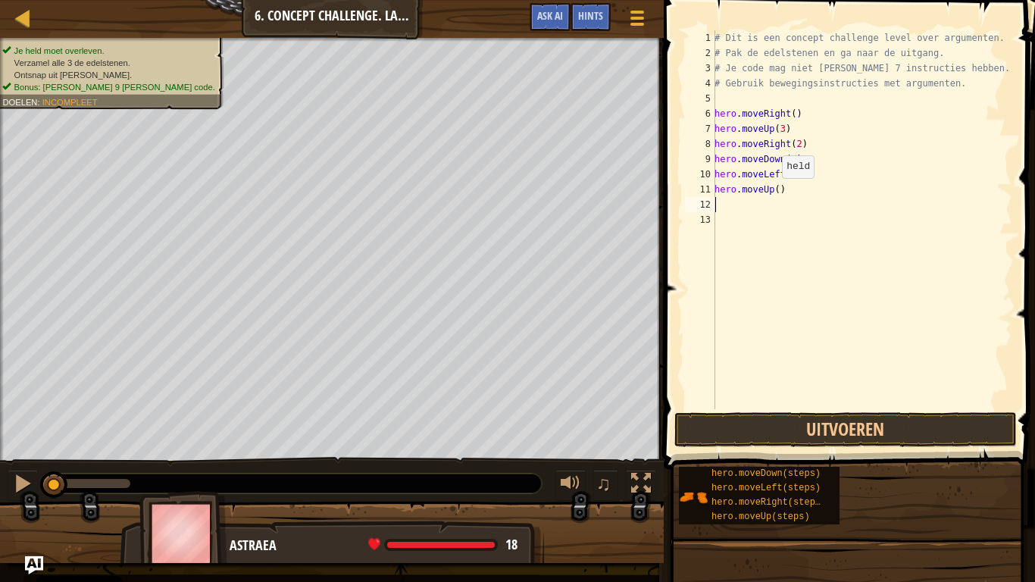
click at [778, 195] on div "# Dit is een concept challenge level over argumenten. # Pak de edelstenen en ga…" at bounding box center [861, 234] width 301 height 409
click at [775, 190] on div "# Dit is een concept challenge level over argumenten. # Pak de edelstenen en ga…" at bounding box center [861, 234] width 301 height 409
type textarea "hero.moveUp(2)"
click at [752, 203] on div "# Dit is een concept challenge level over argumenten. # Pak de edelstenen en ga…" at bounding box center [861, 234] width 301 height 409
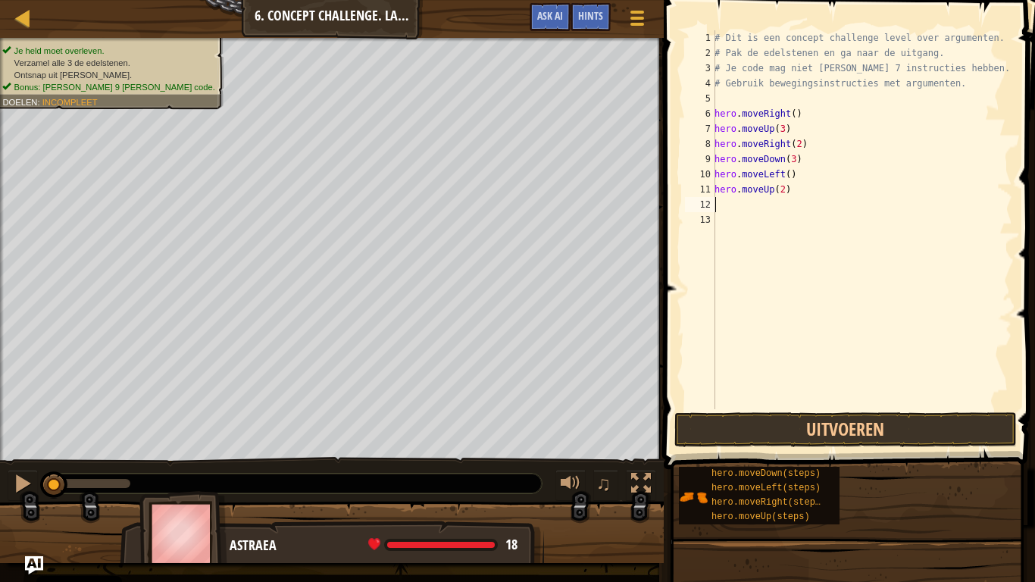
scroll to position [7, 0]
type textarea "h"
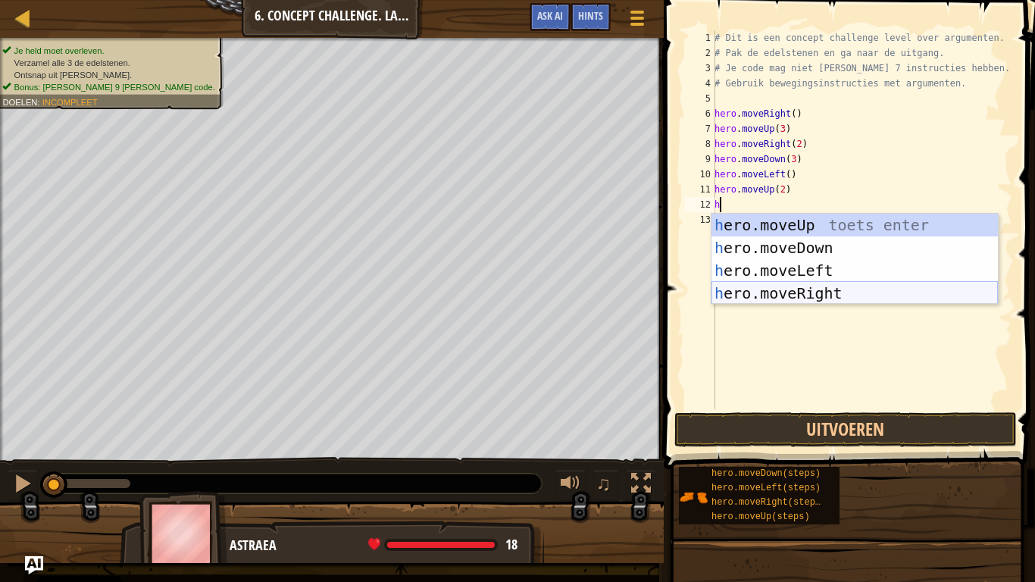
click at [799, 289] on div "h ero.moveUp toets enter h ero.moveDown toets enter h ero.moveLeft toets enter …" at bounding box center [854, 282] width 286 height 136
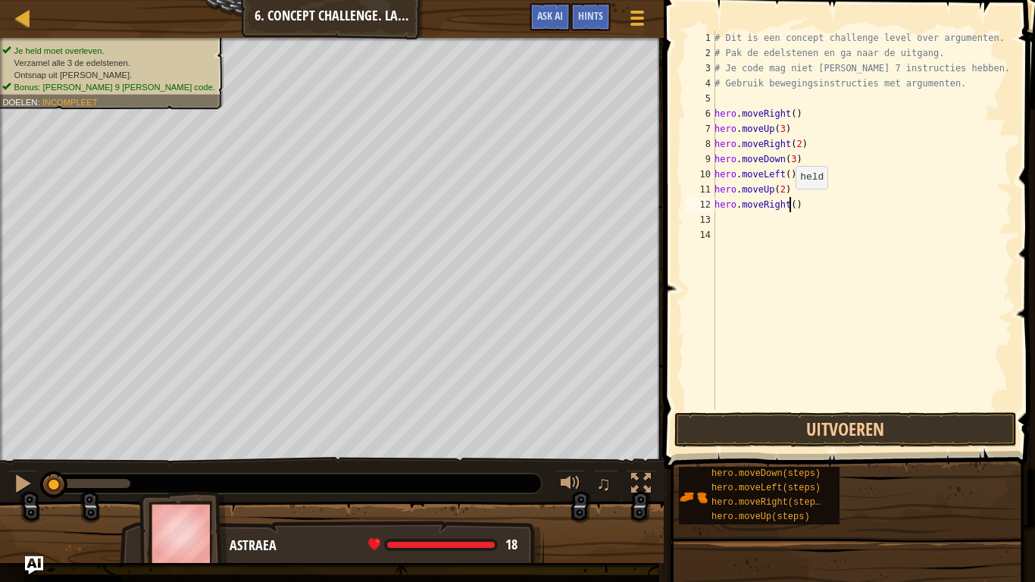
click at [787, 204] on div "# Dit is een concept challenge level over argumenten. # Pak de edelstenen en ga…" at bounding box center [861, 234] width 301 height 409
type textarea "hero.moveRight(3)"
click at [897, 417] on button "Uitvoeren" at bounding box center [845, 429] width 342 height 35
